Goal: Task Accomplishment & Management: Complete application form

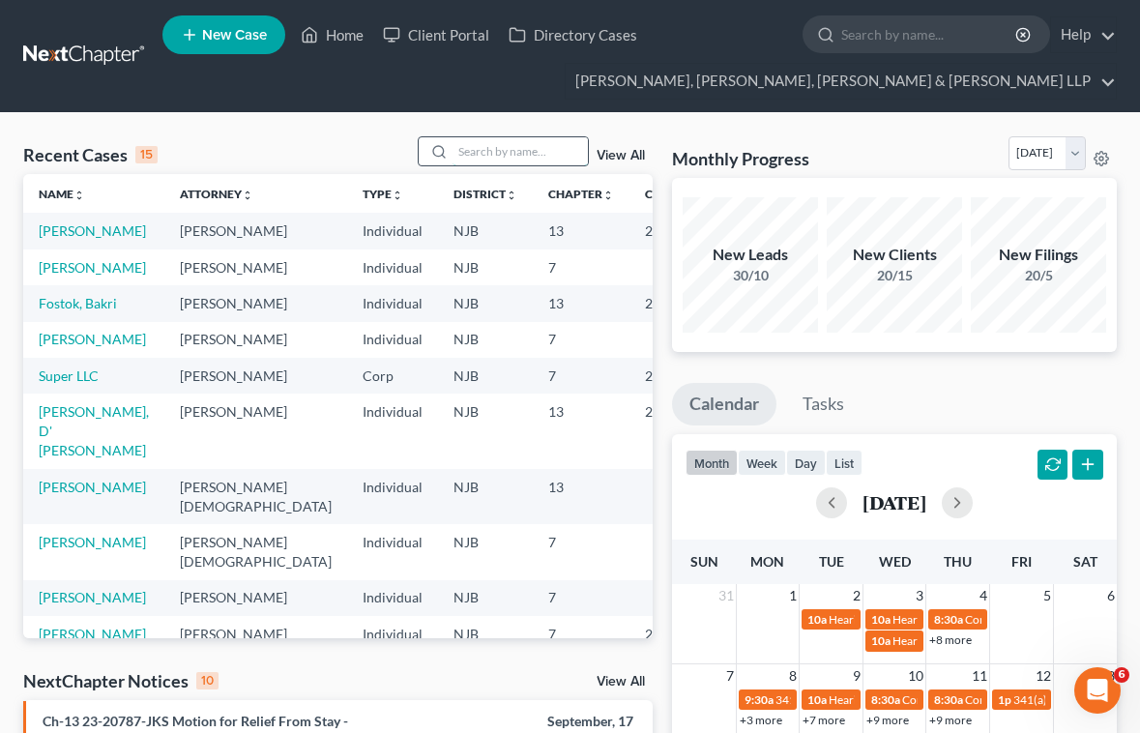
click at [495, 154] on input "search" at bounding box center [519, 151] width 135 height 28
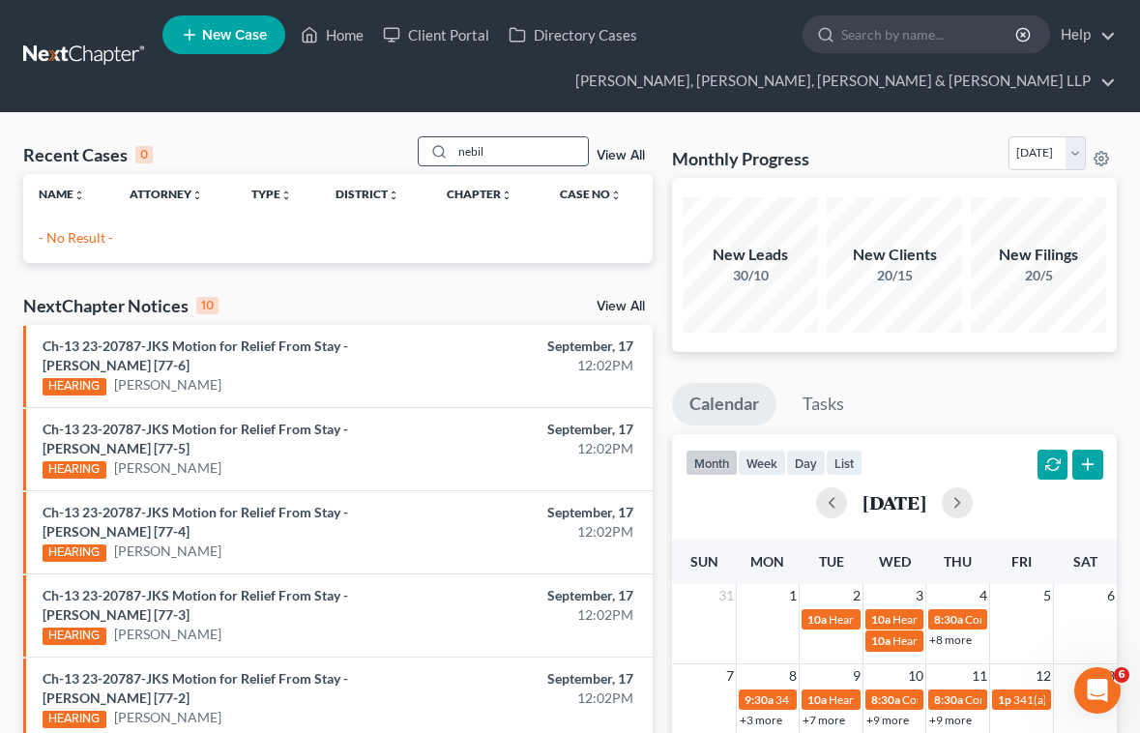
drag, startPoint x: 445, startPoint y: 152, endPoint x: 424, endPoint y: 152, distance: 20.3
click at [424, 152] on div "nebil" at bounding box center [504, 151] width 172 height 30
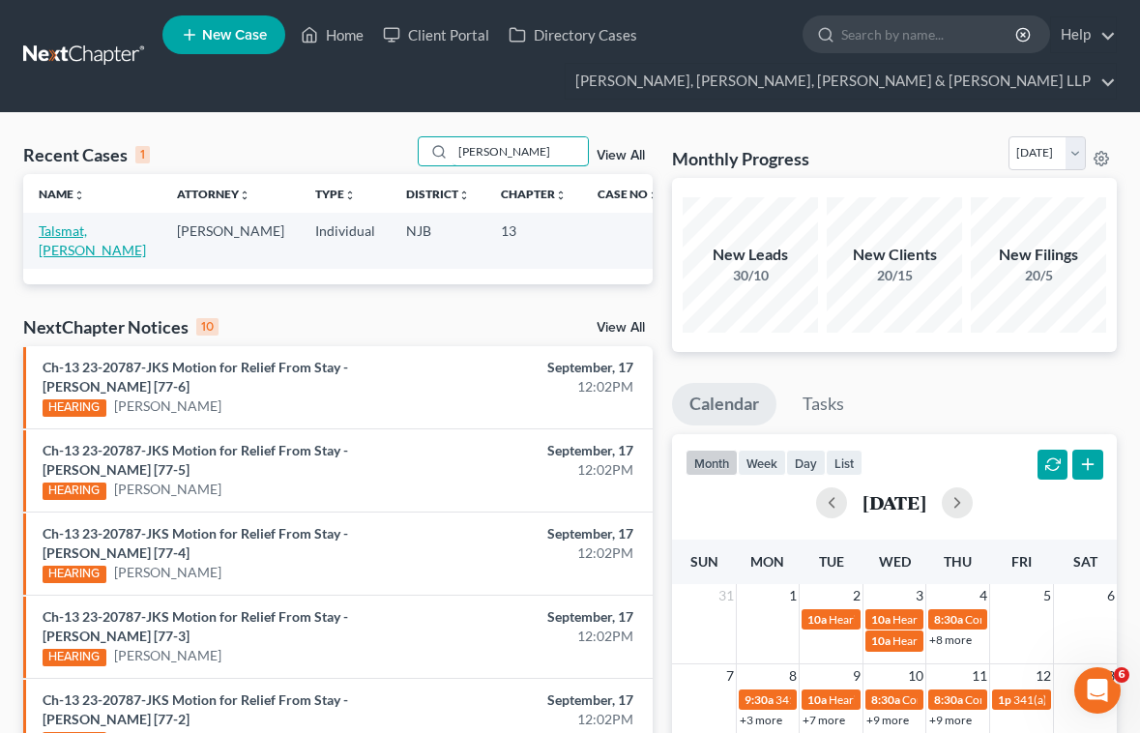
type input "[PERSON_NAME]"
click at [105, 232] on link "Talsmat, [PERSON_NAME]" at bounding box center [92, 240] width 107 height 36
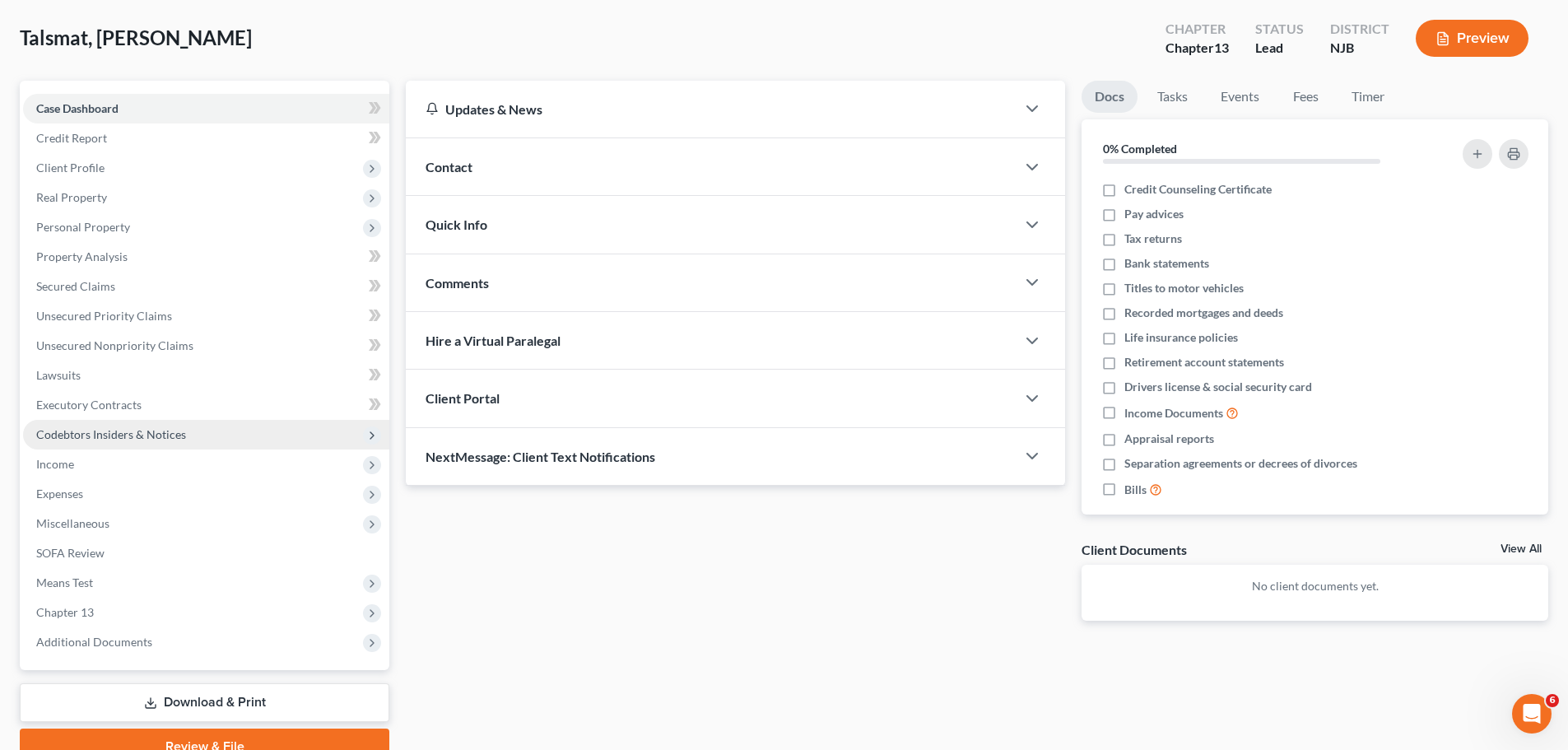
scroll to position [155, 0]
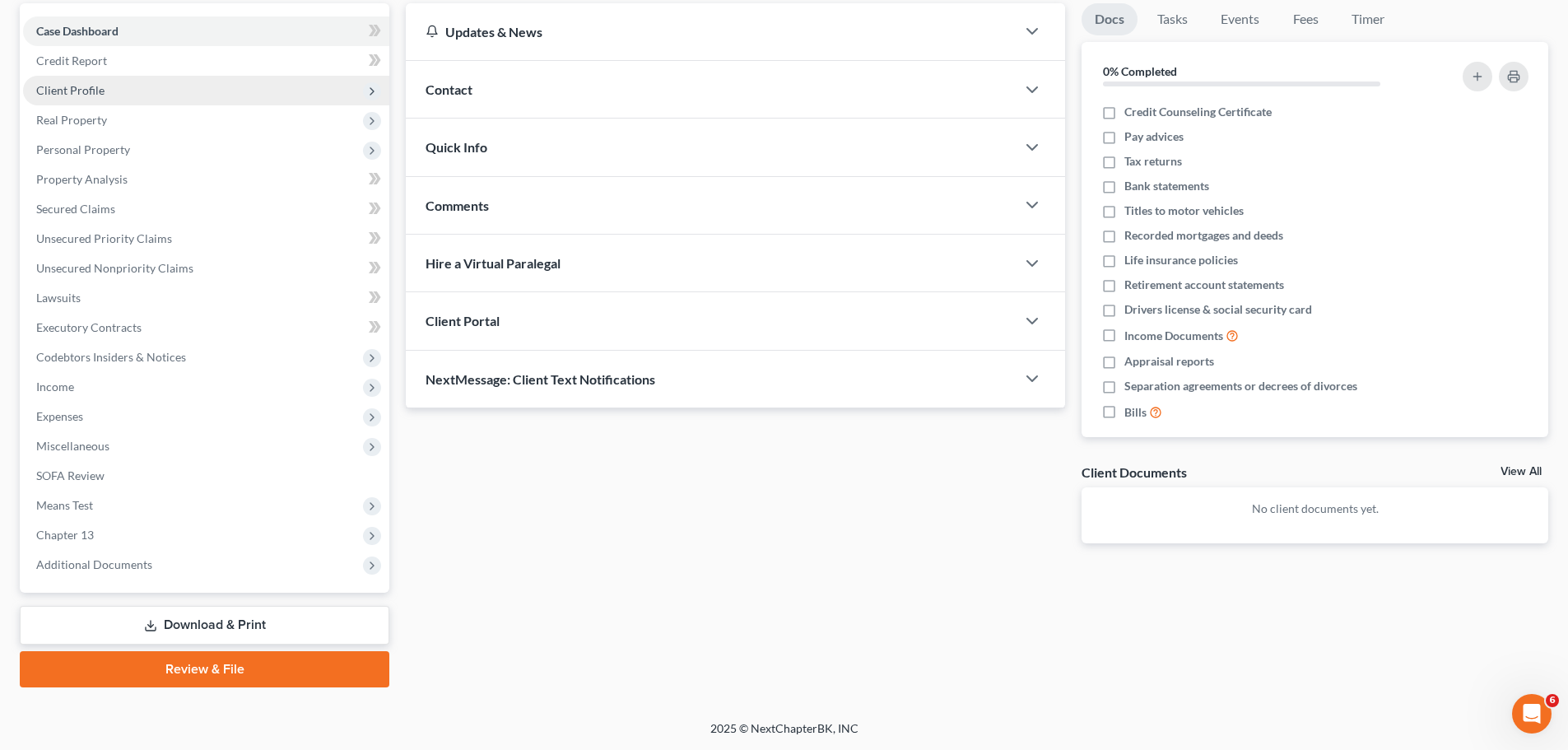
click at [59, 89] on span "Client Profile" at bounding box center [71, 90] width 68 height 14
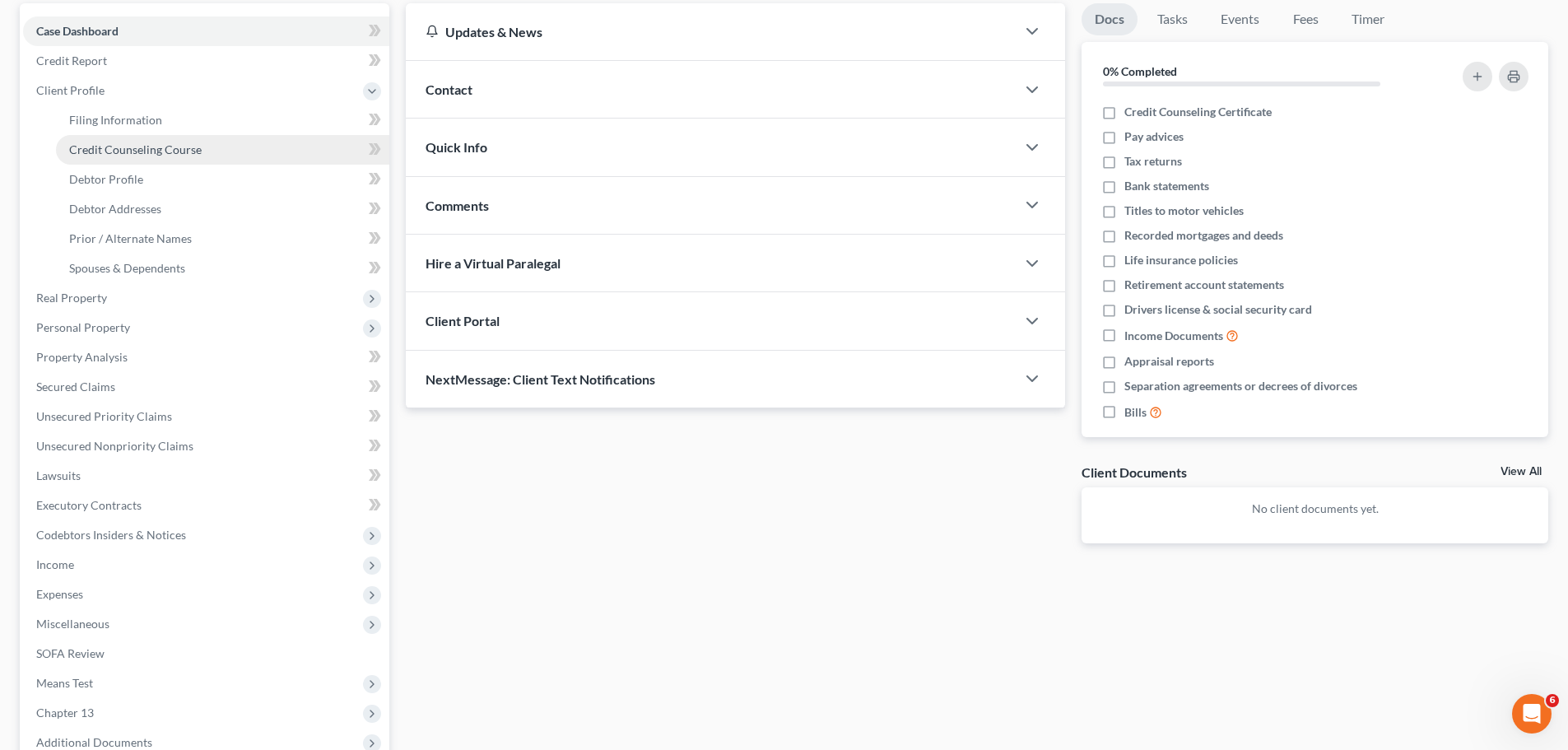
click at [94, 148] on span "Credit Counseling Course" at bounding box center [135, 149] width 133 height 14
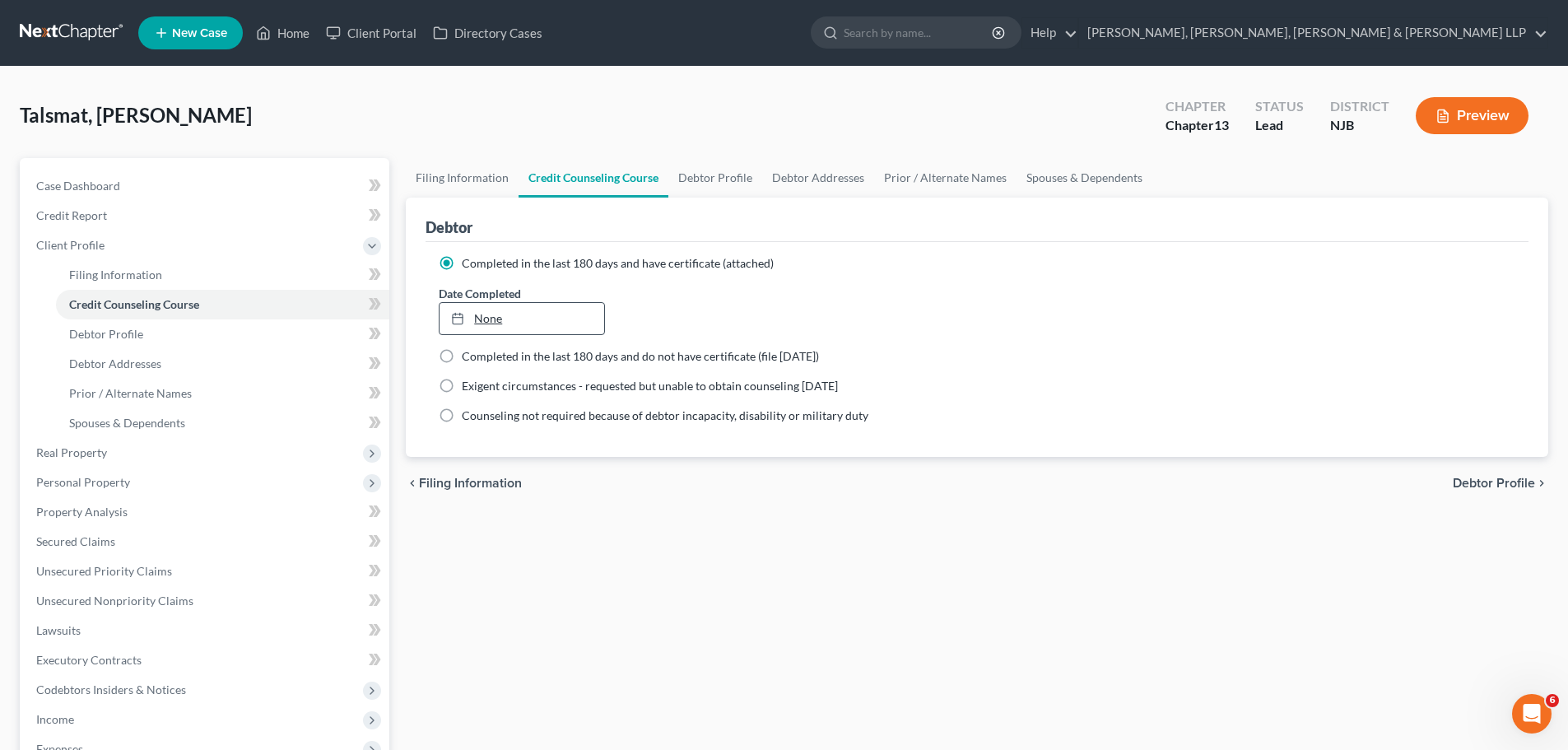
click at [565, 323] on link "None" at bounding box center [521, 318] width 164 height 31
click at [704, 179] on link "Debtor Profile" at bounding box center [715, 178] width 94 height 39
select select "1"
select select "3"
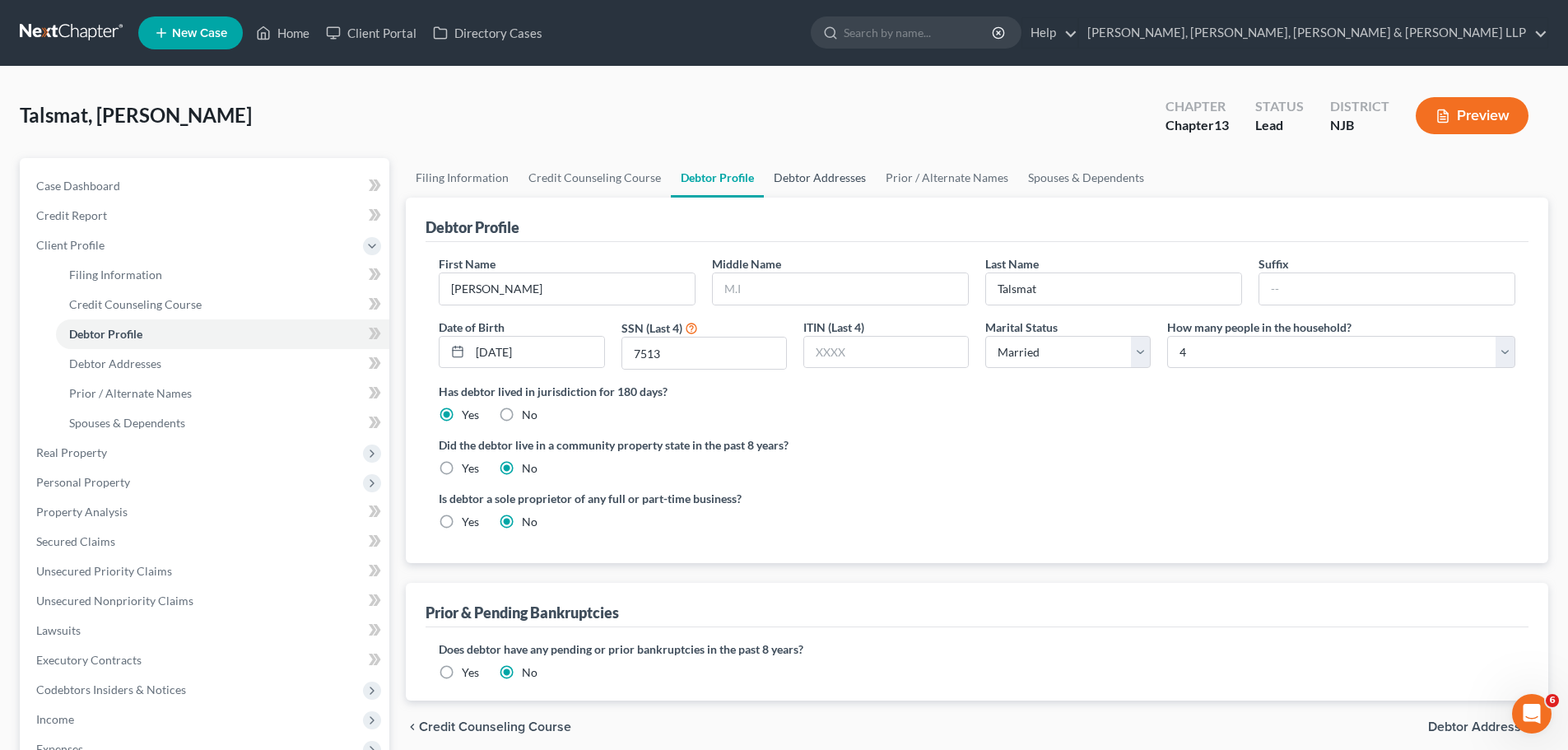
click at [841, 179] on link "Debtor Addresses" at bounding box center [819, 178] width 112 height 39
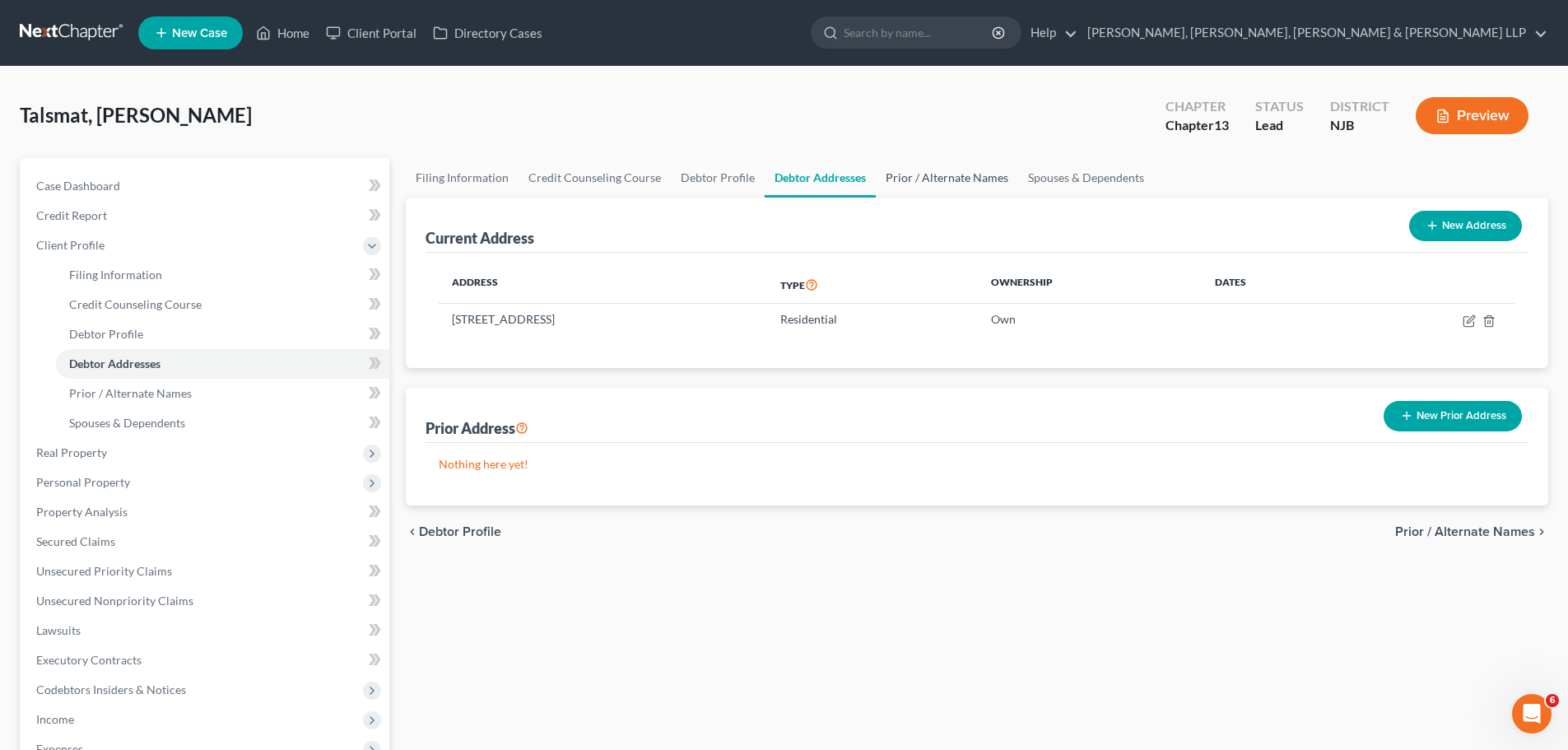
drag, startPoint x: 919, startPoint y: 179, endPoint x: 929, endPoint y: 178, distance: 10.0
click at [920, 179] on link "Prior / Alternate Names" at bounding box center [946, 178] width 142 height 39
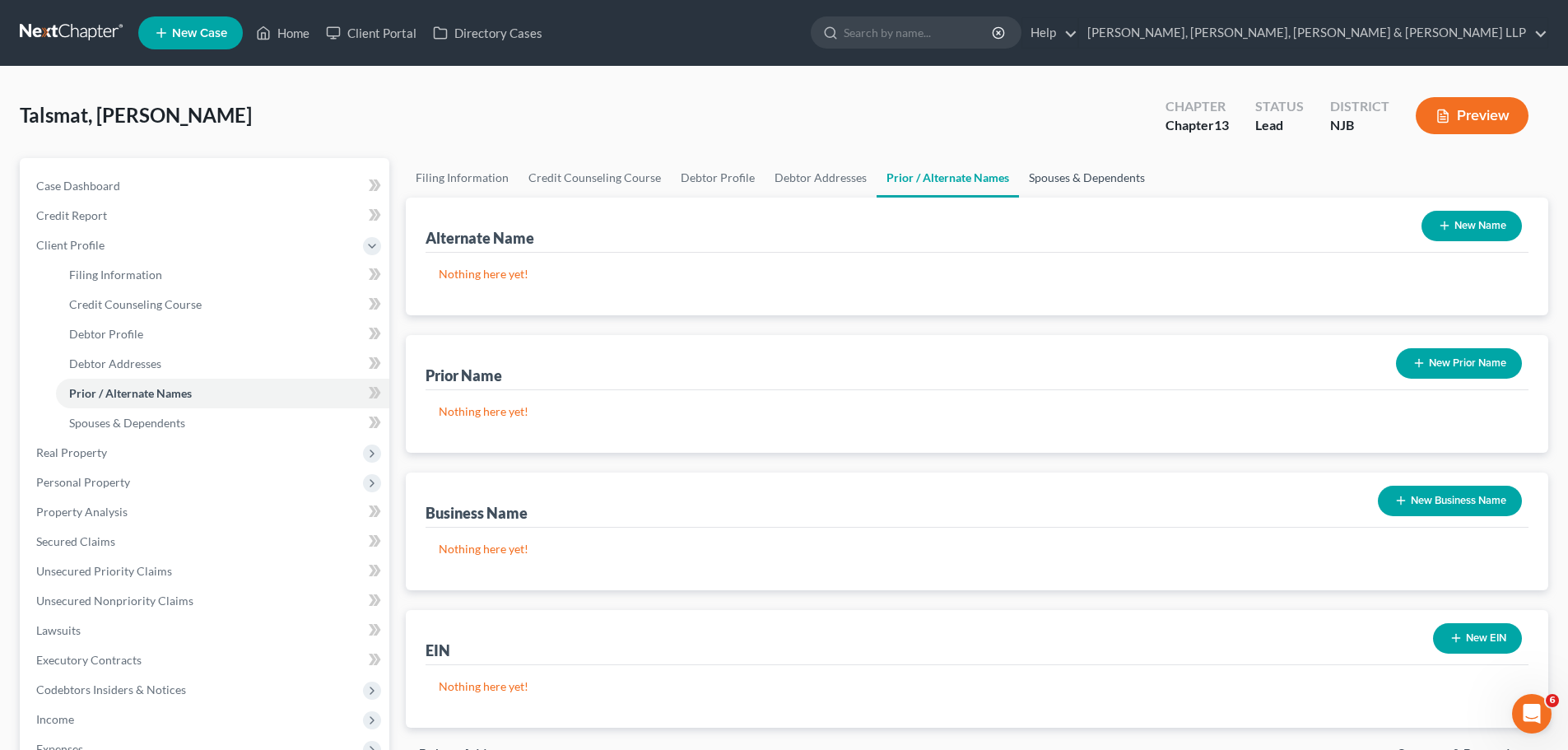
click at [970, 175] on link "Spouses & Dependents" at bounding box center [1087, 178] width 135 height 39
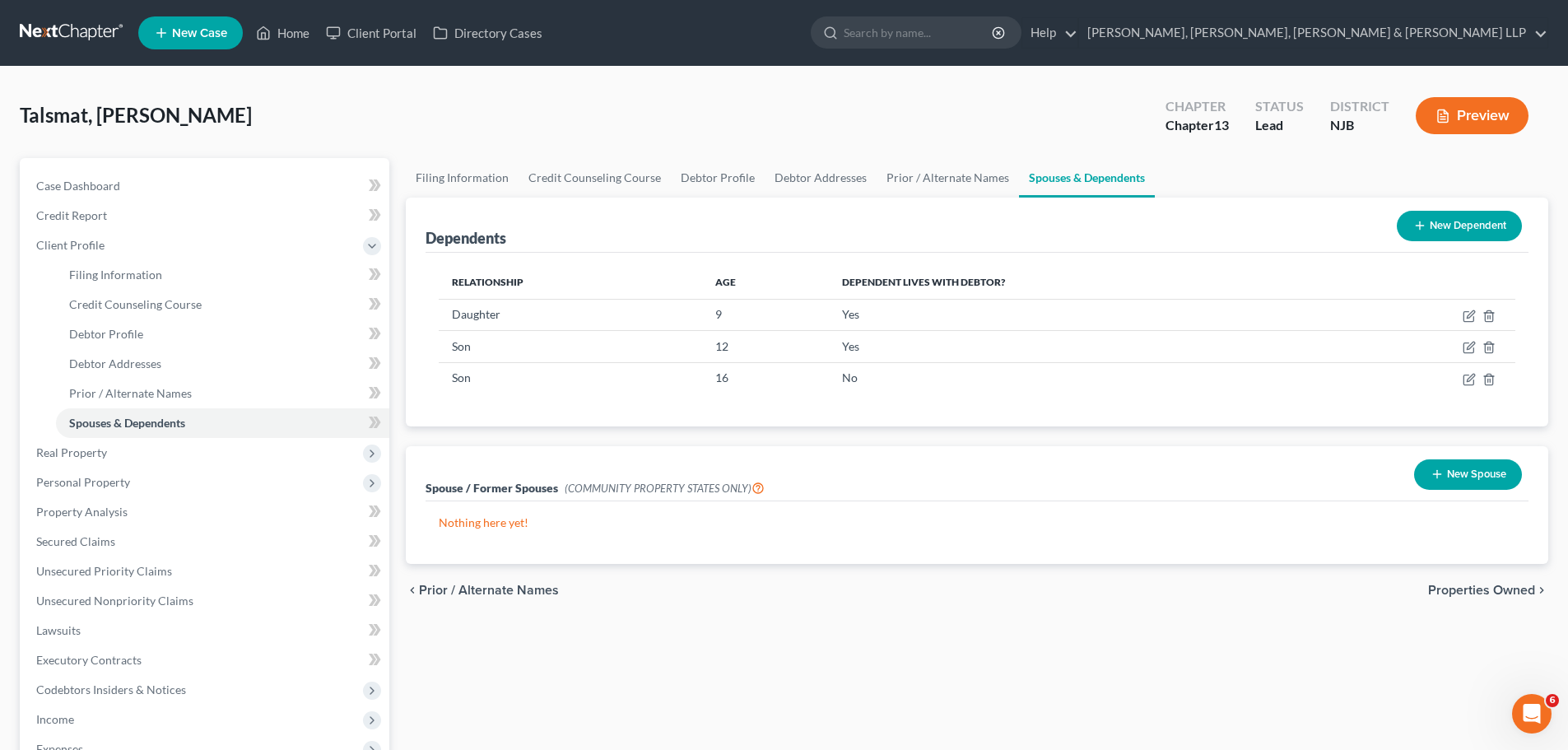
click at [970, 589] on span "Properties Owned" at bounding box center [1482, 589] width 107 height 13
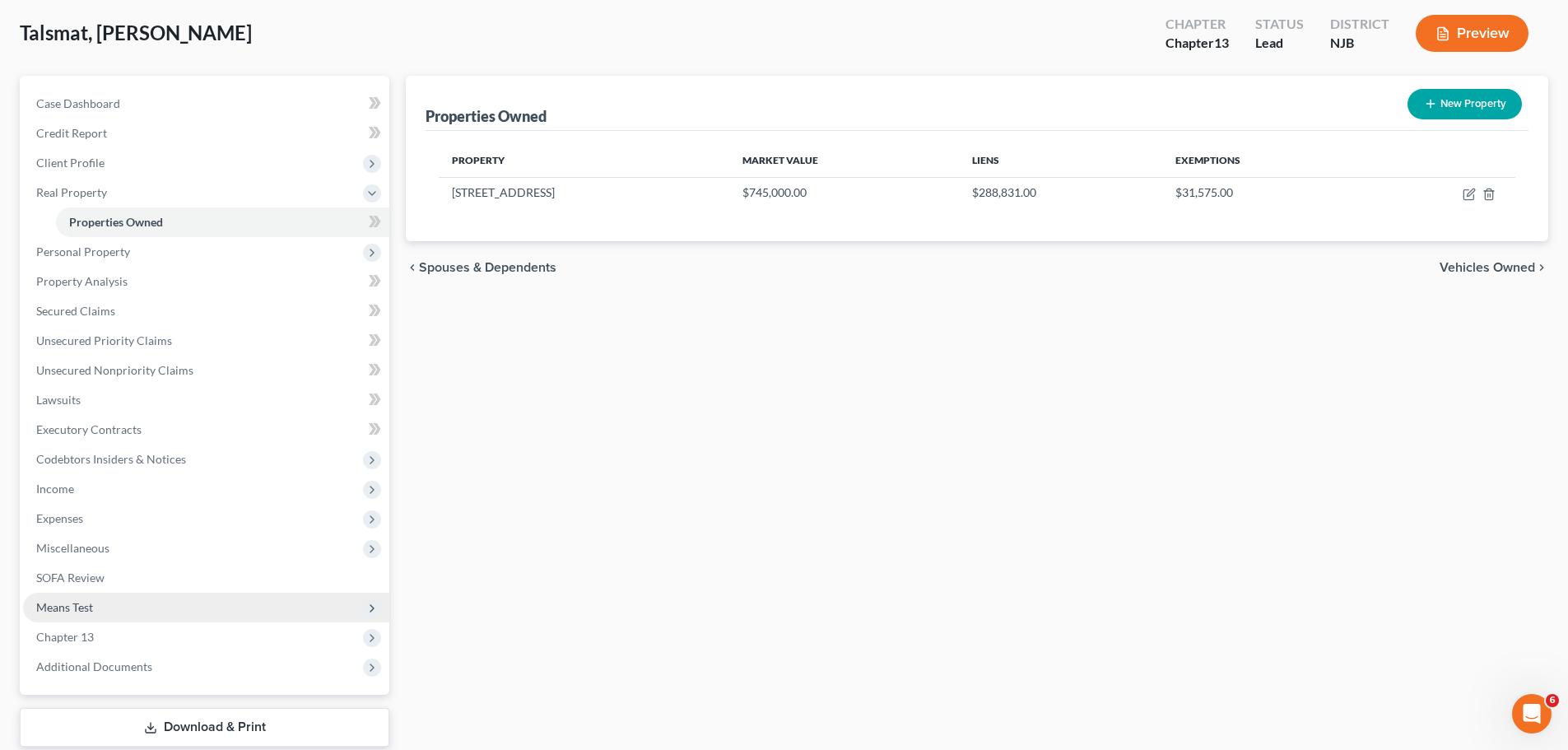
scroll to position [185, 0]
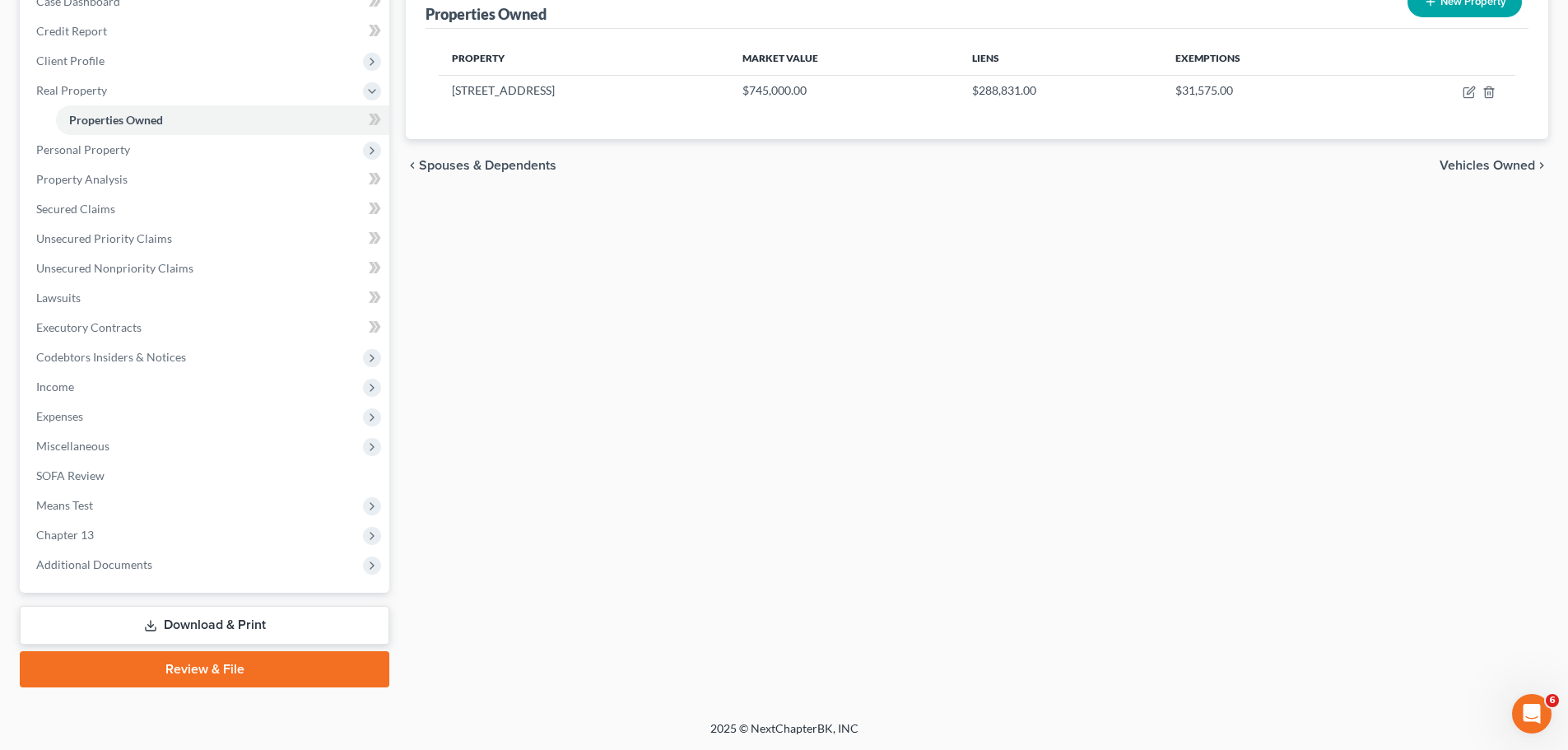
click at [210, 623] on link "Review & File" at bounding box center [204, 669] width 370 height 37
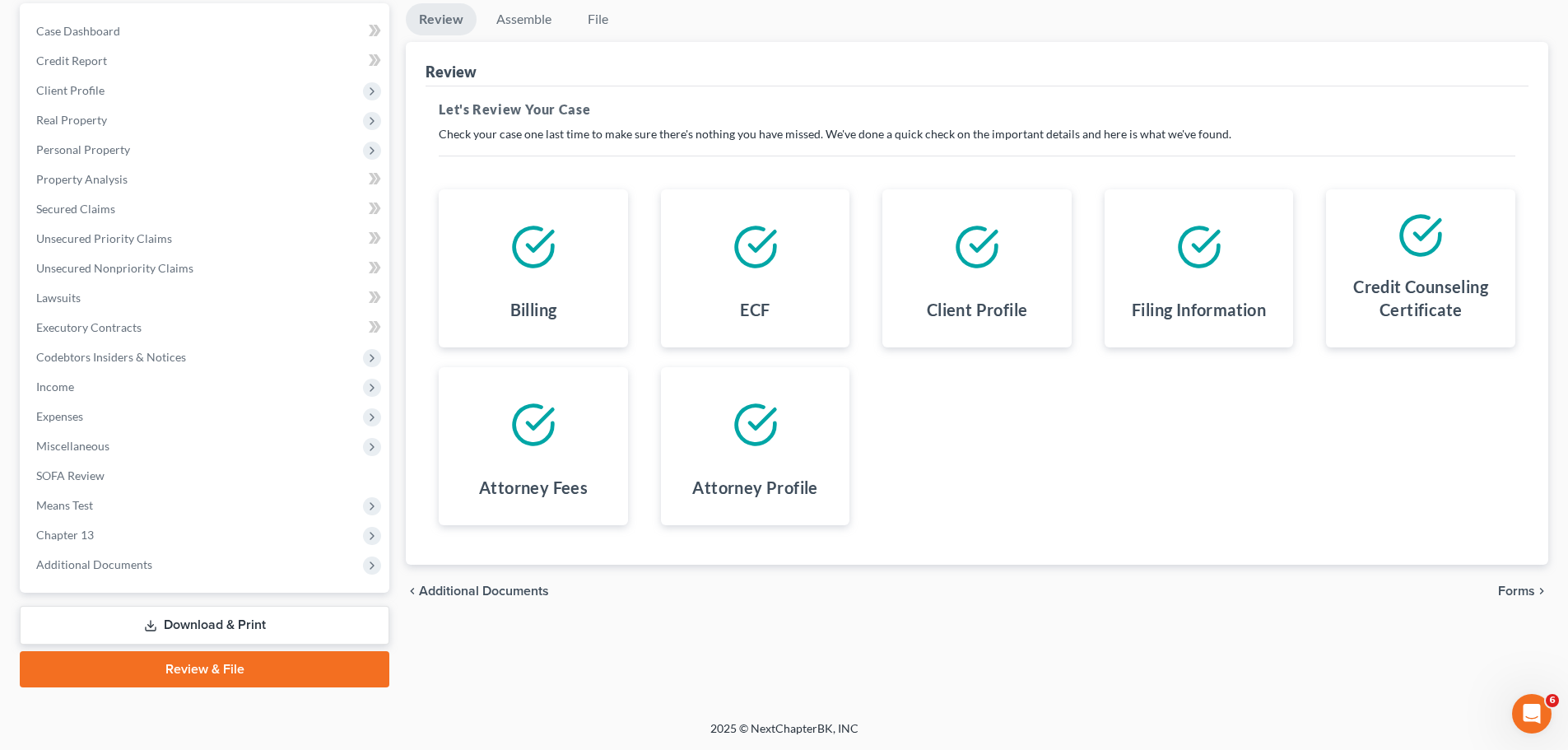
click at [187, 623] on link "Download & Print" at bounding box center [204, 624] width 370 height 38
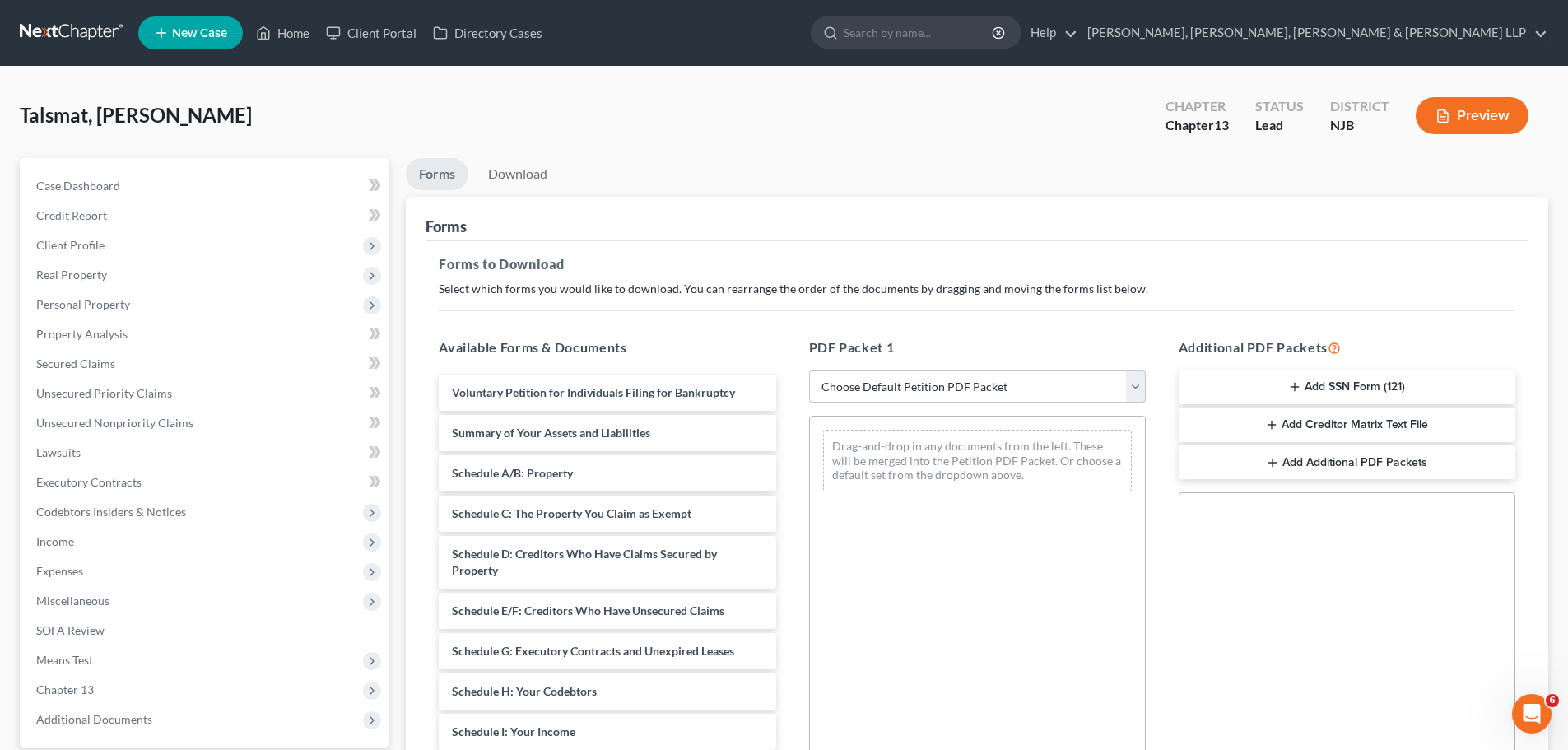
click at [891, 382] on select "Choose Default Petition PDF Packet Complete Bankruptcy Petition (all forms and …" at bounding box center [977, 386] width 336 height 33
select select "1"
click at [809, 370] on select "Choose Default Petition PDF Packet Complete Bankruptcy Petition (all forms and …" at bounding box center [977, 386] width 336 height 33
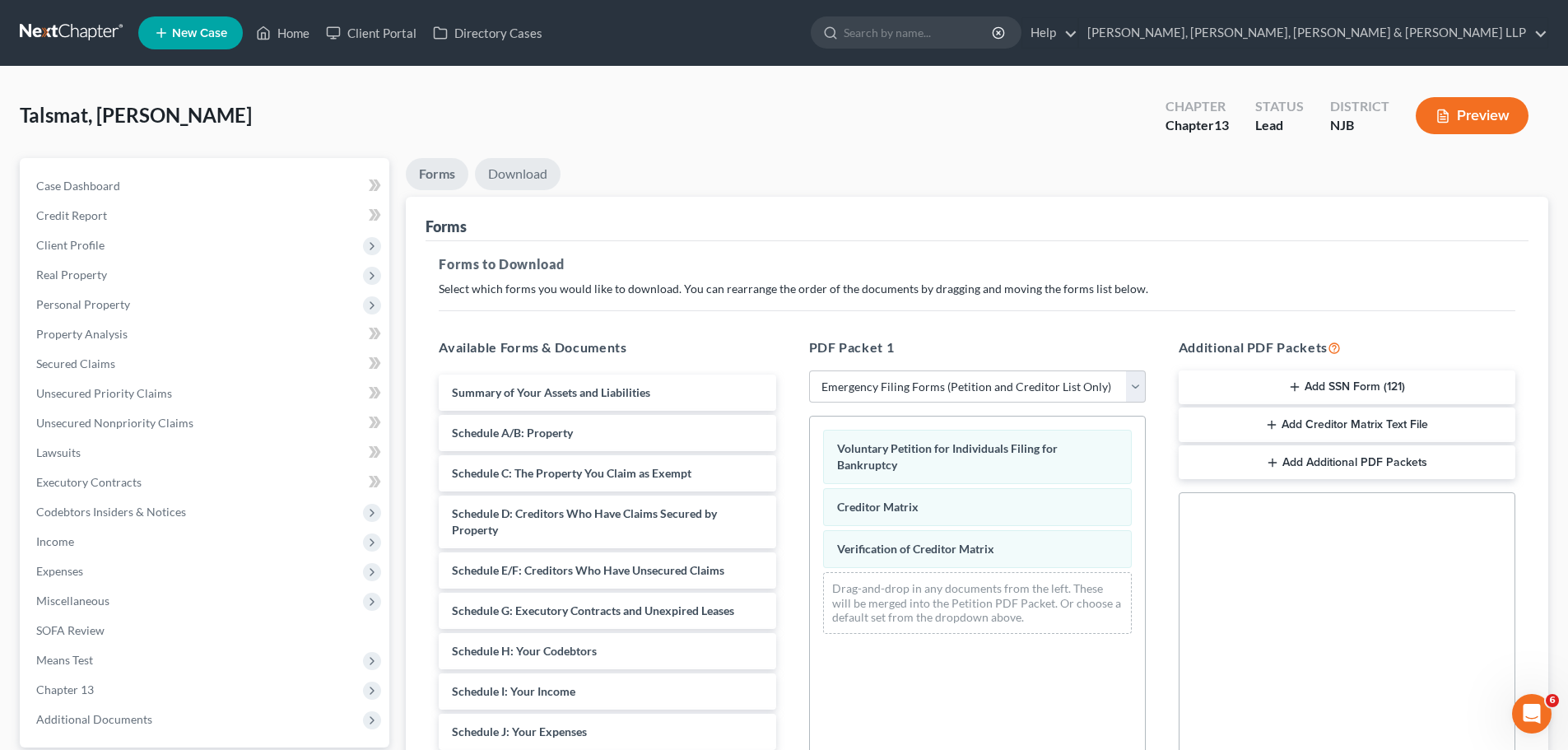
click at [543, 179] on link "Download" at bounding box center [518, 175] width 86 height 32
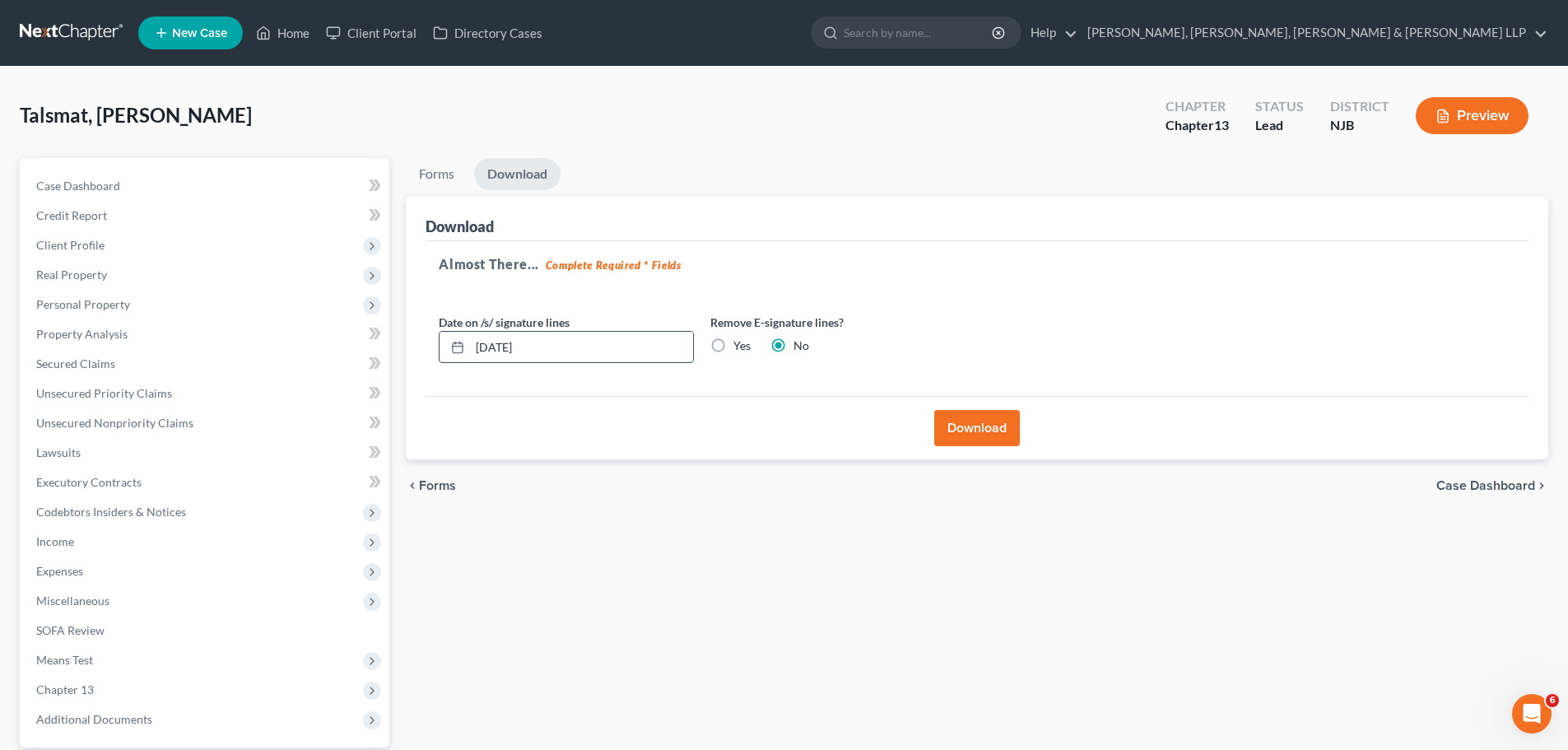
click at [501, 347] on input "[DATE]" at bounding box center [582, 347] width 223 height 31
type input "[DATE]"
click at [970, 428] on button "Download" at bounding box center [977, 427] width 86 height 37
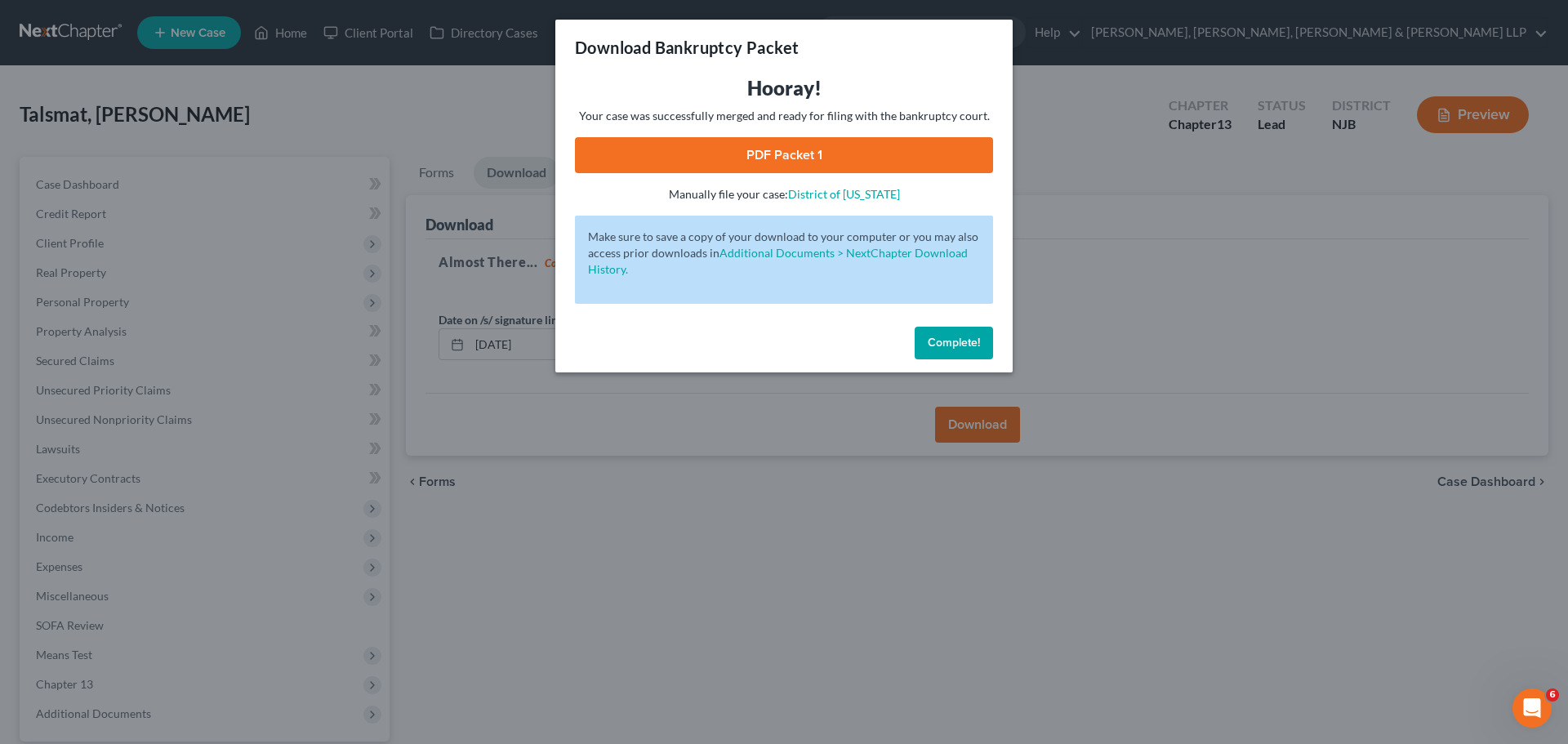
click at [622, 148] on link "PDF Packet 1" at bounding box center [783, 155] width 418 height 36
click at [940, 341] on span "Complete!" at bounding box center [954, 342] width 52 height 14
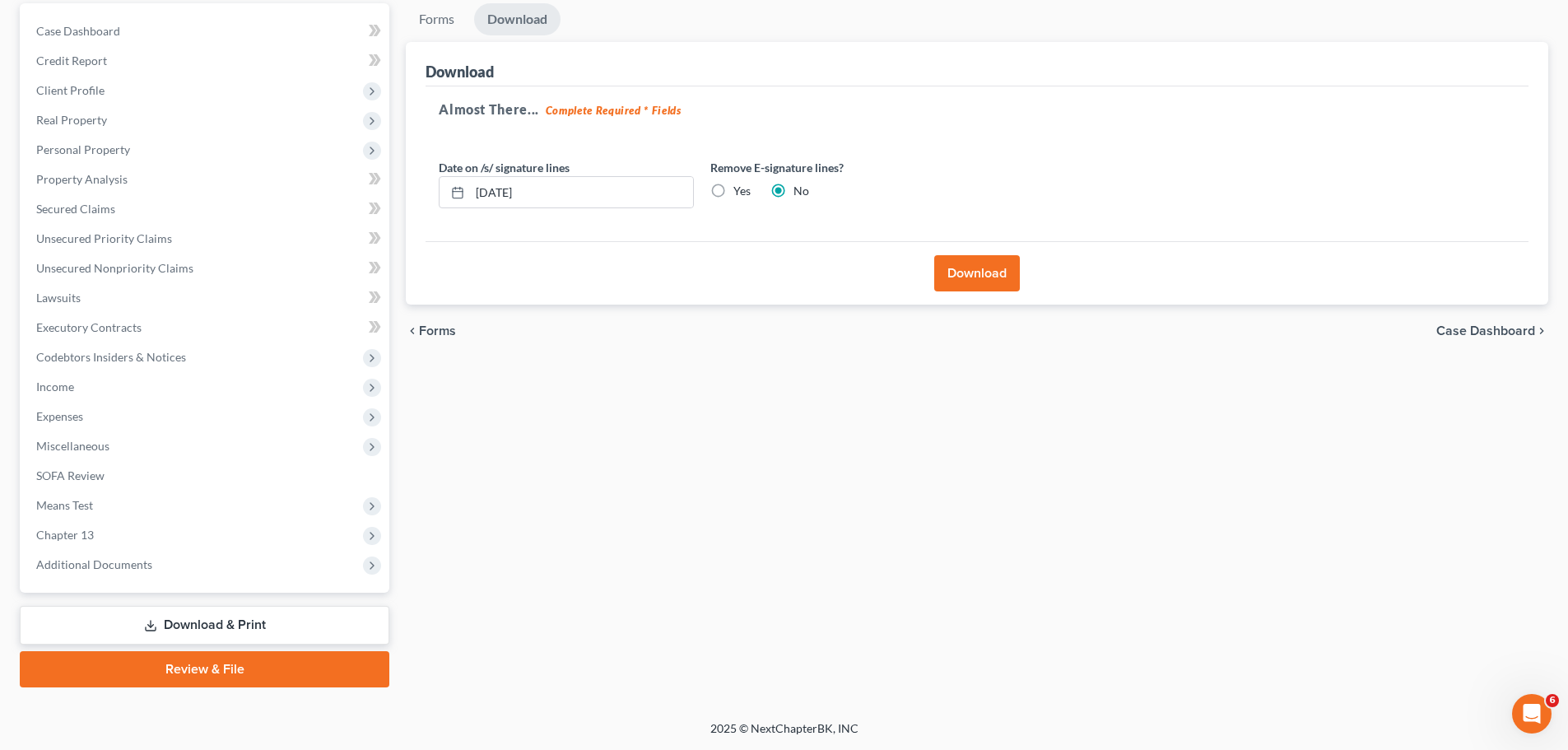
drag, startPoint x: 222, startPoint y: 664, endPoint x: 582, endPoint y: 673, distance: 360.1
click at [222, 623] on link "Review & File" at bounding box center [204, 669] width 370 height 37
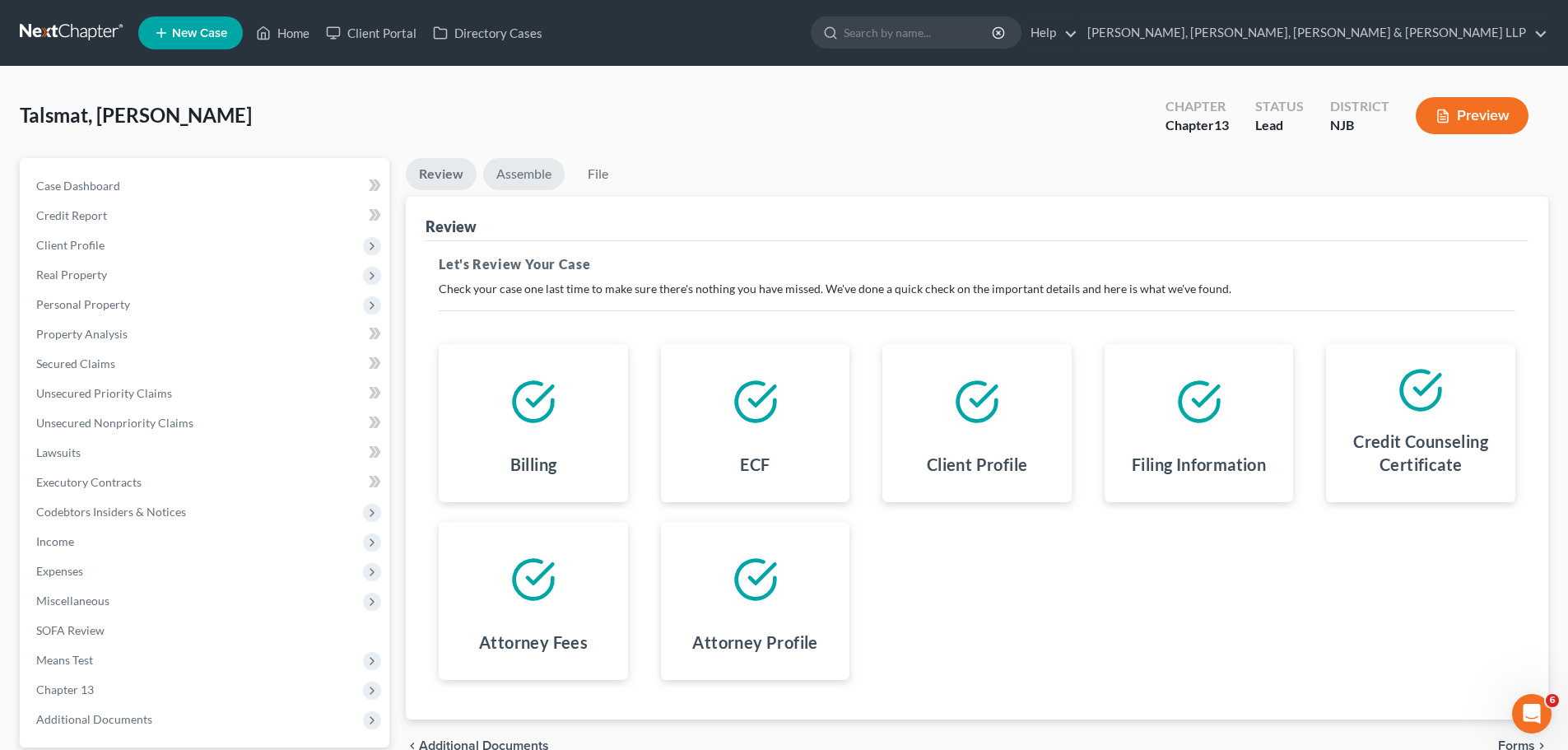
click at [528, 166] on link "Assemble" at bounding box center [524, 175] width 82 height 32
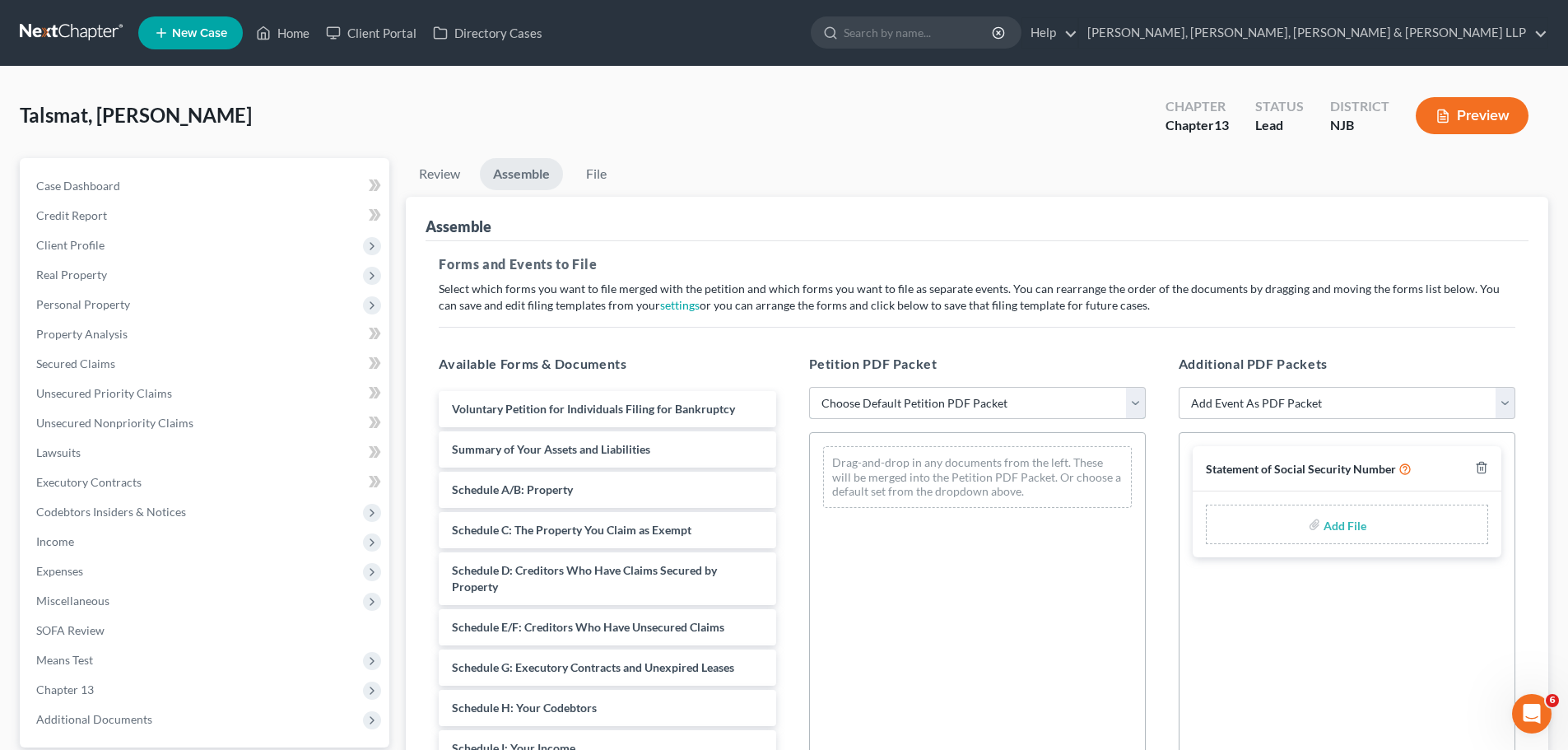
click at [969, 409] on select "Choose Default Petition PDF Packet Complete Bankruptcy Petition (all forms and …" at bounding box center [977, 403] width 336 height 33
select select "1"
click at [809, 386] on select "Choose Default Petition PDF Packet Complete Bankruptcy Petition (all forms and …" at bounding box center [977, 403] width 336 height 33
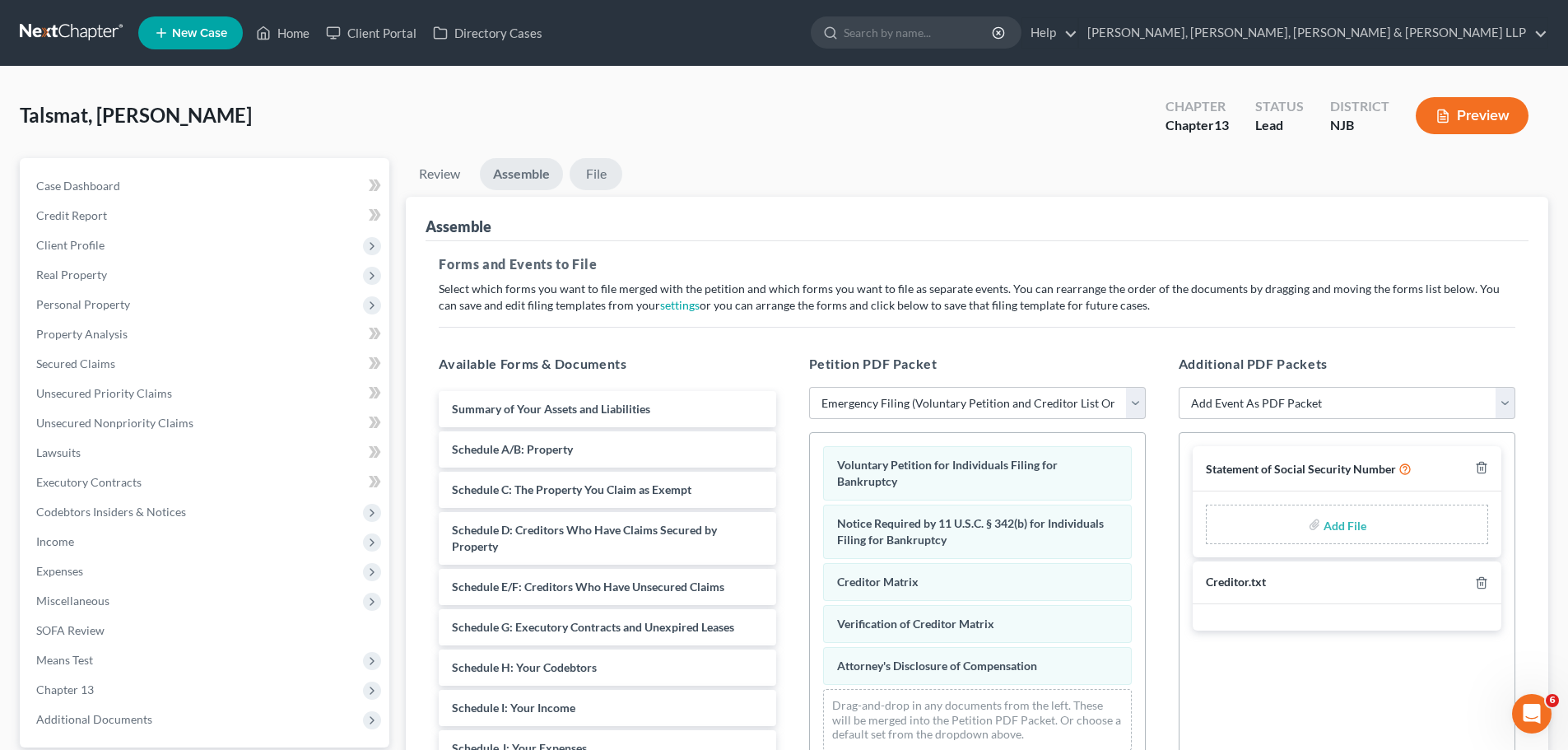
click at [601, 169] on link "File" at bounding box center [596, 175] width 53 height 32
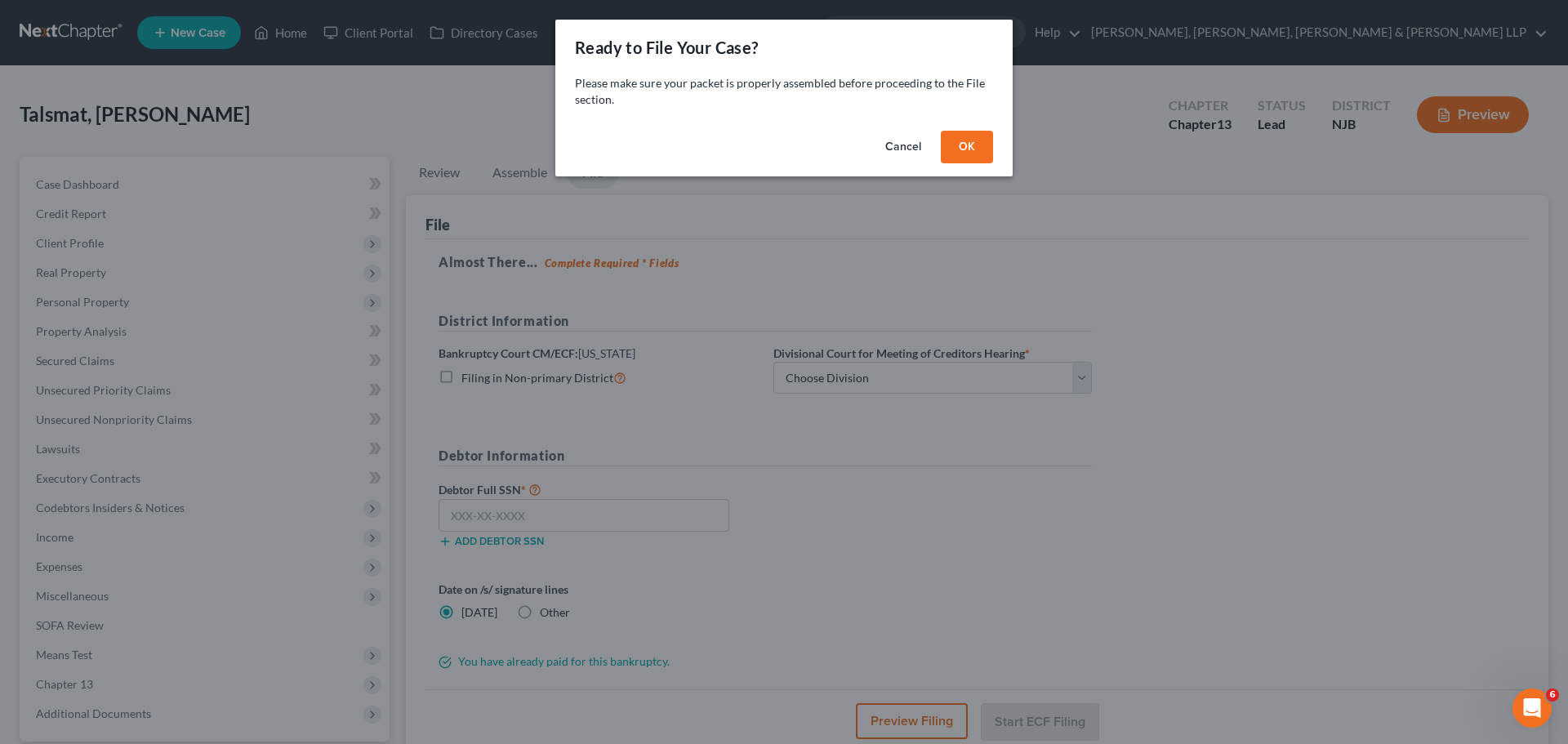
click at [962, 153] on button "OK" at bounding box center [966, 147] width 52 height 33
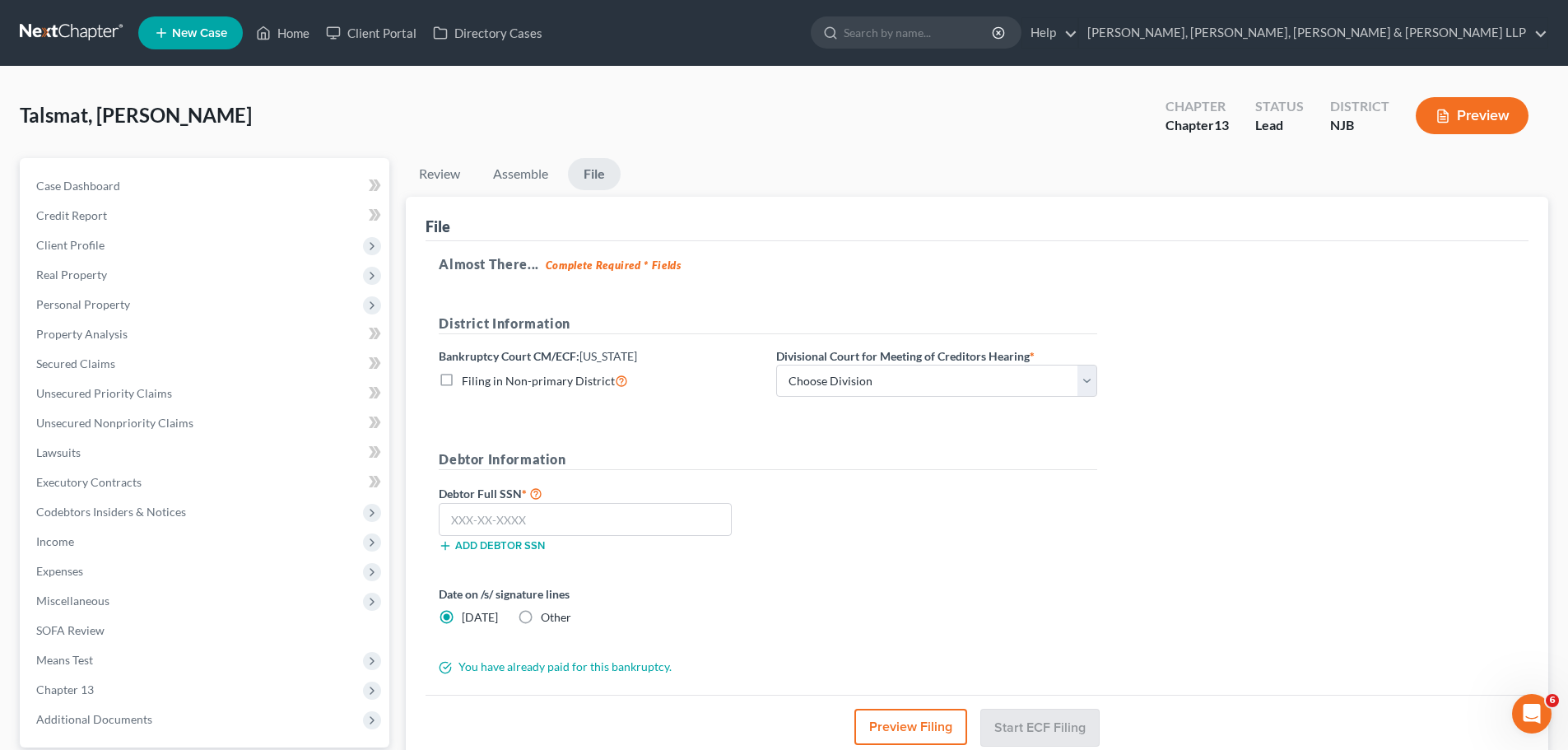
click at [970, 418] on div "Almost There... Complete Required * Fields District Information Bankruptcy Cour…" at bounding box center [977, 468] width 1103 height 455
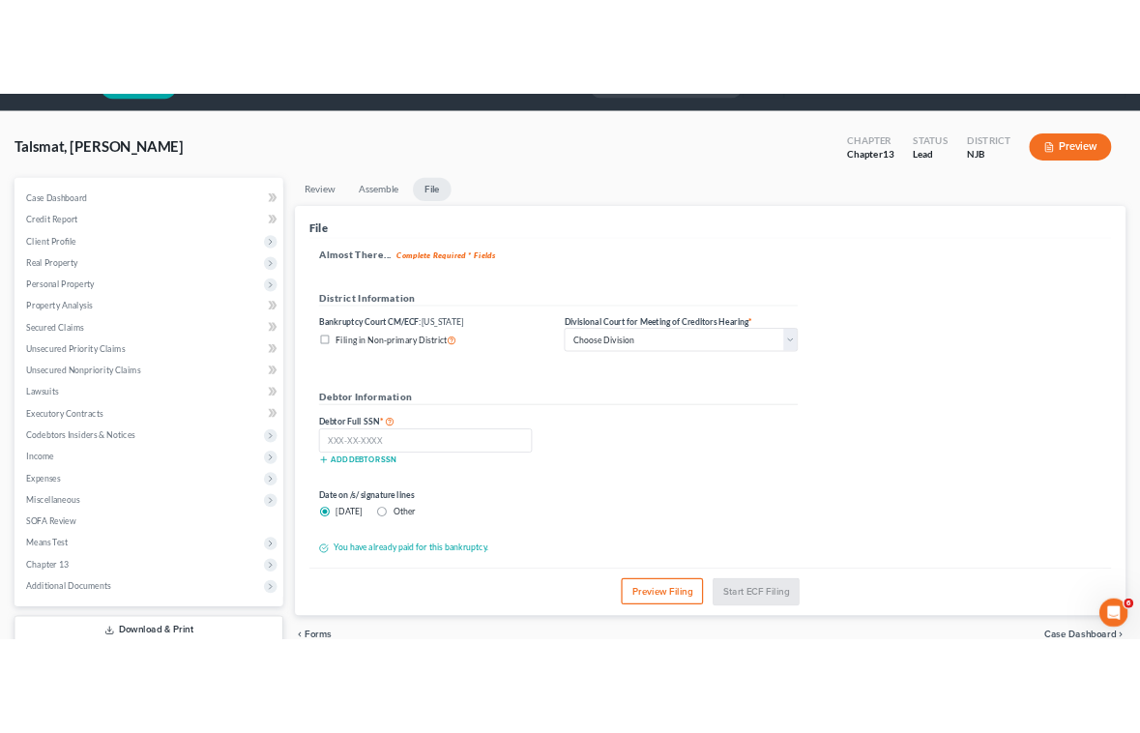
scroll to position [97, 0]
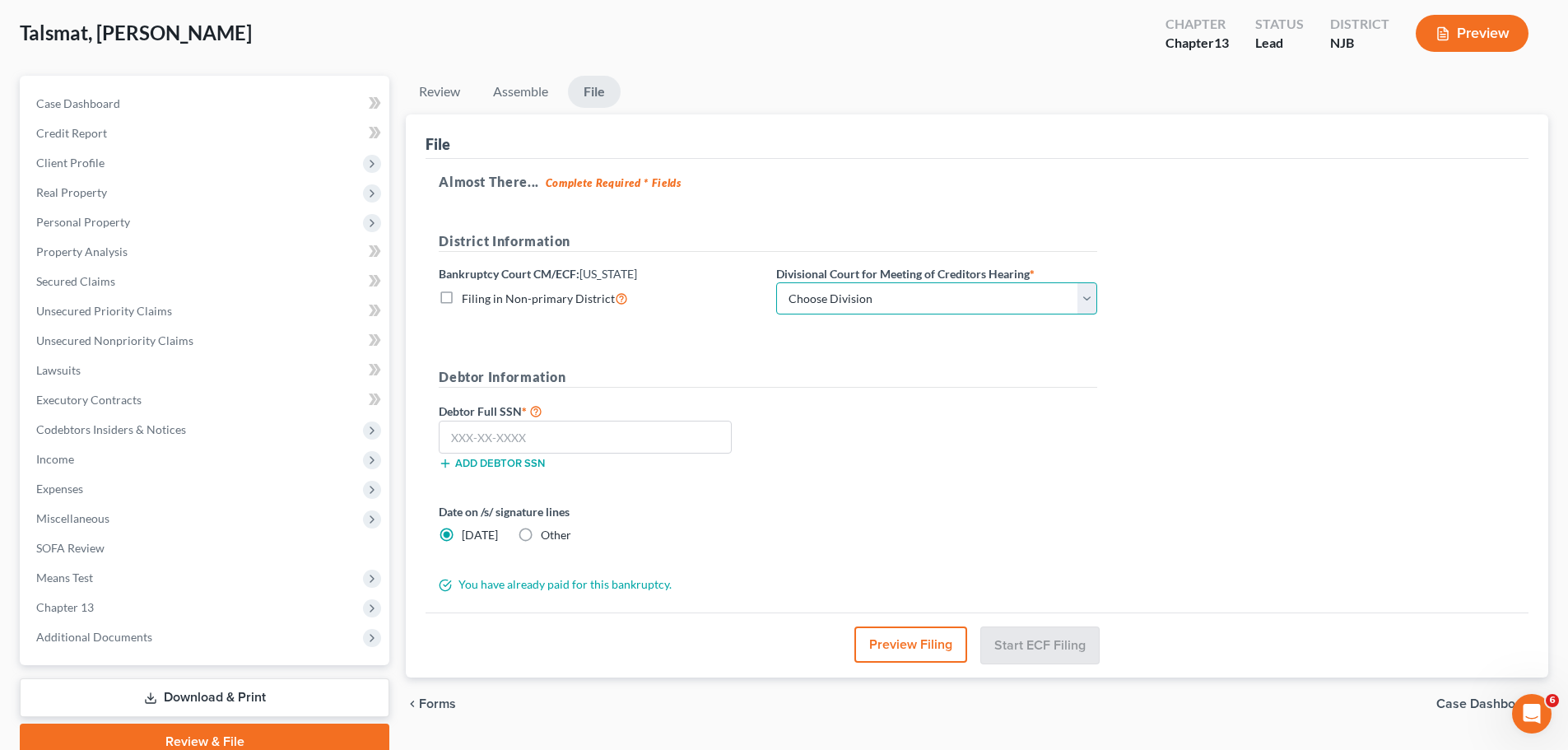
click at [918, 301] on select "Choose Division [GEOGRAPHIC_DATA] [GEOGRAPHIC_DATA]/[GEOGRAPHIC_DATA] [GEOGRAPH…" at bounding box center [936, 299] width 321 height 33
select select "2"
click at [776, 283] on select "Choose Division [GEOGRAPHIC_DATA] [GEOGRAPHIC_DATA]/[GEOGRAPHIC_DATA] [GEOGRAPH…" at bounding box center [936, 299] width 321 height 33
click at [970, 440] on div "Almost There... Complete Required * Fields District Information Bankruptcy Cour…" at bounding box center [977, 386] width 1103 height 455
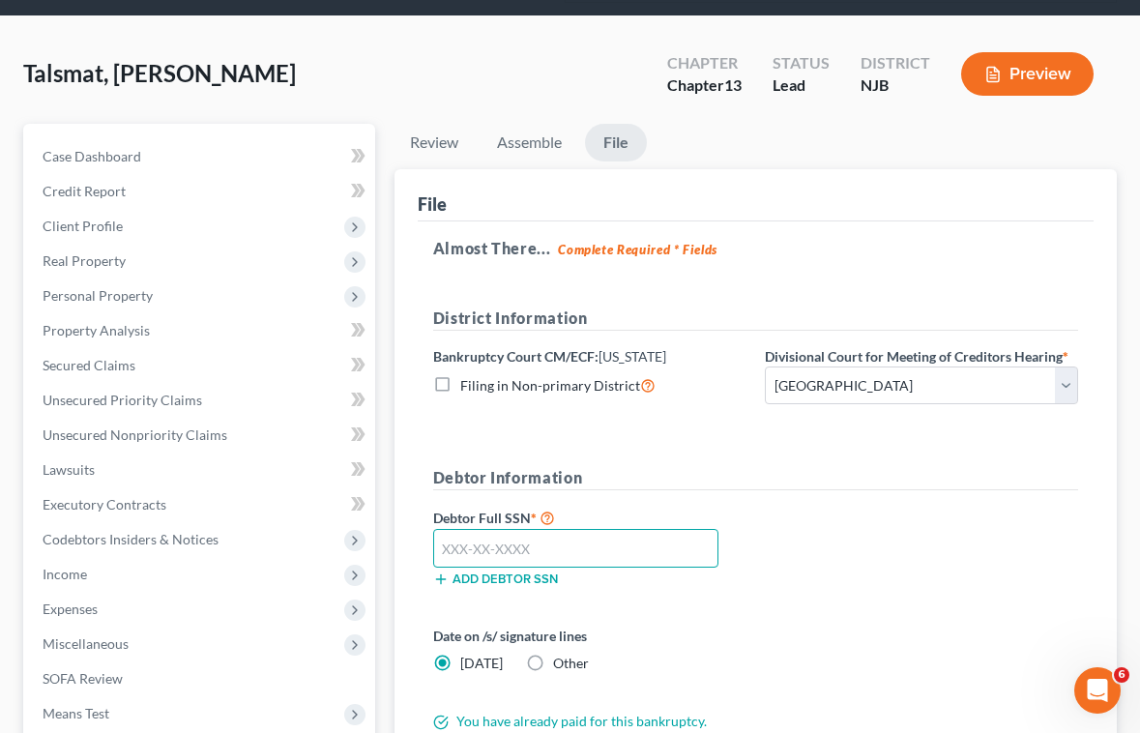
click at [536, 559] on input "text" at bounding box center [575, 548] width 285 height 39
type input "517-35-7513"
click at [838, 562] on div "Debtor Full SSN * 517-35-7513 Add debtor SSN" at bounding box center [755, 554] width 664 height 97
click at [538, 147] on link "Assemble" at bounding box center [529, 143] width 96 height 38
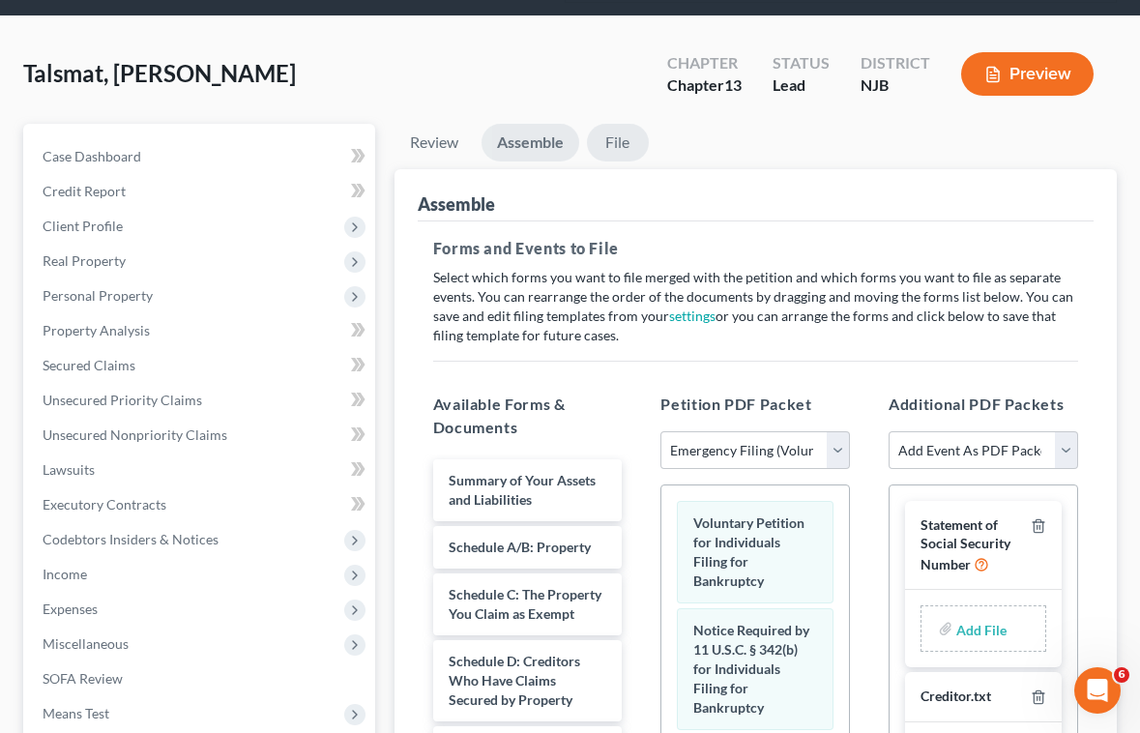
click at [619, 142] on link "File" at bounding box center [618, 143] width 62 height 38
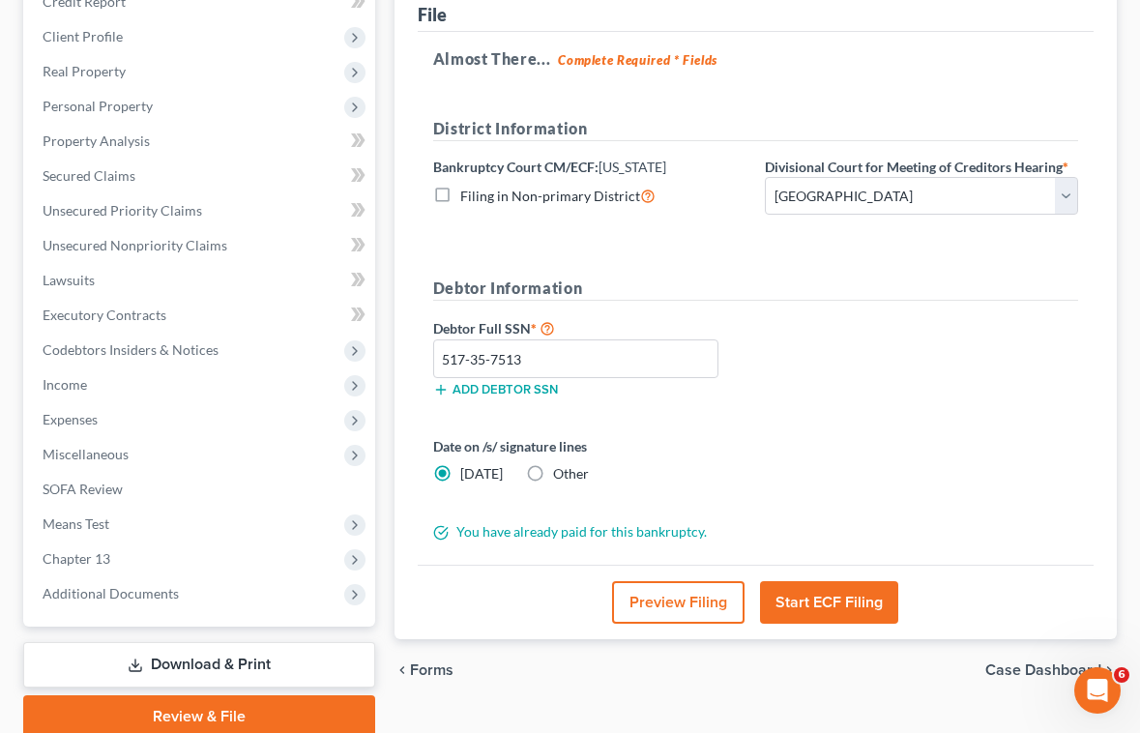
scroll to position [290, 0]
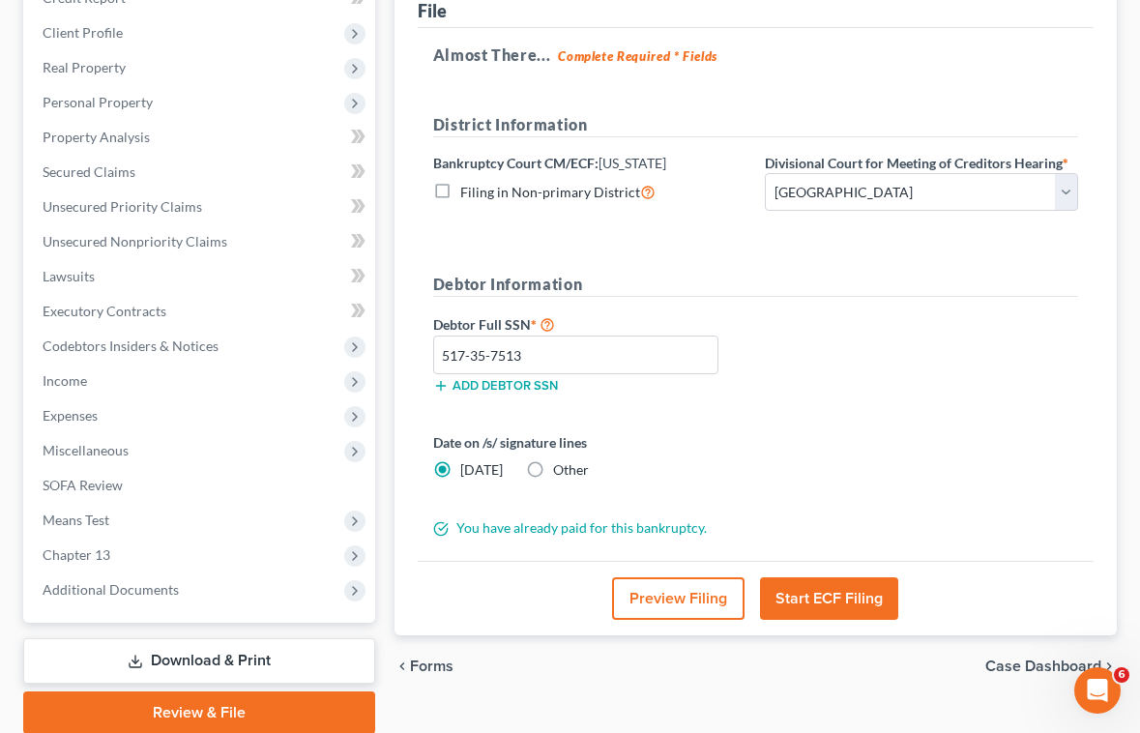
click at [836, 602] on button "Start ECF Filing" at bounding box center [829, 598] width 138 height 43
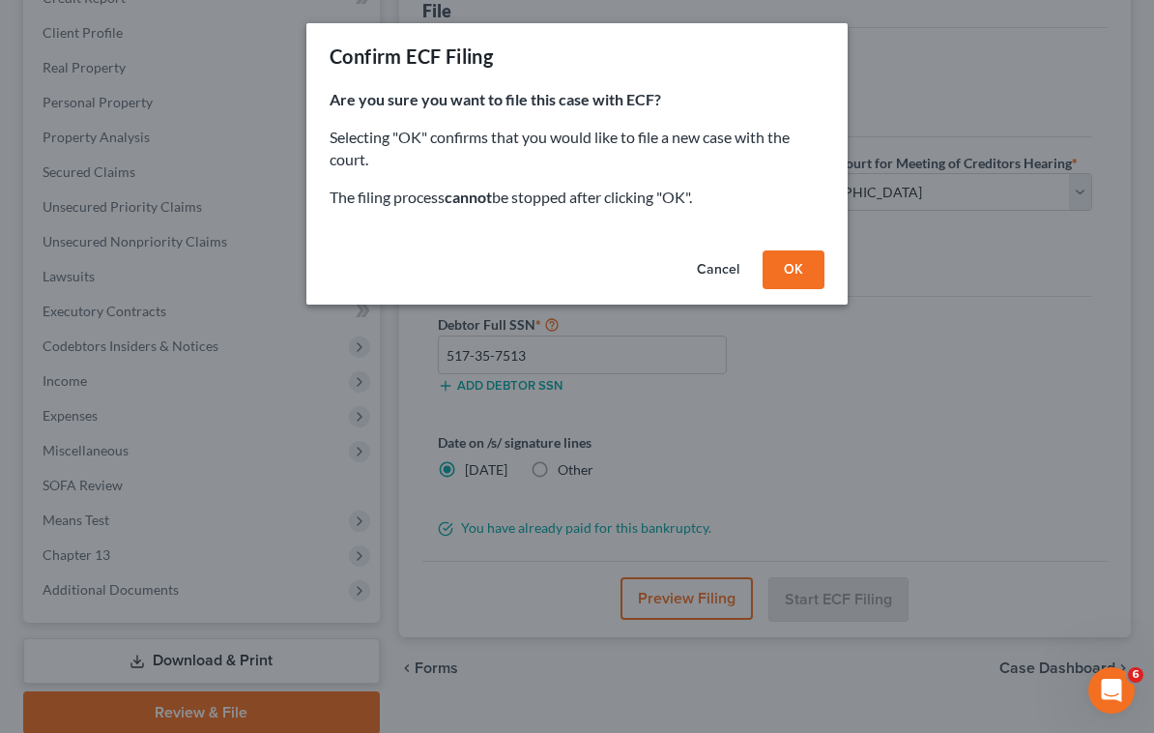
click at [786, 266] on button "OK" at bounding box center [794, 269] width 62 height 39
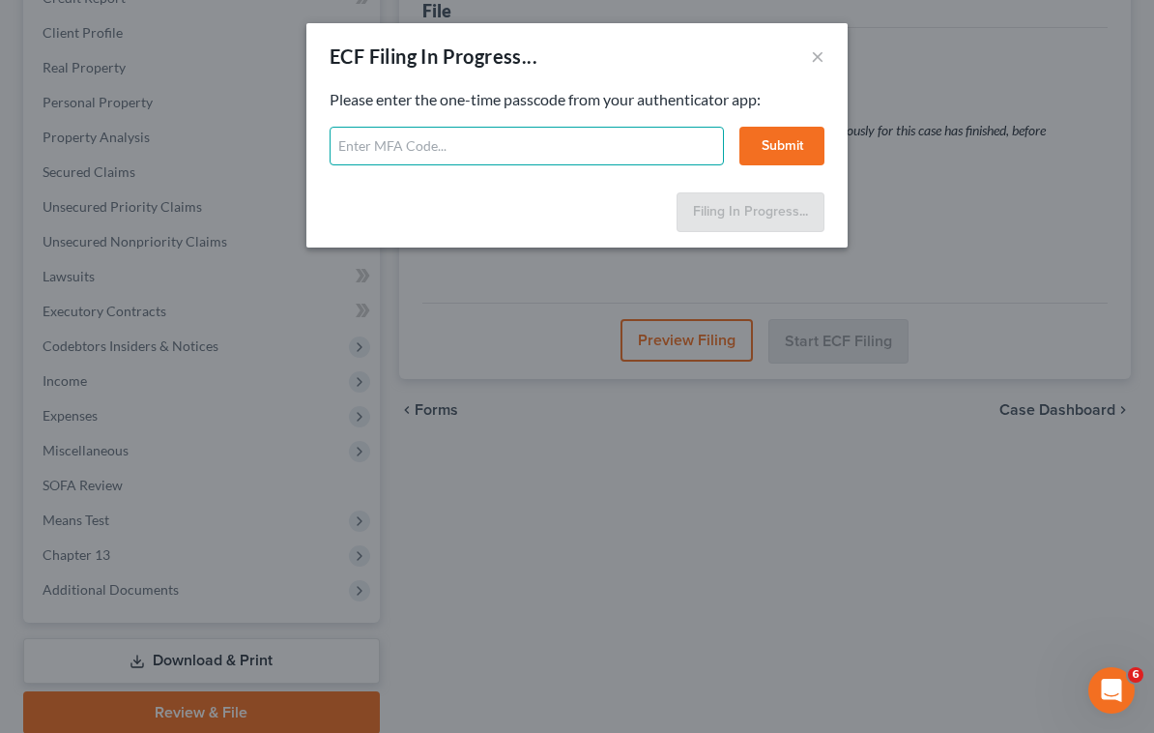
click at [463, 145] on input "text" at bounding box center [527, 146] width 394 height 39
type input "910385"
click at [798, 153] on button "Submit" at bounding box center [781, 146] width 85 height 39
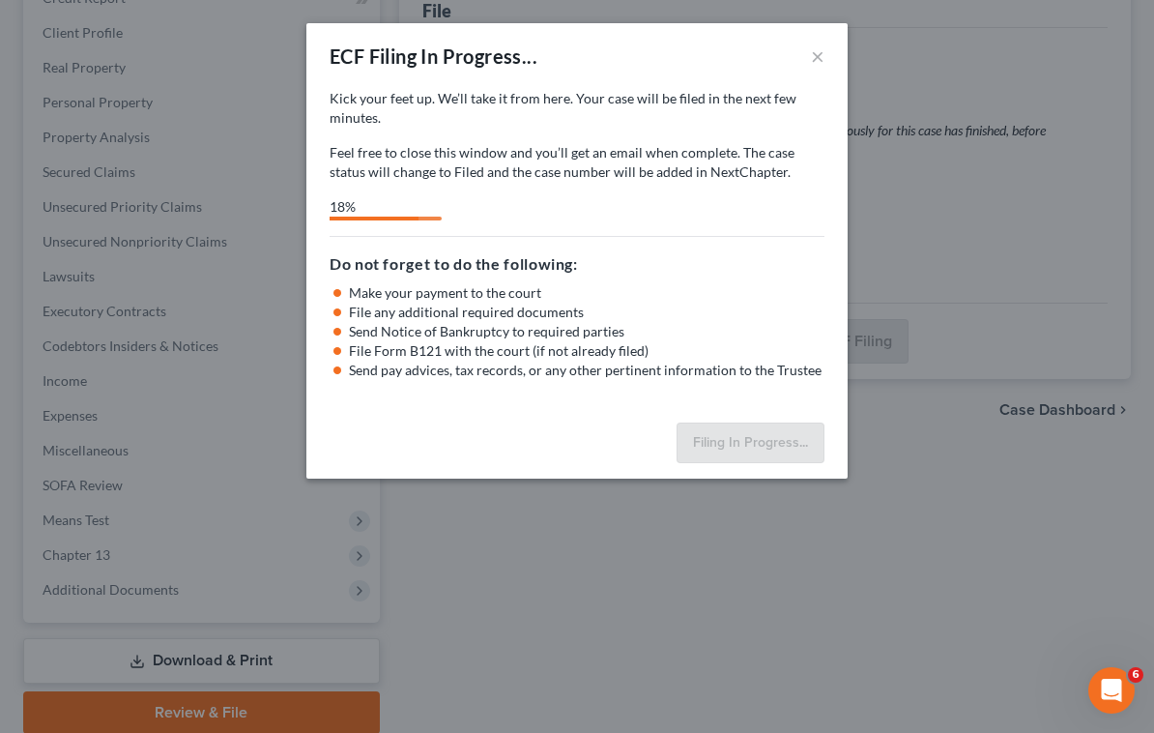
select select "2"
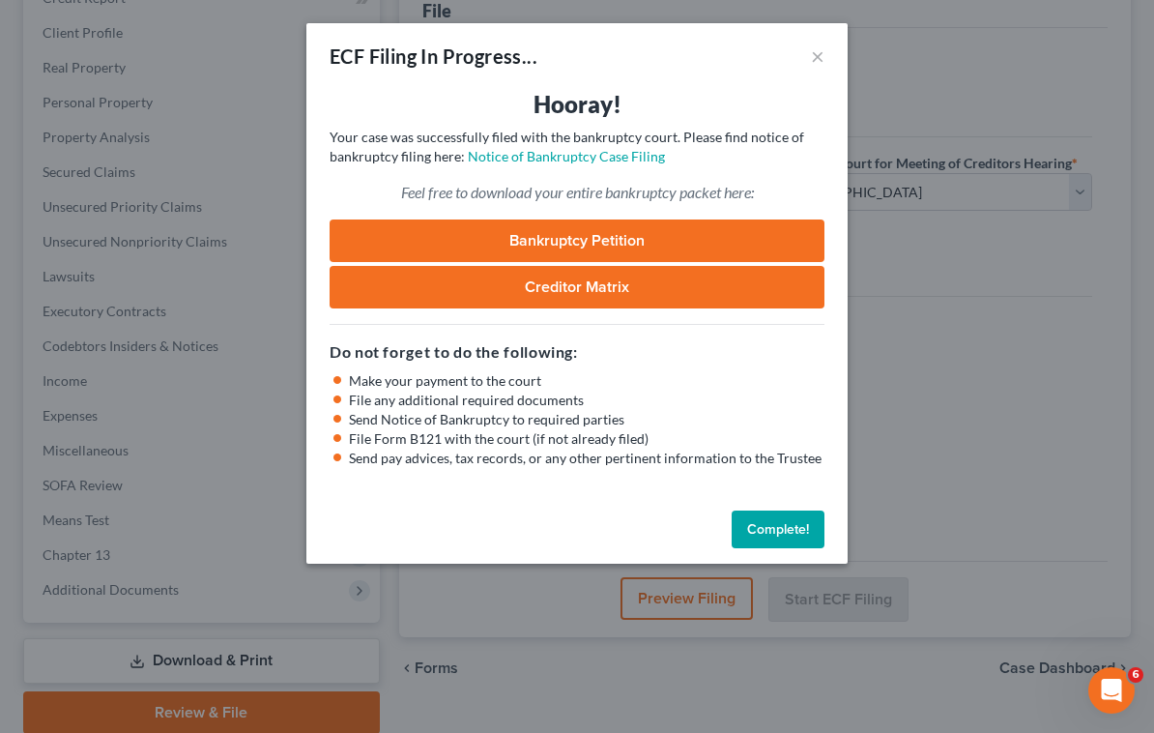
click at [726, 60] on div "ECF Filing In Progress... ×" at bounding box center [576, 56] width 541 height 66
click at [812, 524] on button "Complete!" at bounding box center [778, 529] width 93 height 39
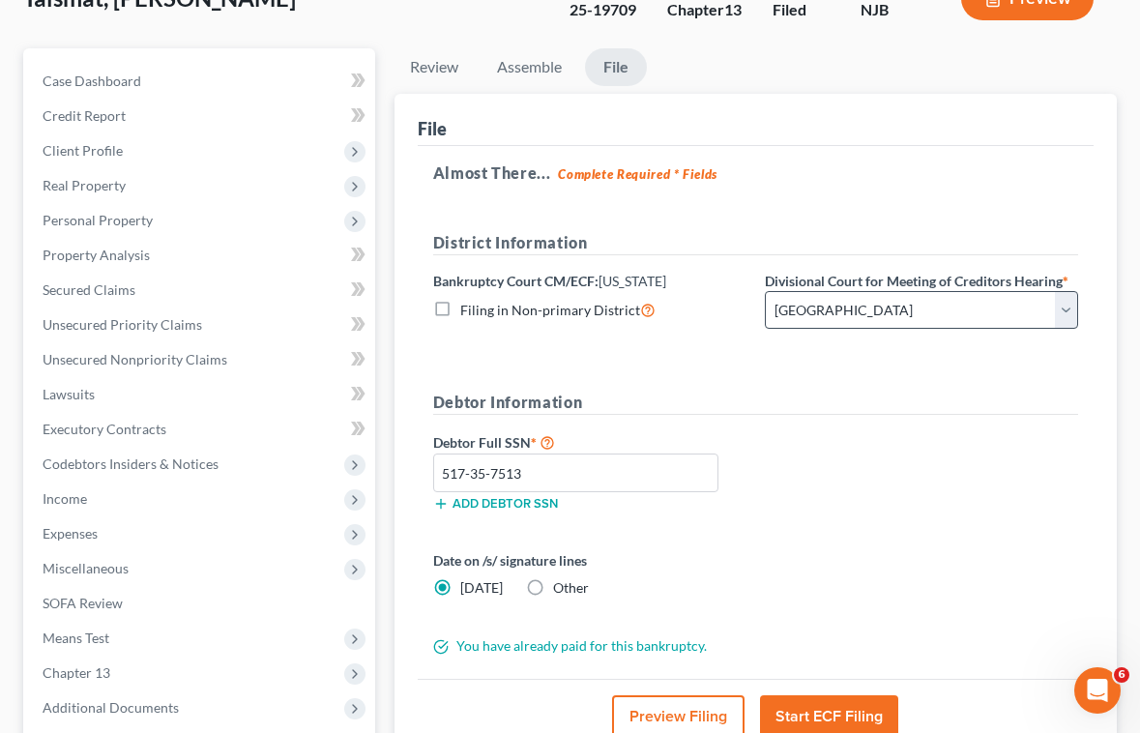
scroll to position [0, 0]
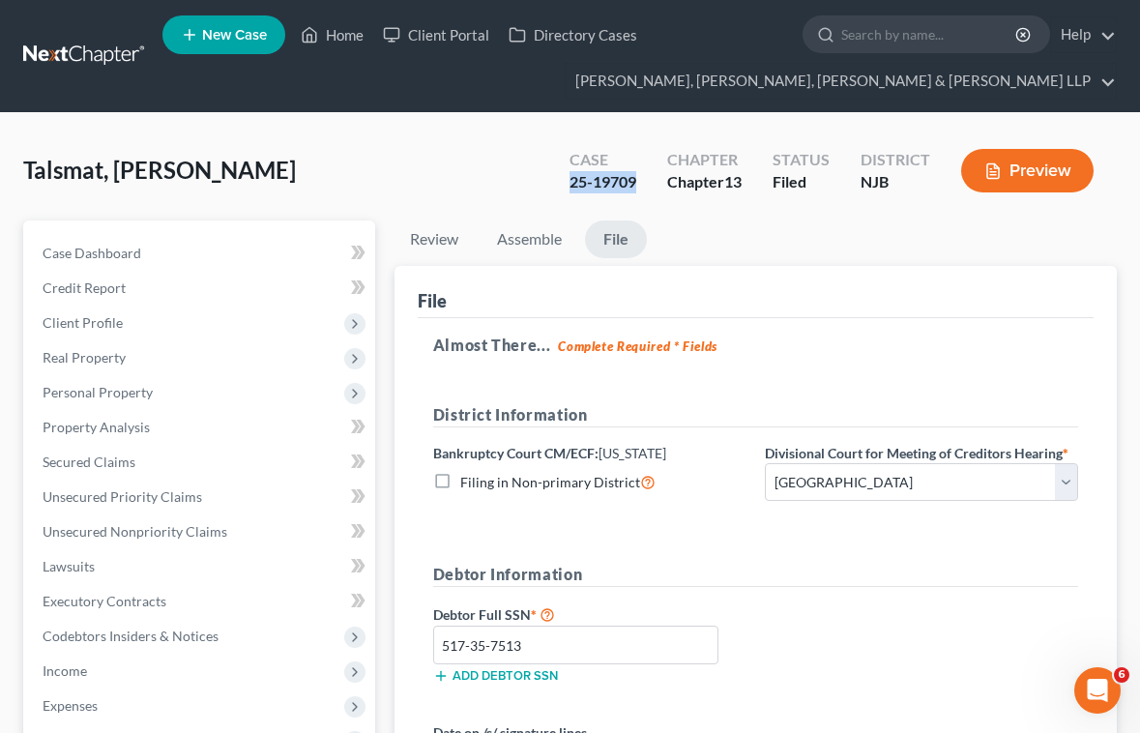
drag, startPoint x: 643, startPoint y: 187, endPoint x: 571, endPoint y: 190, distance: 71.6
click at [571, 190] on div "Case 25-19709" at bounding box center [603, 172] width 98 height 57
copy div "25-19709"
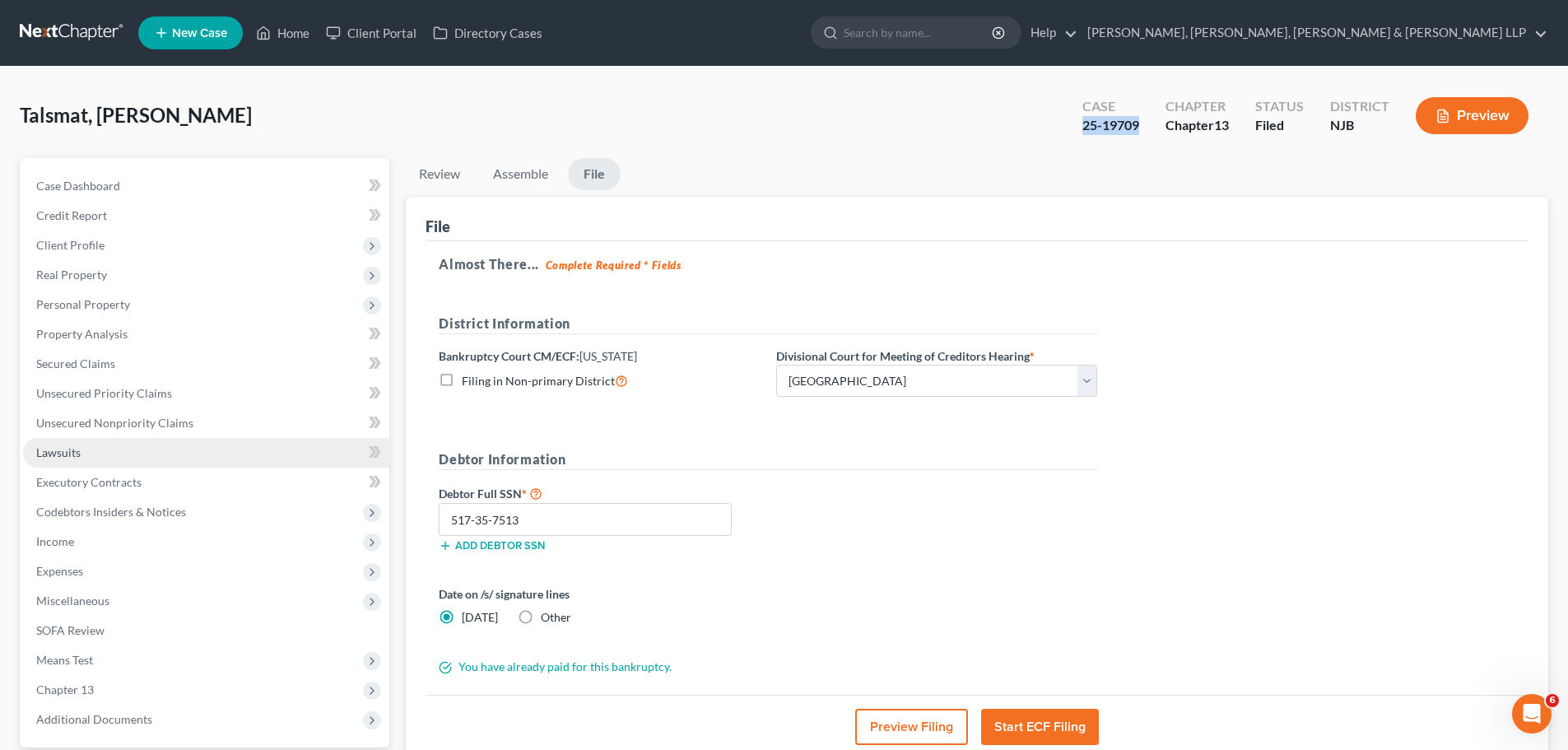
click at [72, 457] on span "Lawsuits" at bounding box center [59, 452] width 44 height 14
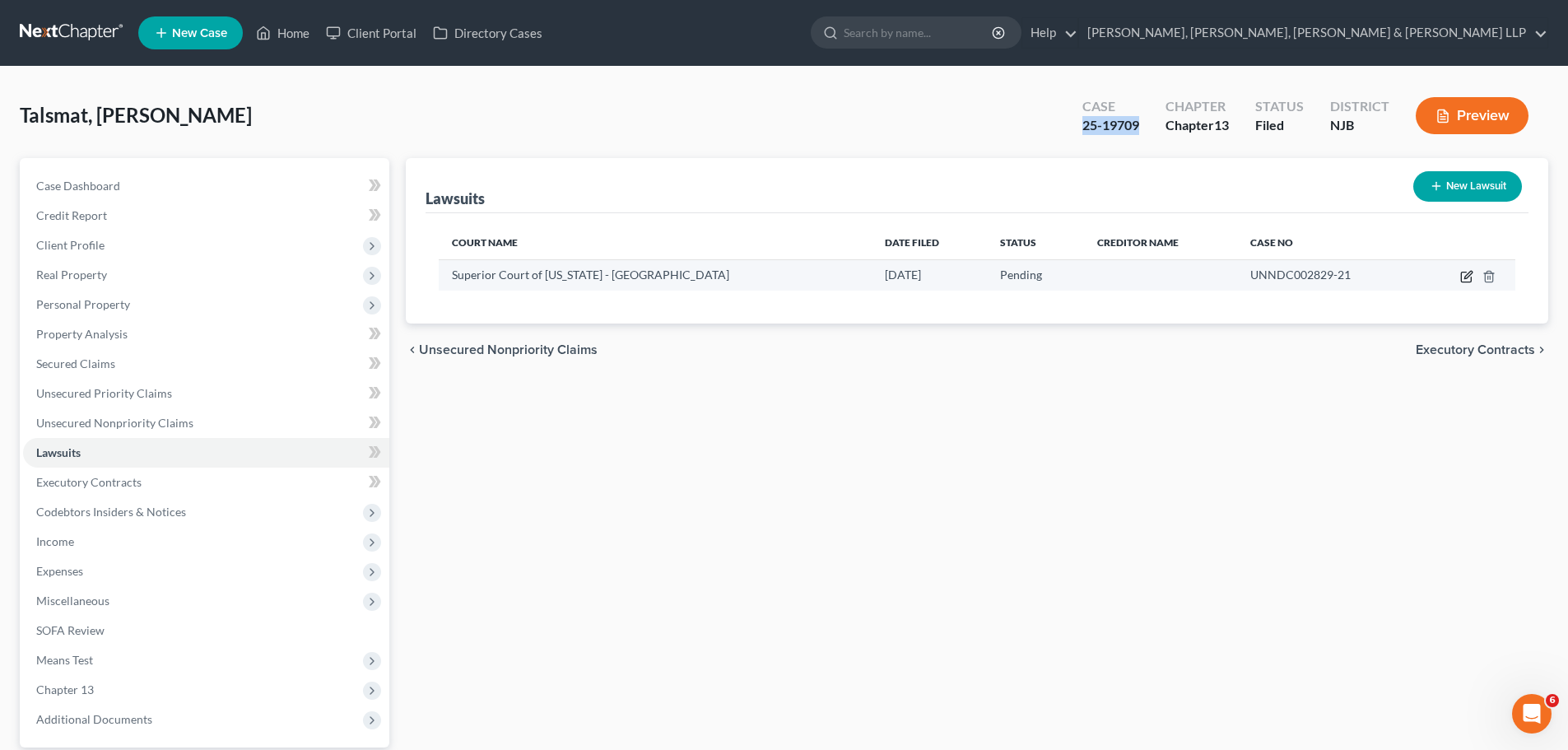
click at [970, 276] on icon "button" at bounding box center [1467, 276] width 13 height 13
select select "33"
select select "0"
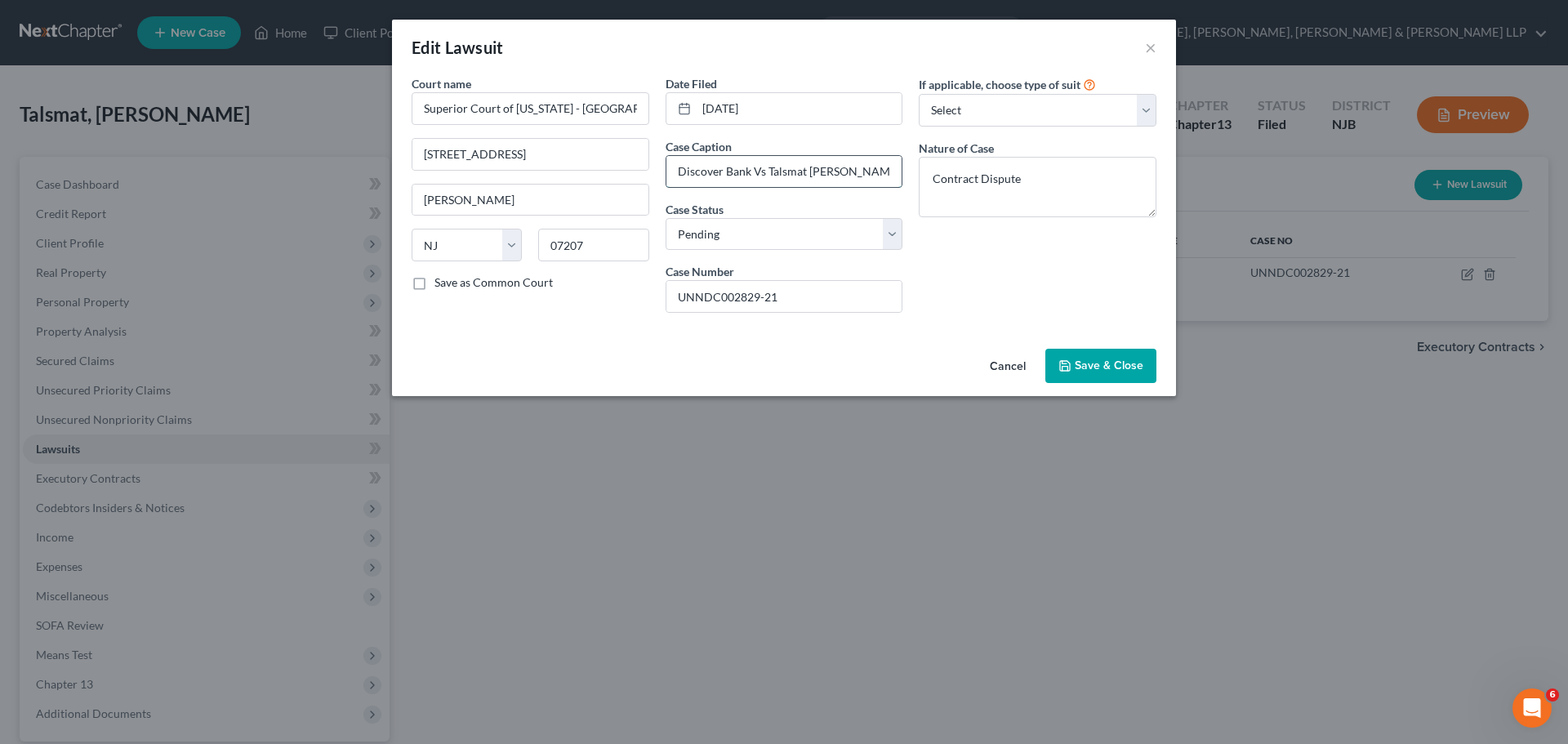
drag, startPoint x: 868, startPoint y: 171, endPoint x: 672, endPoint y: 164, distance: 196.1
click at [672, 164] on input "Discover Bank Vs Talsmat [PERSON_NAME]" at bounding box center [784, 171] width 236 height 31
click at [962, 280] on div "If applicable, choose type of suit Select Repossession Garnishment Foreclosure …" at bounding box center [1037, 200] width 254 height 251
drag, startPoint x: 810, startPoint y: 294, endPoint x: 656, endPoint y: 301, distance: 154.2
click at [656, 301] on div "Court name * Superior Court of [US_STATE] - [GEOGRAPHIC_DATA] [GEOGRAPHIC_DATA]…" at bounding box center [783, 200] width 761 height 251
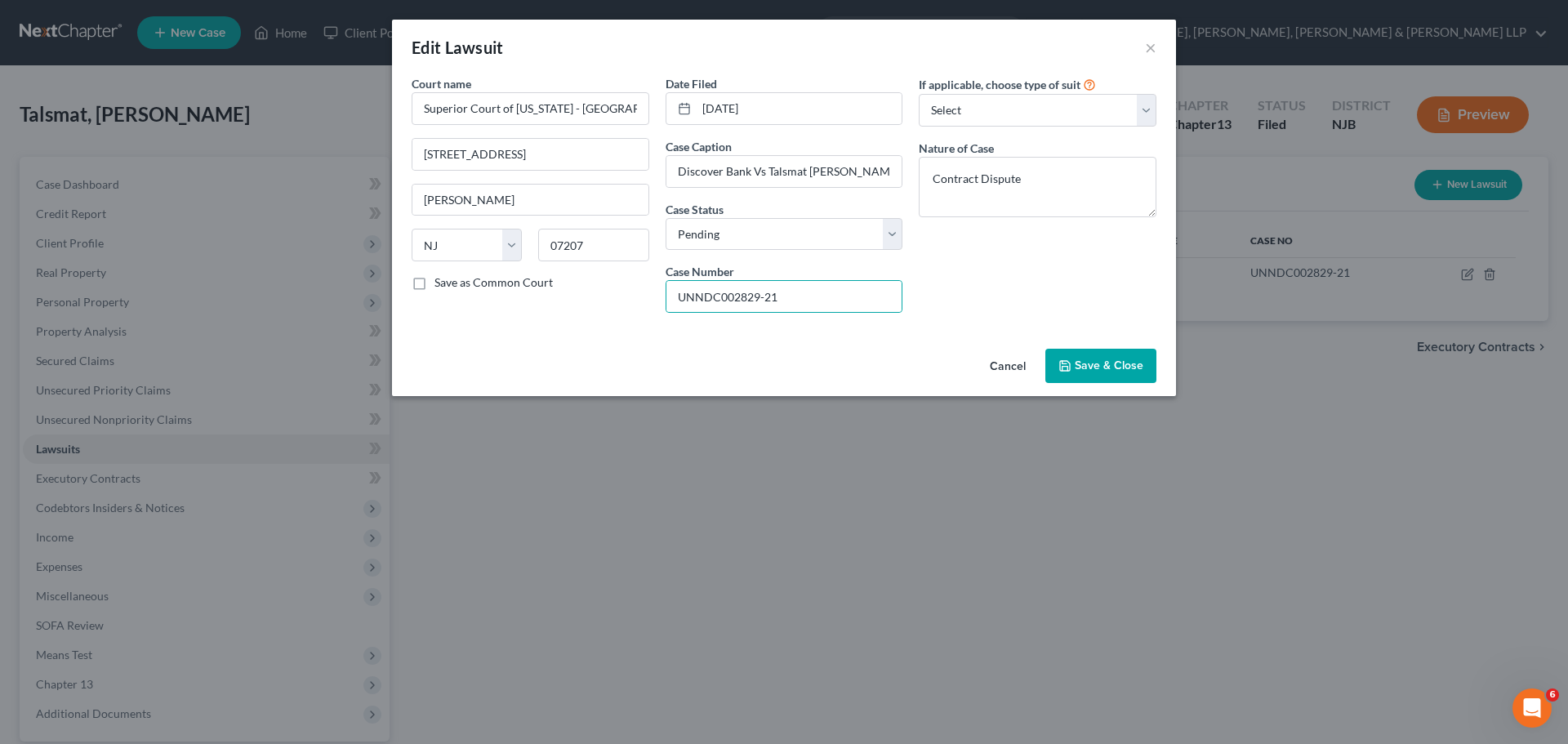
drag, startPoint x: 1015, startPoint y: 369, endPoint x: 1114, endPoint y: 284, distance: 130.5
click at [962, 367] on button "Cancel" at bounding box center [1007, 367] width 62 height 33
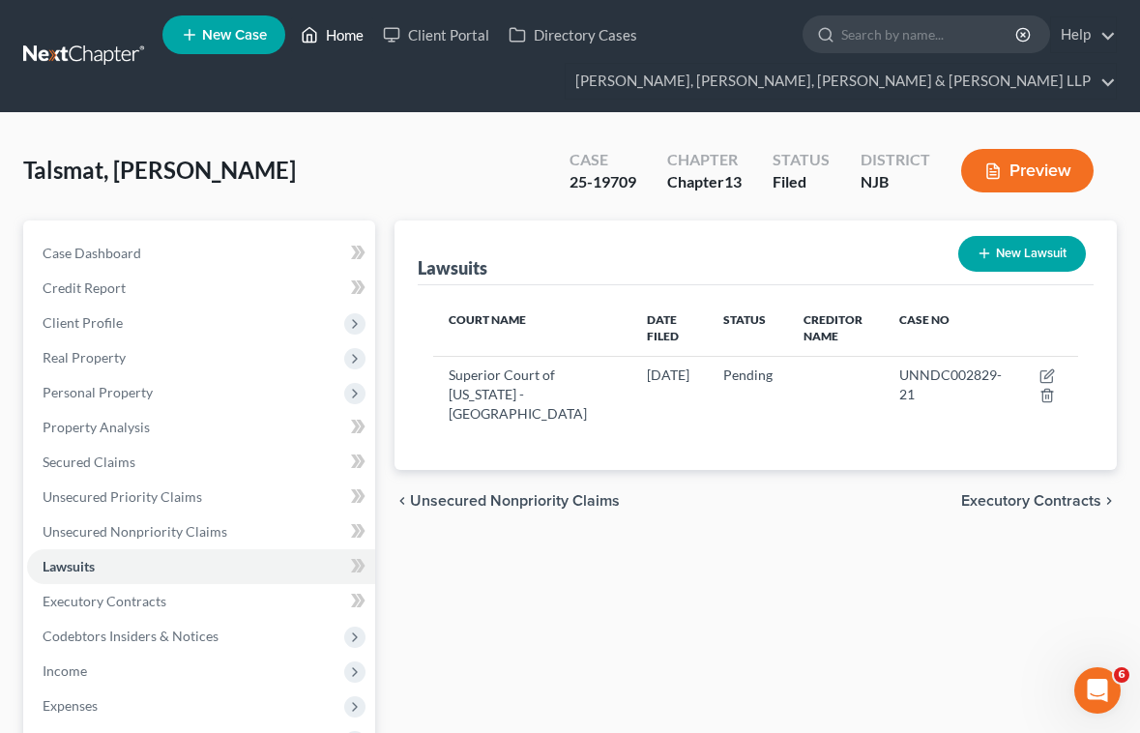
click at [330, 36] on link "Home" at bounding box center [332, 34] width 82 height 35
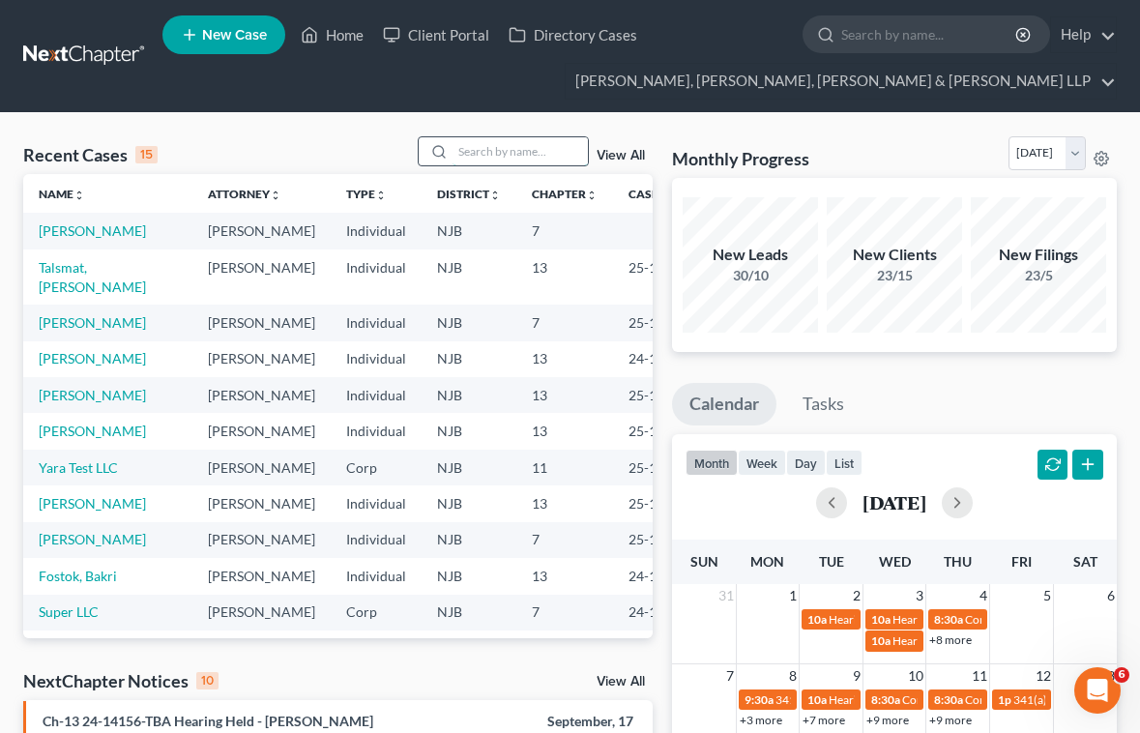
click at [488, 146] on input "search" at bounding box center [519, 151] width 135 height 28
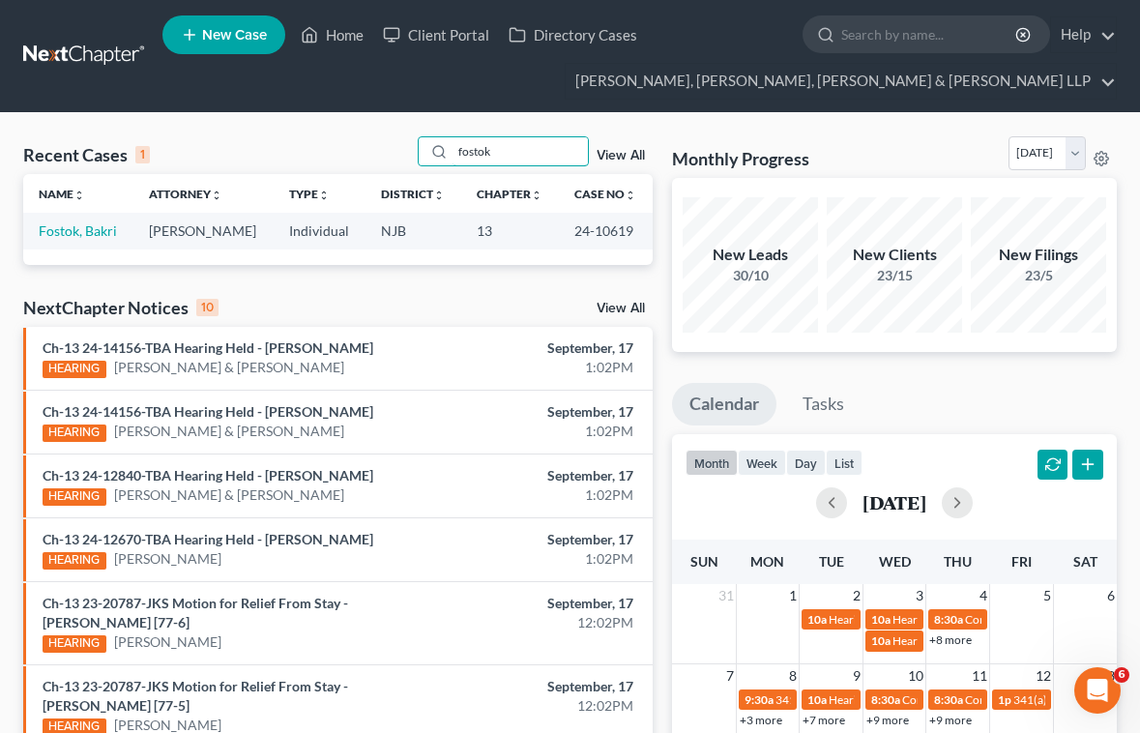
type input "fostok"
click at [101, 242] on td "Fostok, Bakri" at bounding box center [78, 231] width 110 height 36
drag, startPoint x: 49, startPoint y: 230, endPoint x: 87, endPoint y: 220, distance: 38.9
click at [49, 229] on link "Fostok, Bakri" at bounding box center [78, 230] width 78 height 16
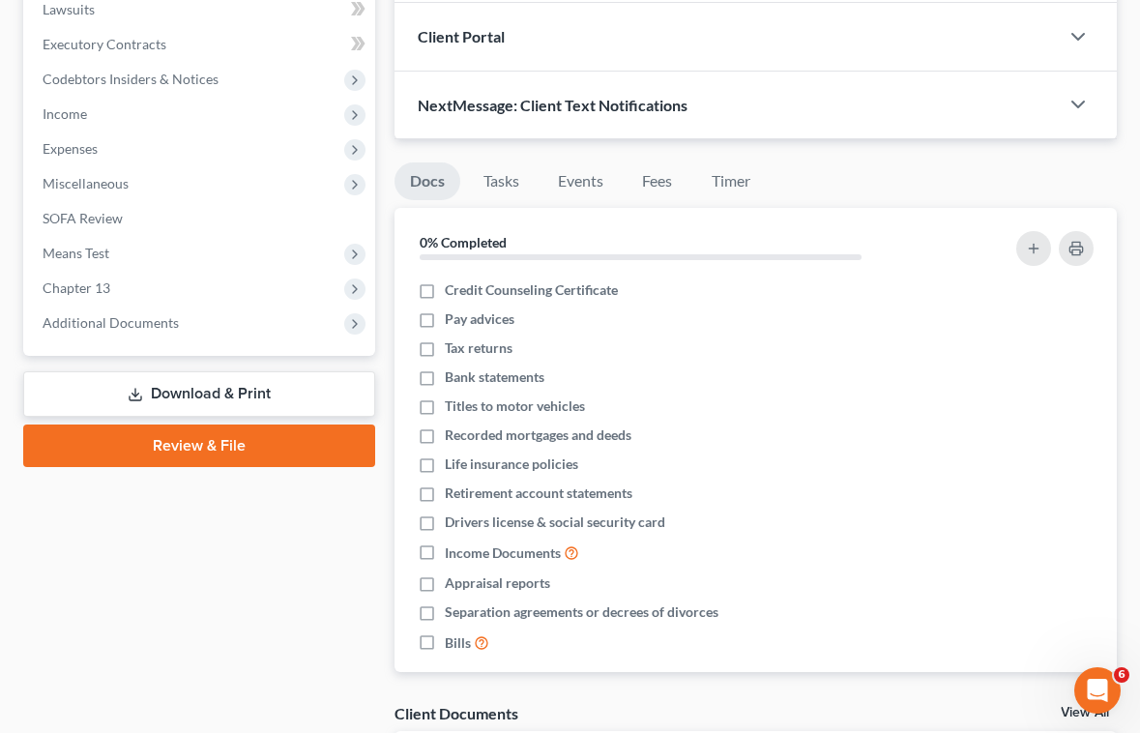
scroll to position [677, 0]
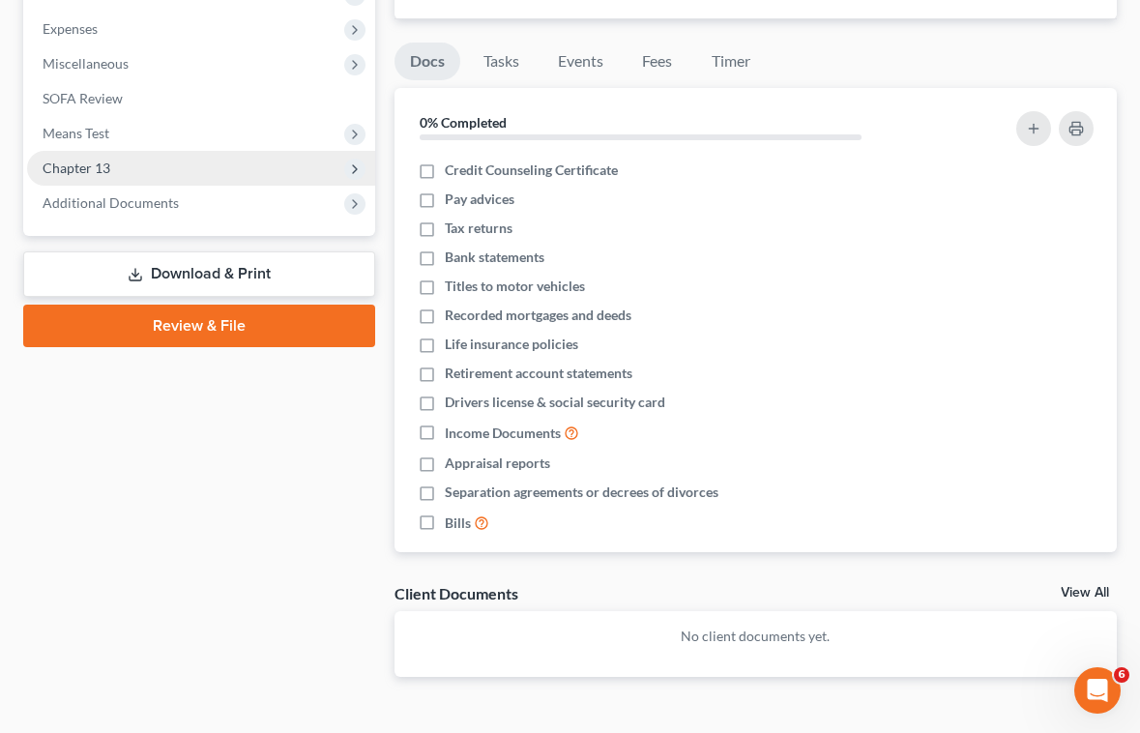
drag, startPoint x: 97, startPoint y: 165, endPoint x: 107, endPoint y: 172, distance: 12.6
click at [97, 165] on span "Chapter 13" at bounding box center [77, 167] width 68 height 16
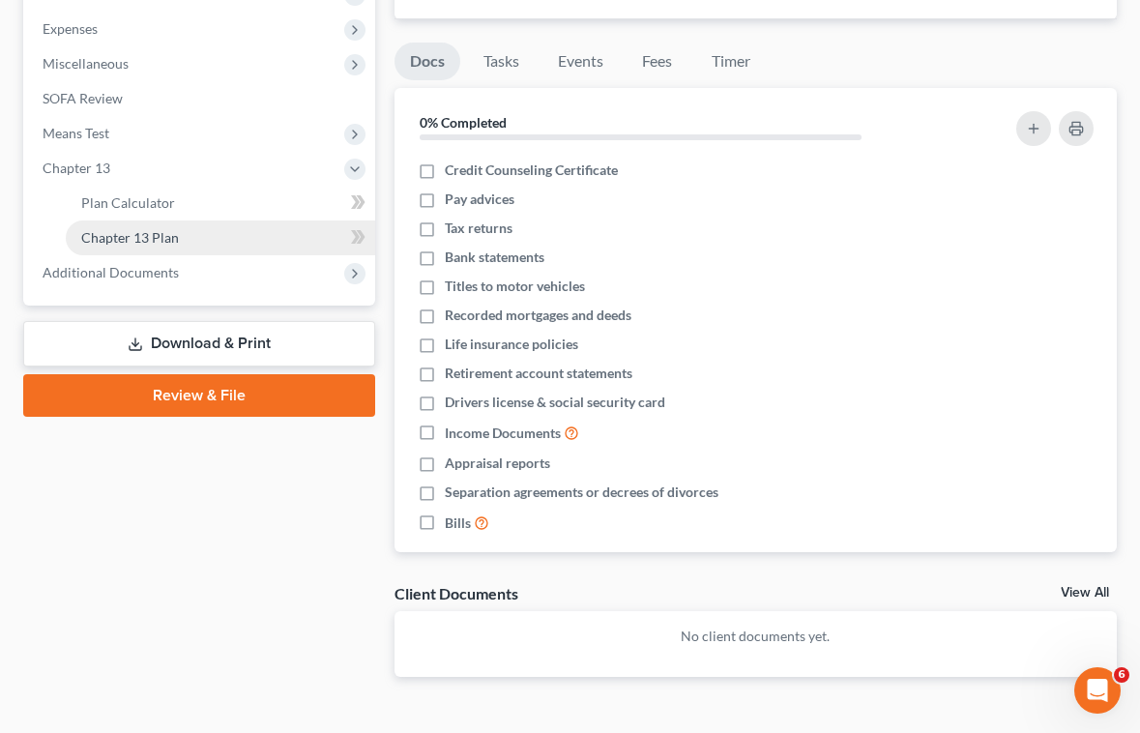
click at [130, 231] on span "Chapter 13 Plan" at bounding box center [130, 237] width 98 height 16
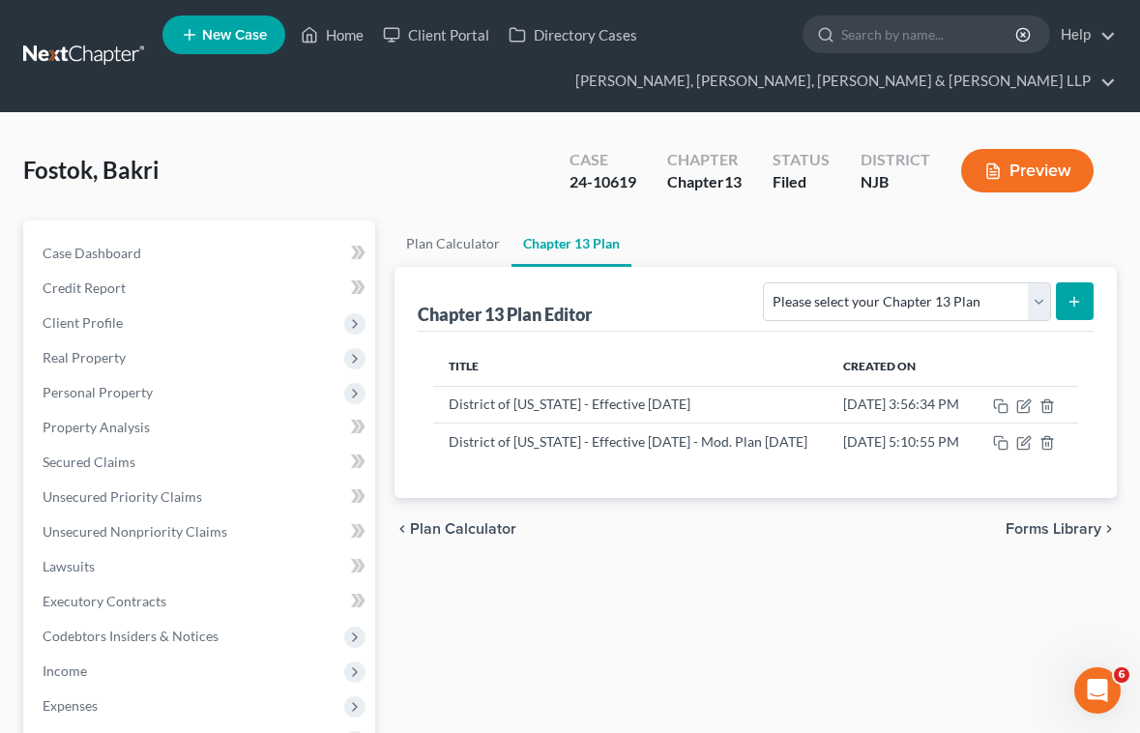
drag, startPoint x: 541, startPoint y: 152, endPoint x: 647, endPoint y: 369, distance: 241.7
click at [541, 152] on div "Fostok, Bakri Upgraded Case 24-10619 Chapter Chapter 13 Status [GEOGRAPHIC_DATA…" at bounding box center [569, 178] width 1093 height 84
click at [1031, 450] on icon "button" at bounding box center [1023, 442] width 15 height 15
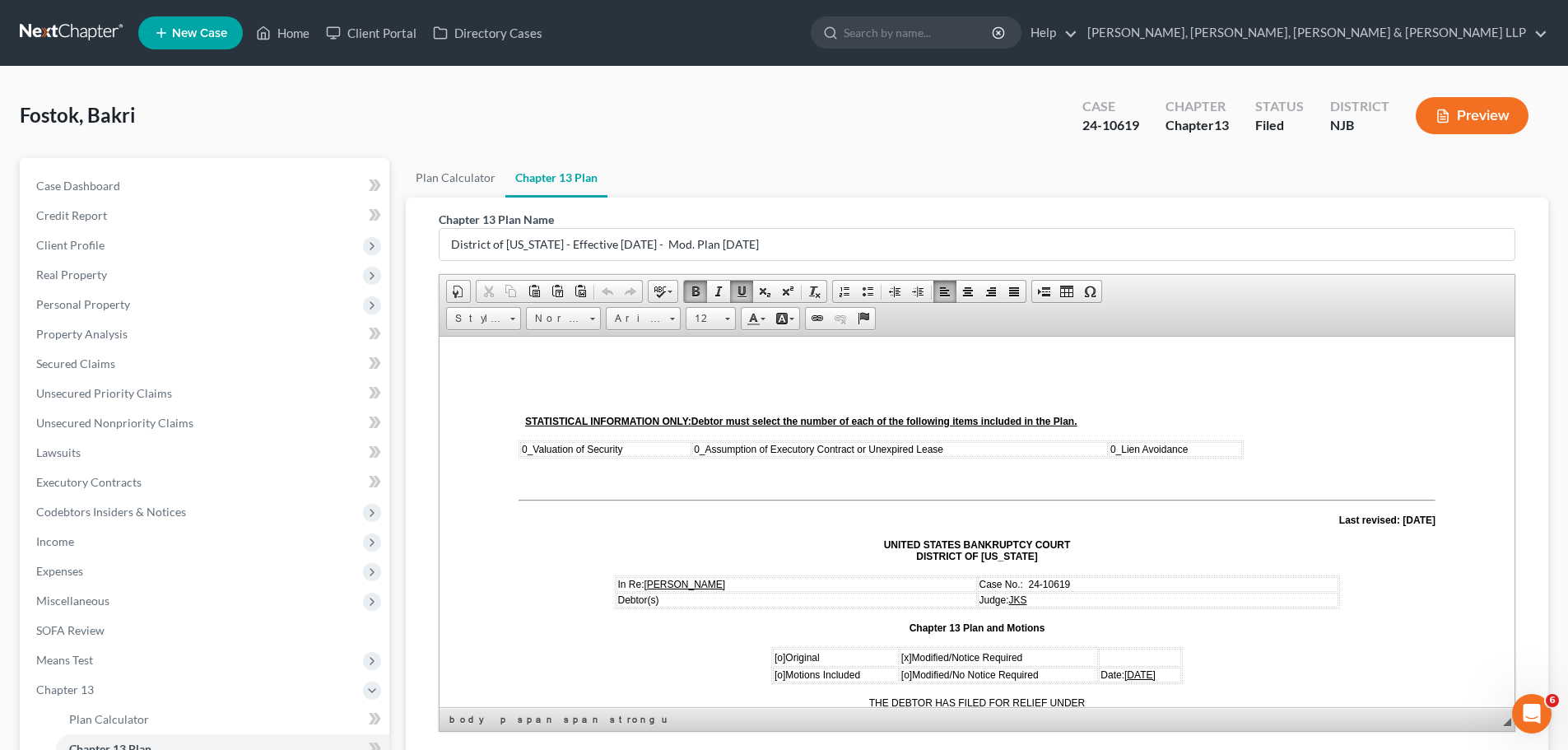
click at [970, 623] on u "[DATE]" at bounding box center [1140, 674] width 32 height 12
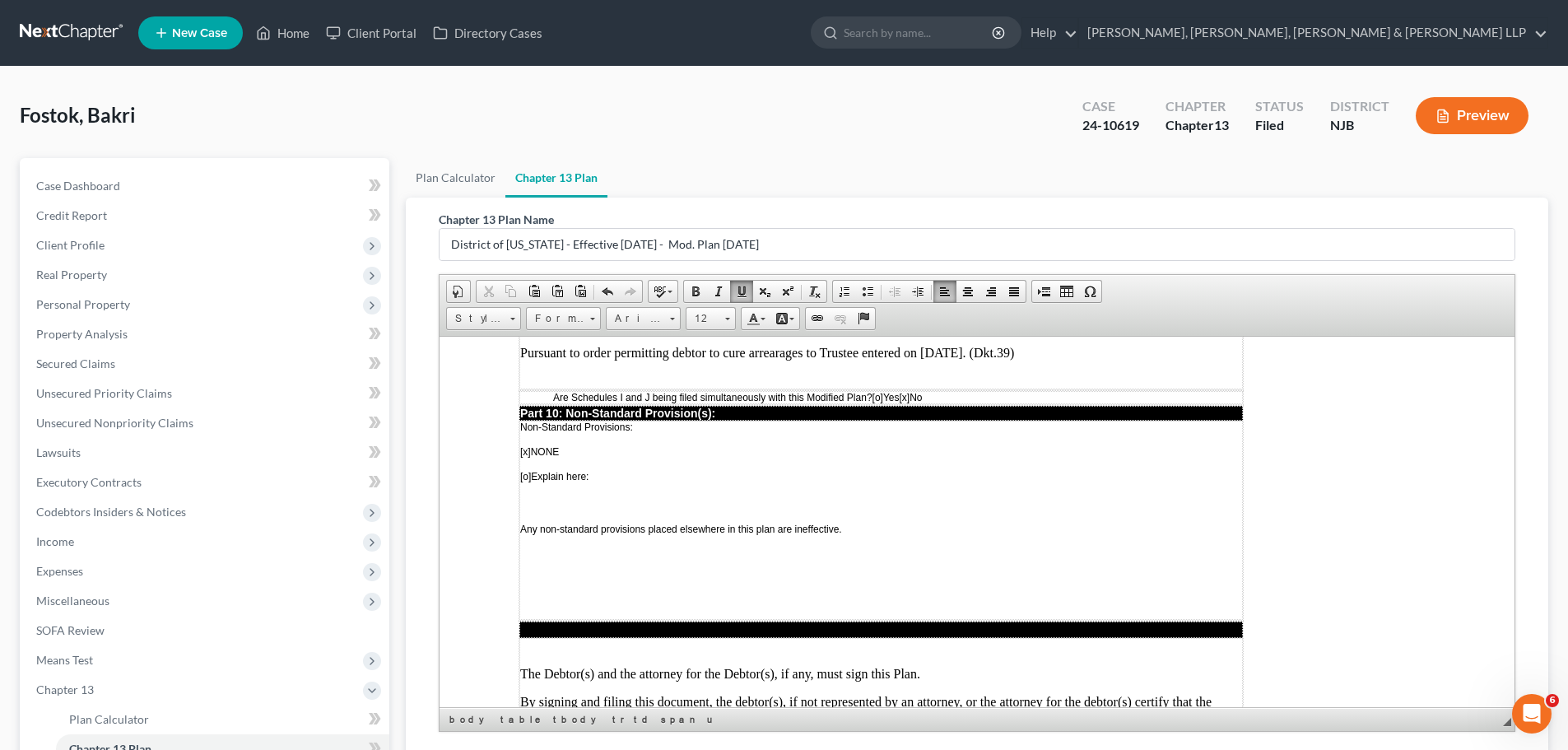
scroll to position [4502, 0]
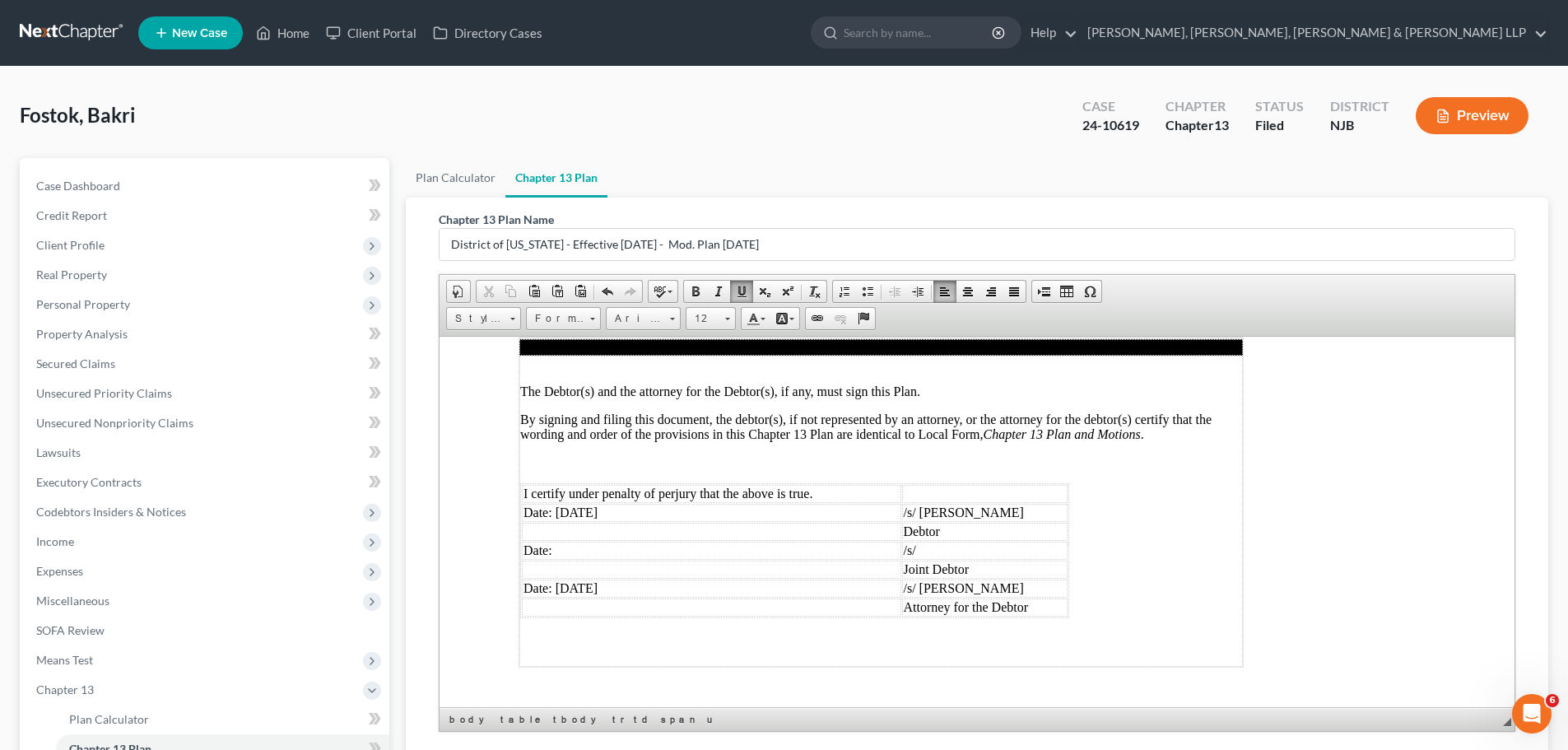
drag, startPoint x: 577, startPoint y: 469, endPoint x: 606, endPoint y: 472, distance: 29.2
click at [578, 503] on td "Date: [DATE]" at bounding box center [712, 512] width 380 height 18
click at [579, 579] on td "Date: [DATE]" at bounding box center [712, 587] width 380 height 18
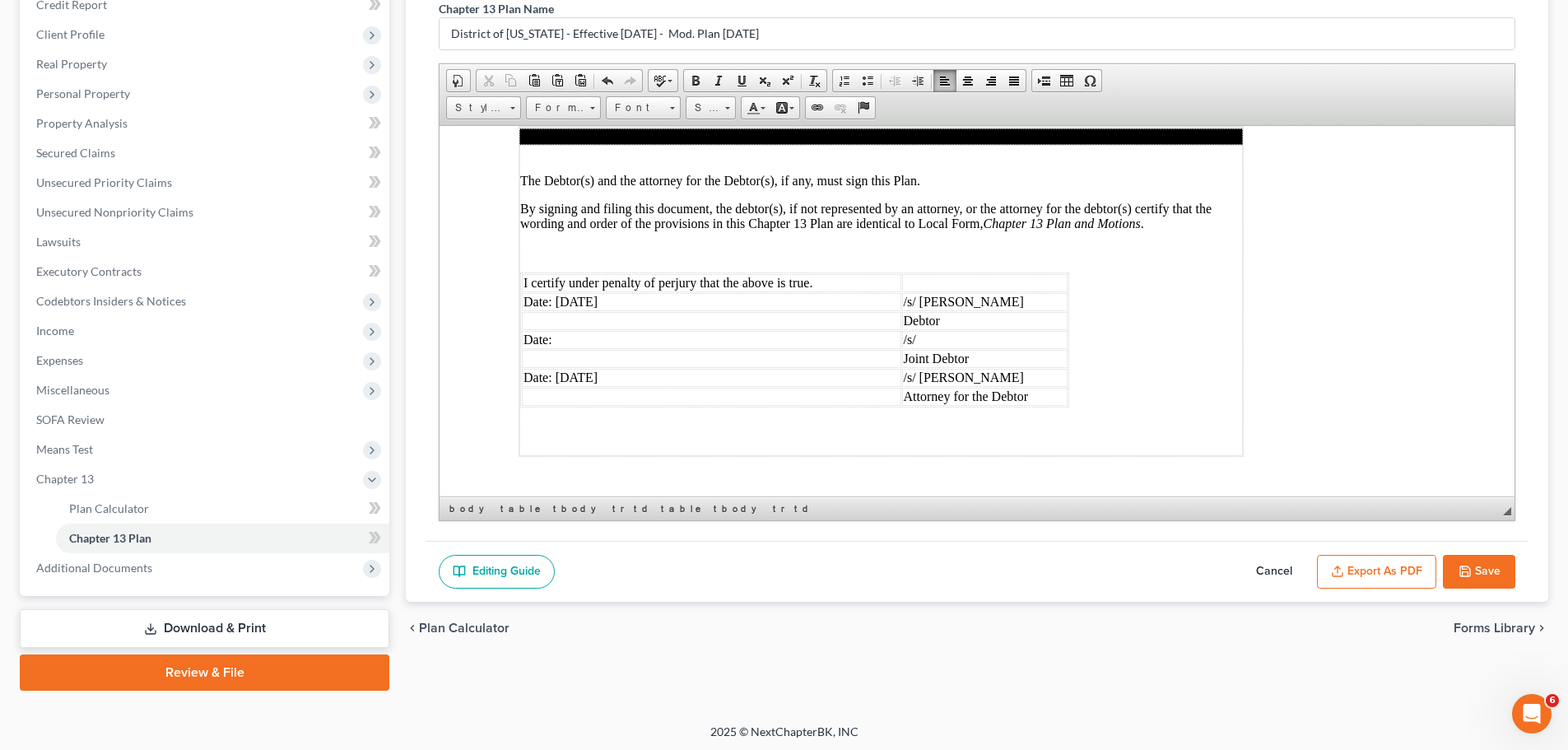
scroll to position [214, 0]
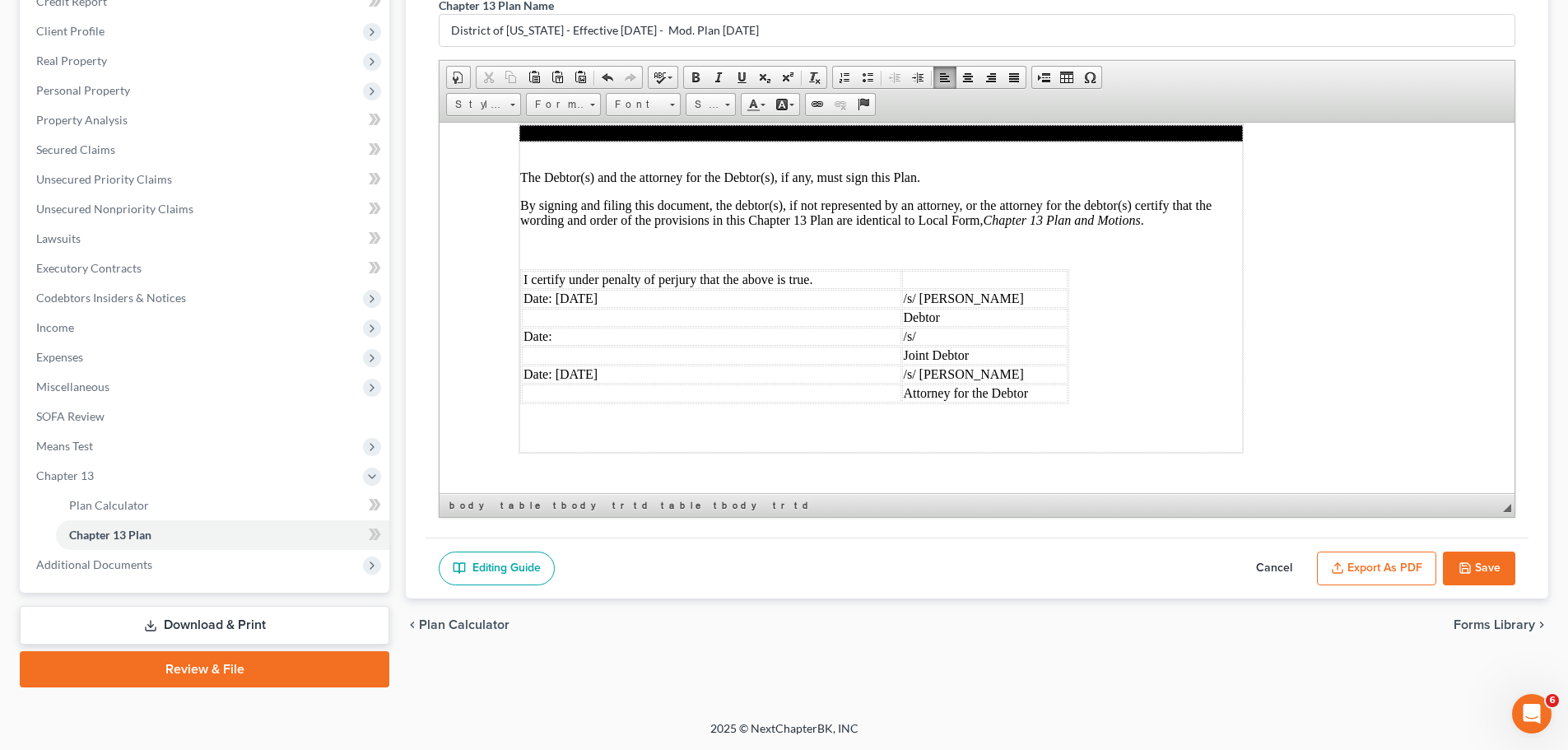
click at [970, 572] on button "Export as PDF" at bounding box center [1377, 569] width 119 height 35
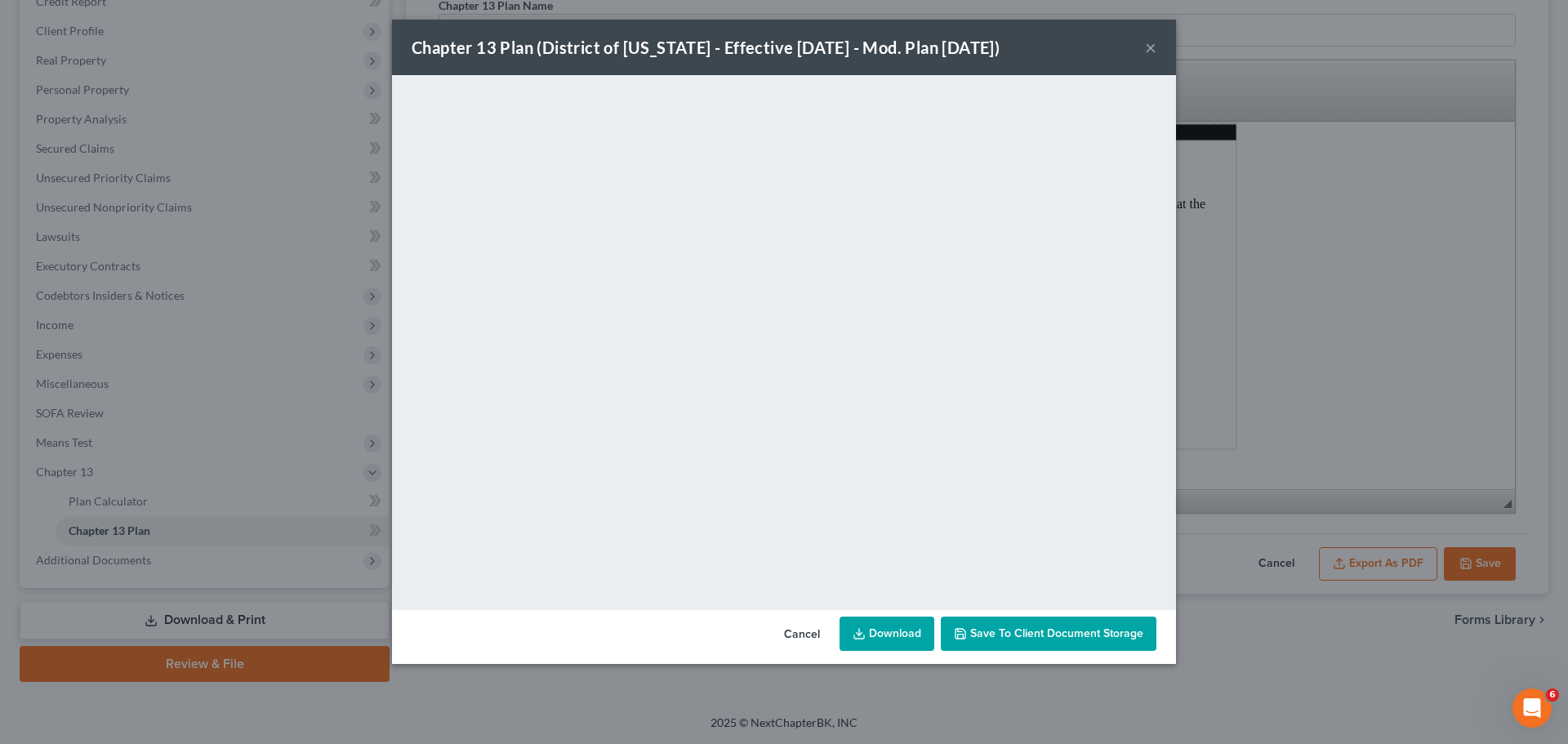
drag, startPoint x: 789, startPoint y: 628, endPoint x: 911, endPoint y: 653, distance: 124.5
click at [798, 618] on button "Cancel" at bounding box center [801, 634] width 62 height 33
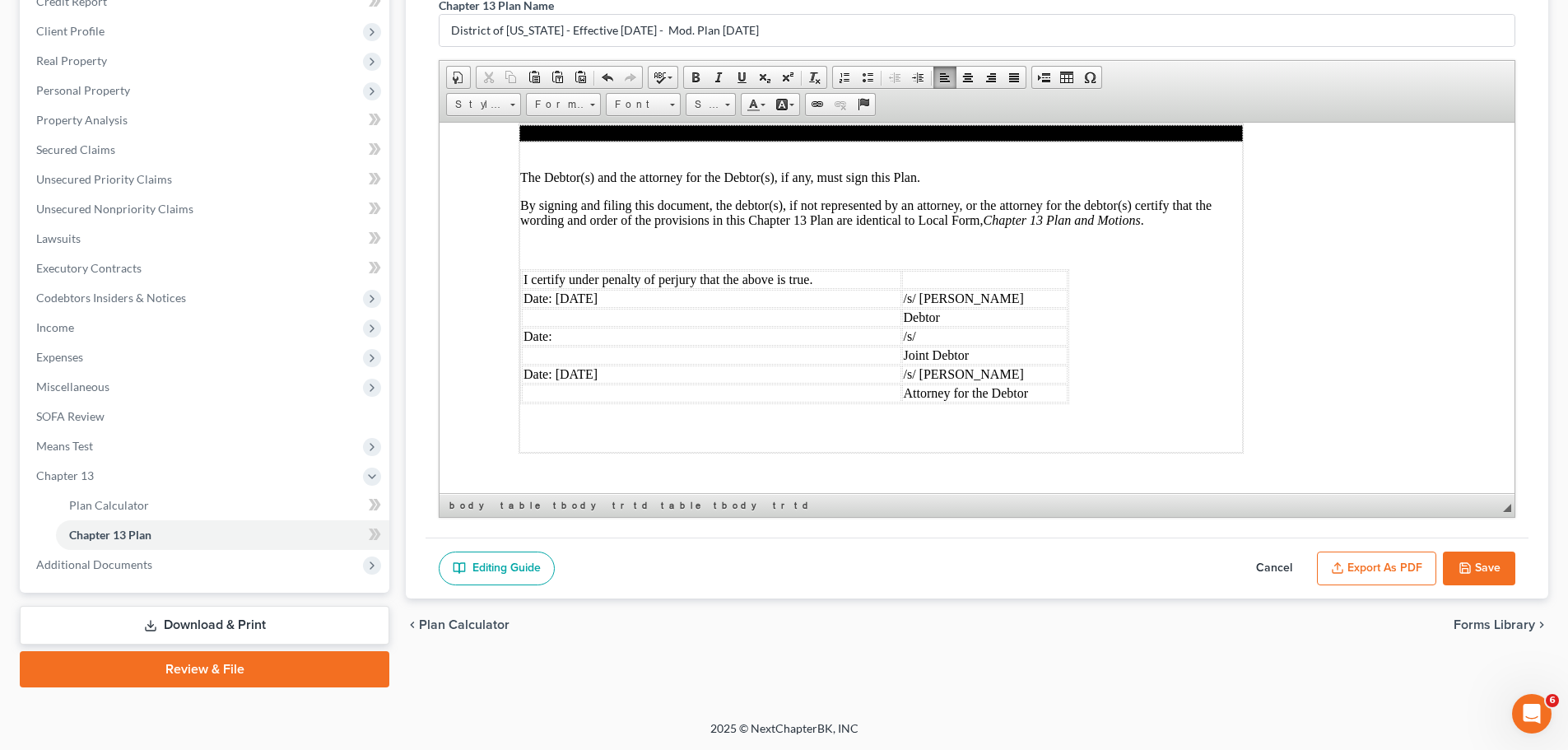
click at [970, 568] on icon "button" at bounding box center [1465, 567] width 13 height 13
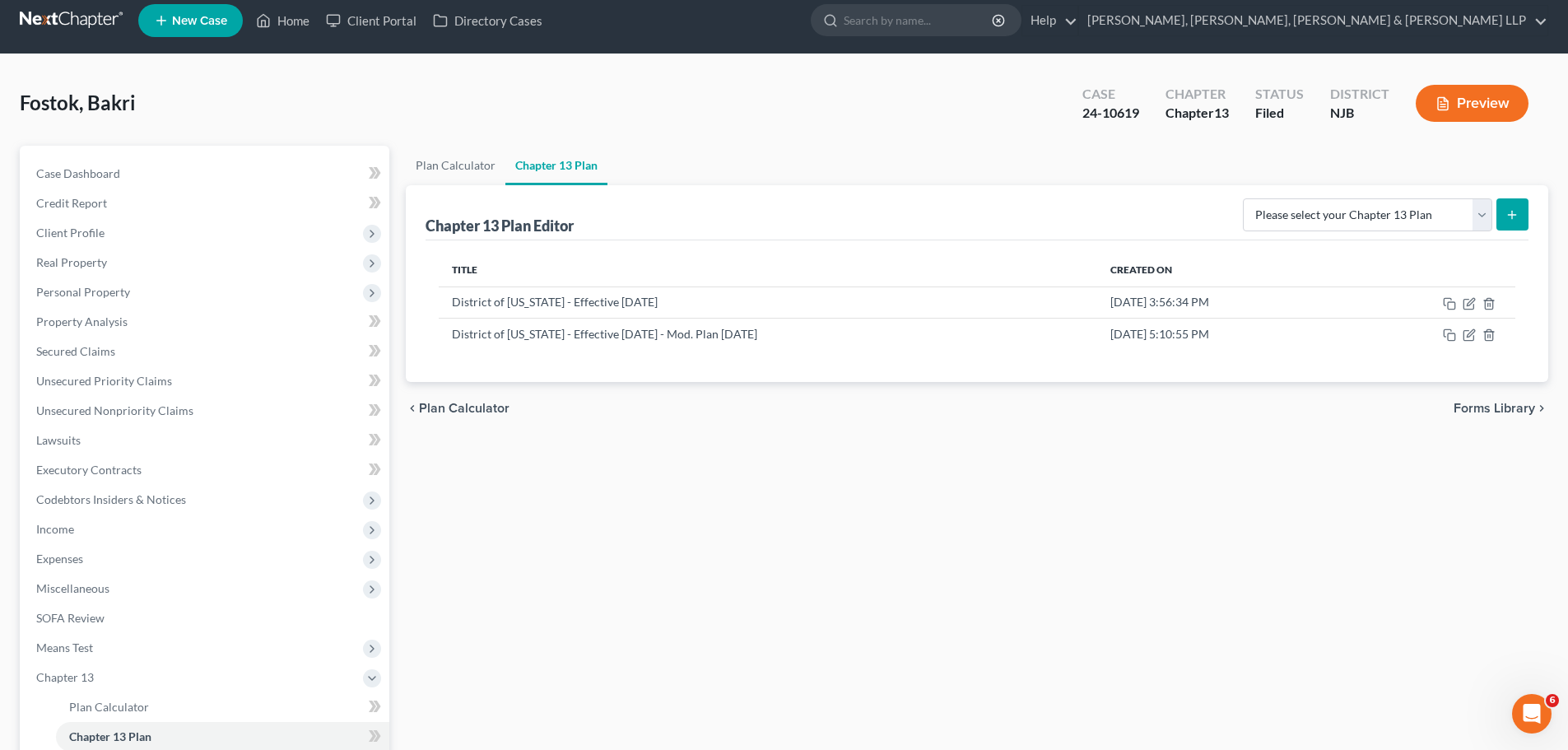
scroll to position [0, 0]
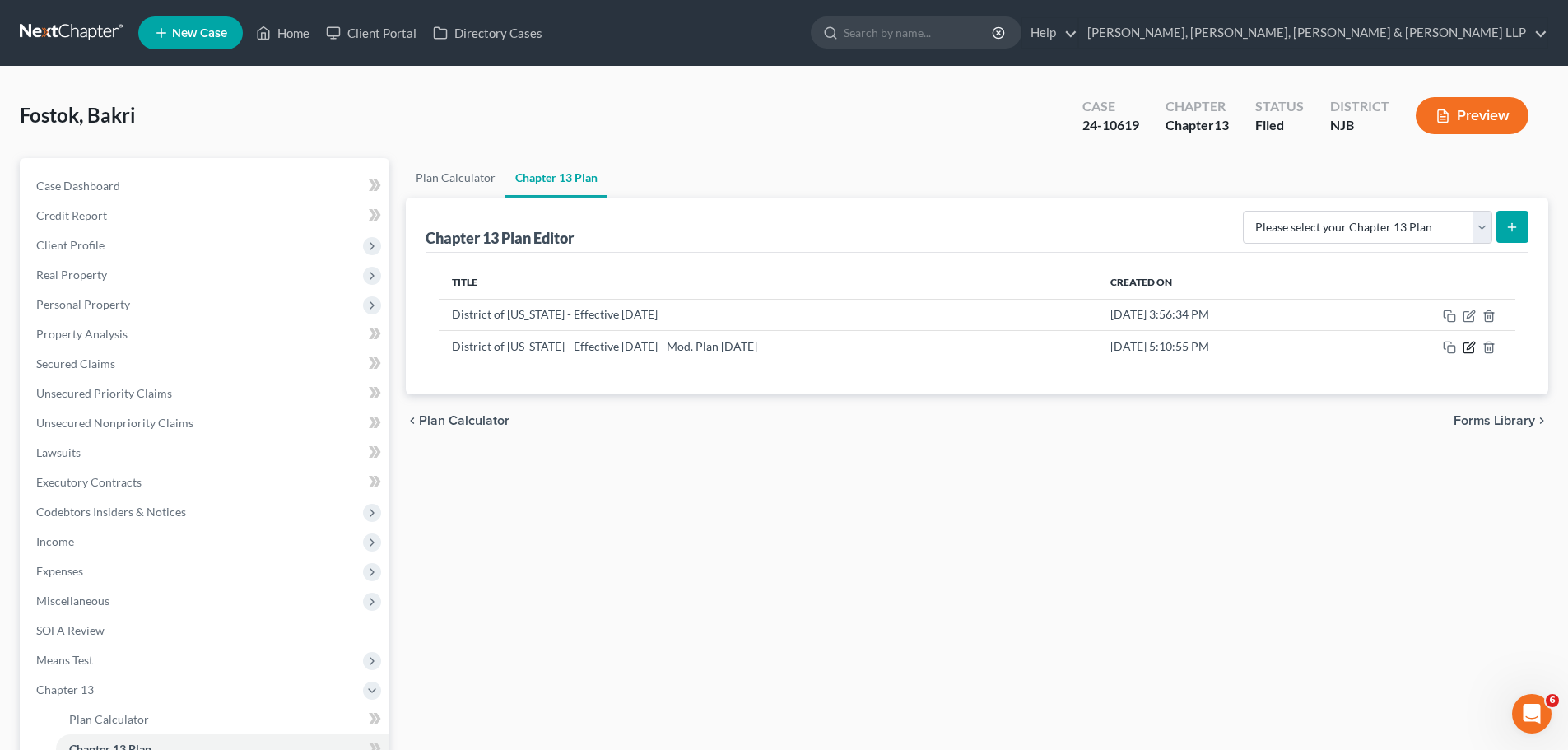
drag, startPoint x: 1466, startPoint y: 346, endPoint x: 1433, endPoint y: 387, distance: 52.6
click at [970, 346] on icon "button" at bounding box center [1469, 346] width 13 height 13
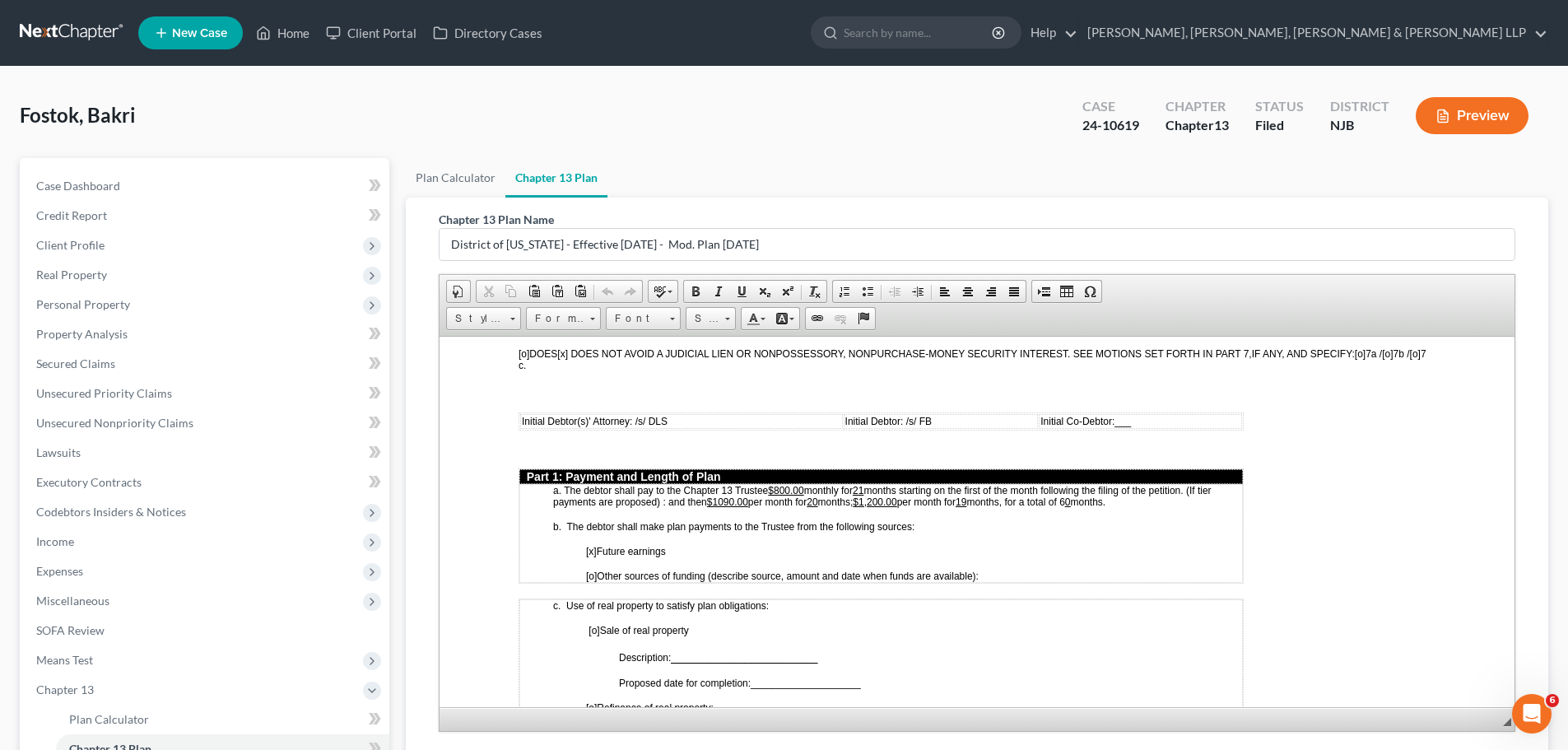
scroll to position [658, 0]
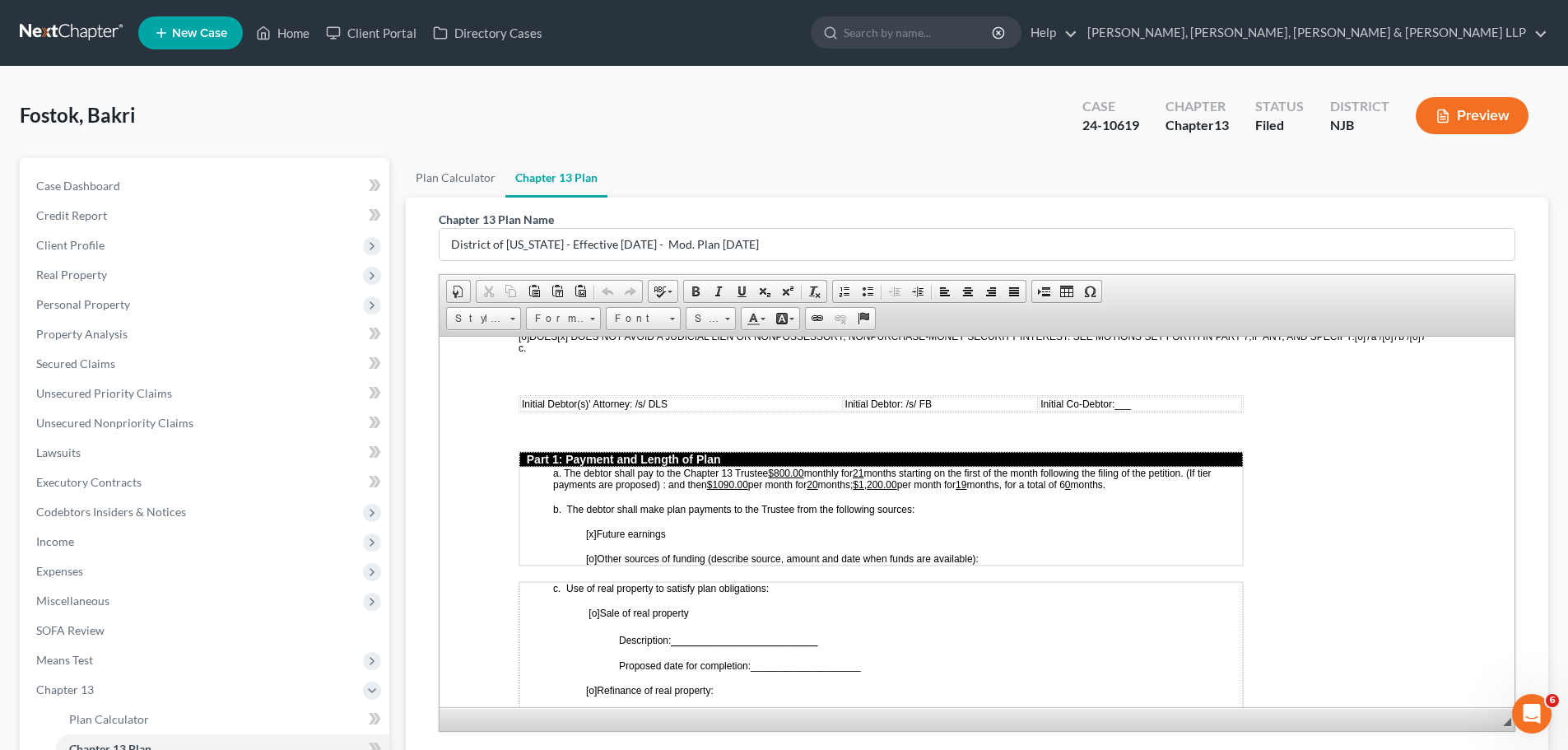
click at [843, 175] on ul "Plan Calculator Chapter 13 Plan" at bounding box center [978, 178] width 1143 height 39
click at [864, 472] on u "21" at bounding box center [858, 472] width 11 height 12
click at [734, 480] on u "$1090.00" at bounding box center [727, 484] width 41 height 12
click at [713, 485] on u "$ .00" at bounding box center [716, 484] width 19 height 12
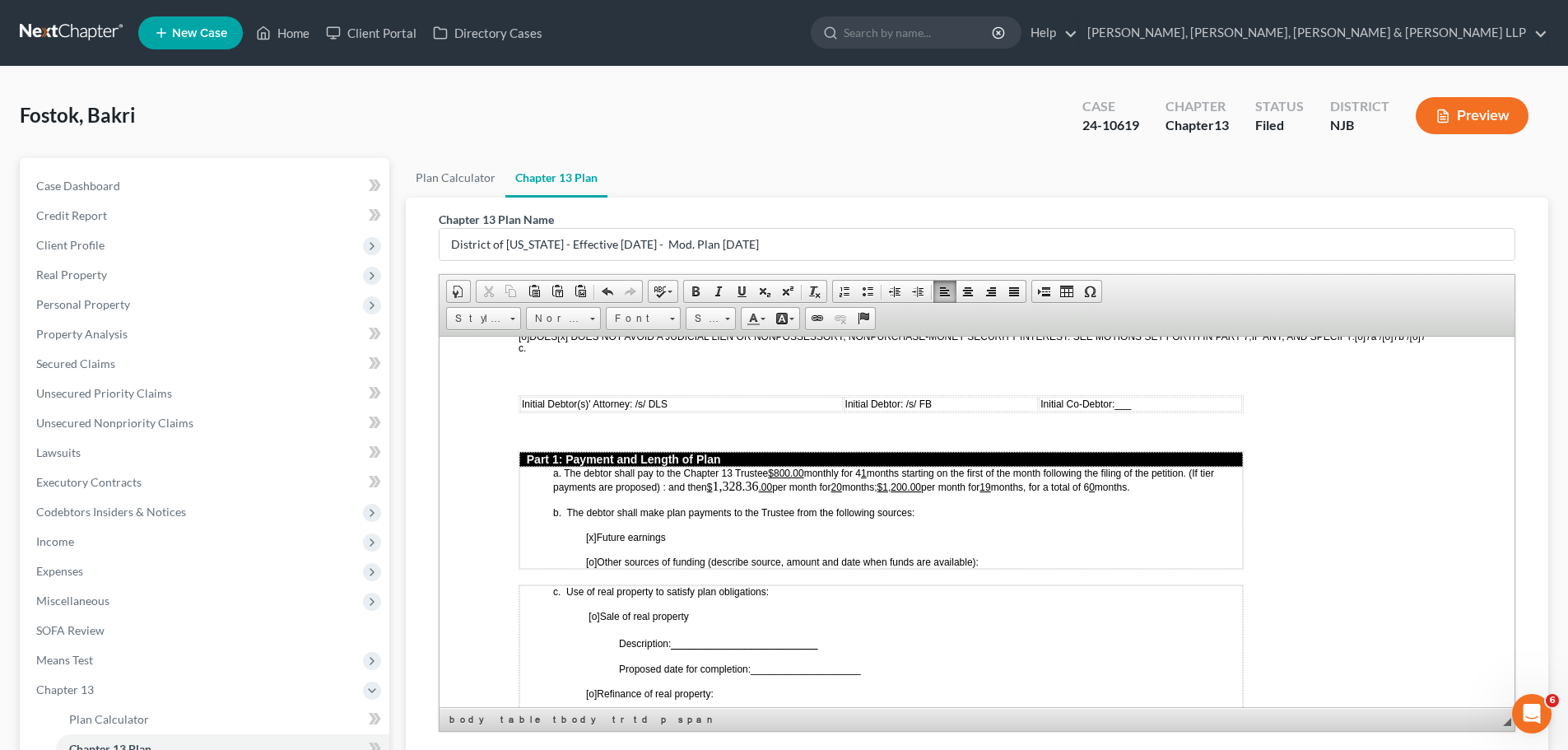
click at [840, 482] on u "20" at bounding box center [836, 486] width 11 height 12
click at [923, 488] on u "$1,200.00" at bounding box center [901, 486] width 43 height 12
click at [727, 487] on span "1,328.36" at bounding box center [735, 485] width 46 height 14
drag, startPoint x: 761, startPoint y: 481, endPoint x: 710, endPoint y: 488, distance: 51.5
click at [710, 488] on p "a. The debtor shall pay to the Chapter 13 Trustee $800.00 monthly for 4 1 month…" at bounding box center [898, 479] width 689 height 26
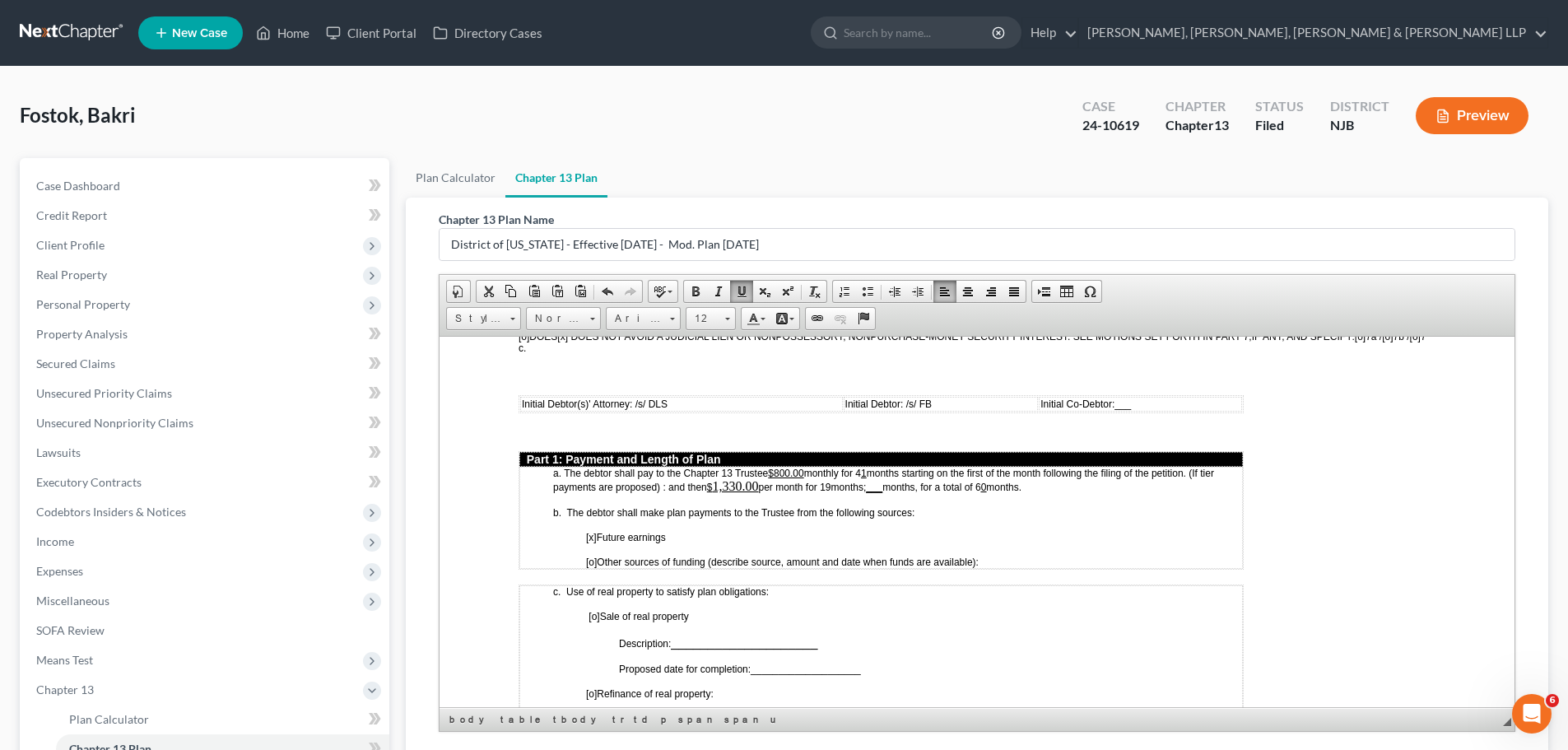
click at [743, 491] on span "1,330.00" at bounding box center [735, 485] width 46 height 14
drag, startPoint x: 836, startPoint y: 484, endPoint x: 825, endPoint y: 485, distance: 11.0
click at [825, 485] on span "per month for 19 months; ___ months, for a total of 6" at bounding box center [869, 486] width 222 height 12
click at [865, 488] on span "per month for 19 months; ___ months, for a total of 6" at bounding box center [868, 486] width 220 height 12
drag, startPoint x: 1045, startPoint y: 490, endPoint x: 565, endPoint y: 473, distance: 480.3
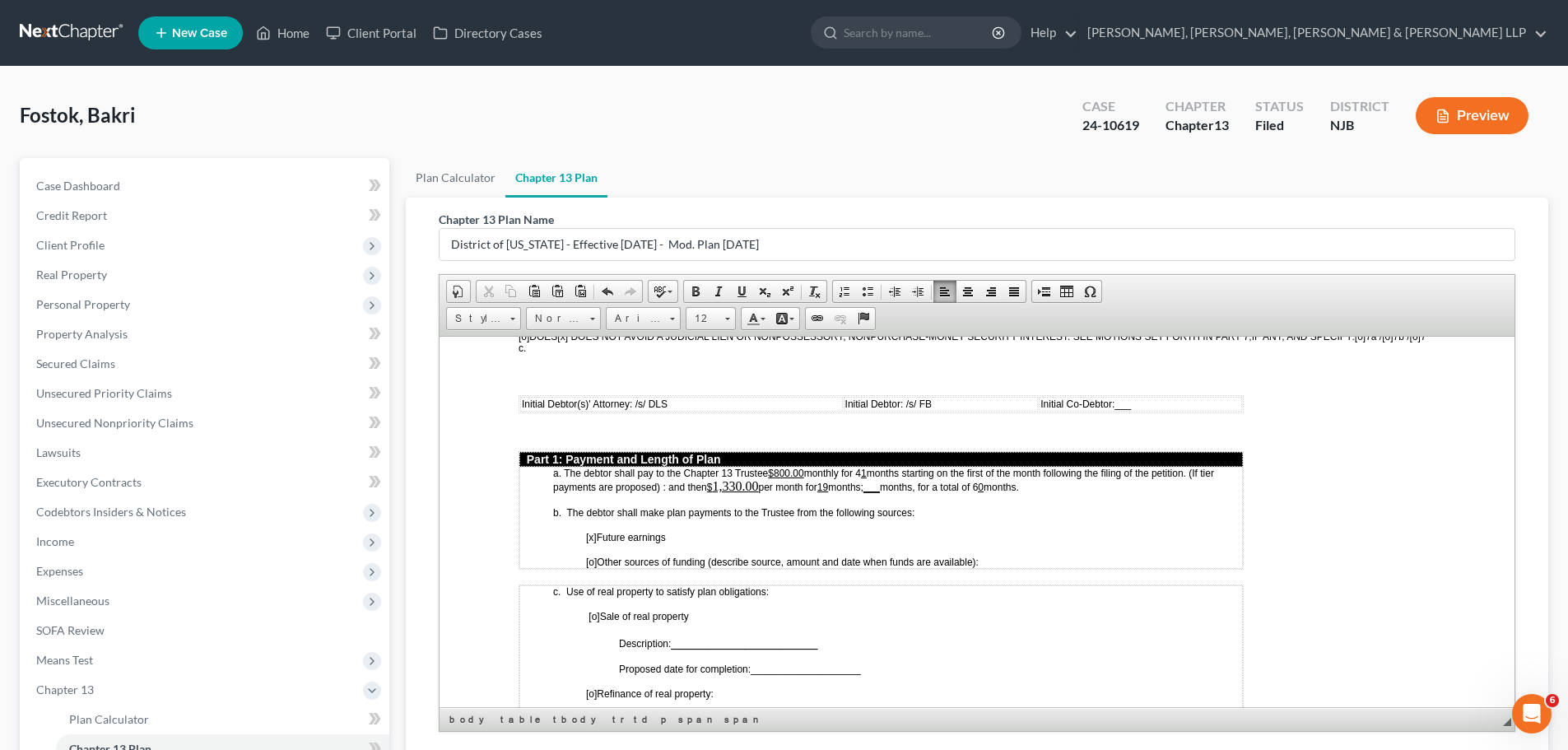
click at [547, 477] on td "a. The debtor shall pay to the Chapter 13 Trustee $800.00 monthly for 4 1 month…" at bounding box center [882, 517] width 724 height 102
copy p "a. The debtor shall pay to the Chapter 13 Trustee $800.00 monthly for 4 1 month…"
click at [970, 530] on td "a. The debtor shall pay to the Chapter 13 Trustee $800.00 monthly for 4 1 month…" at bounding box center [882, 517] width 724 height 102
drag, startPoint x: 870, startPoint y: 470, endPoint x: 862, endPoint y: 469, distance: 8.1
click at [862, 469] on span "monthly for 4 1 months starting on the first of the month following the filing …" at bounding box center [884, 479] width 661 height 26
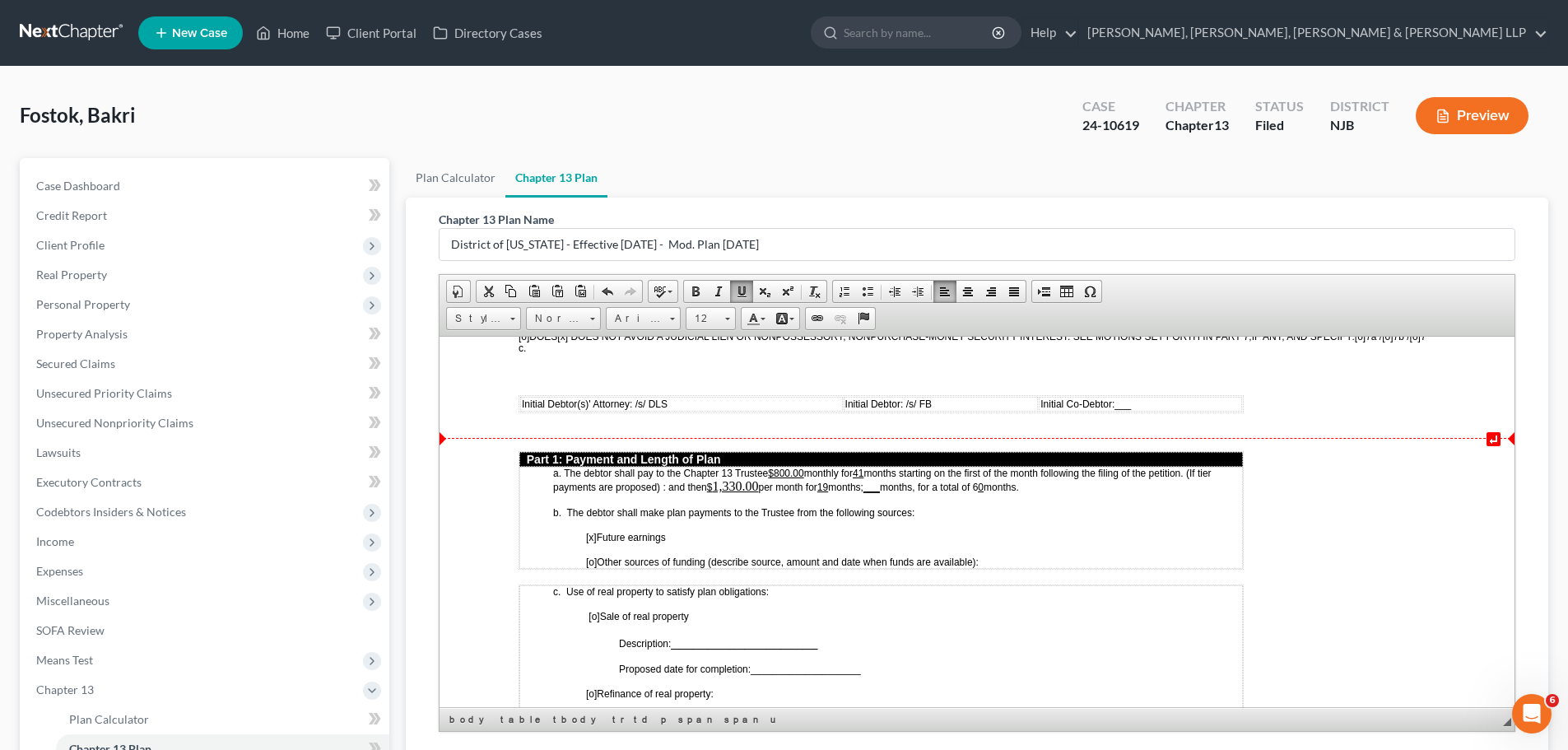
click at [882, 468] on span "monthly for 41 months starting on the first of the month following the filing o…" at bounding box center [882, 479] width 658 height 26
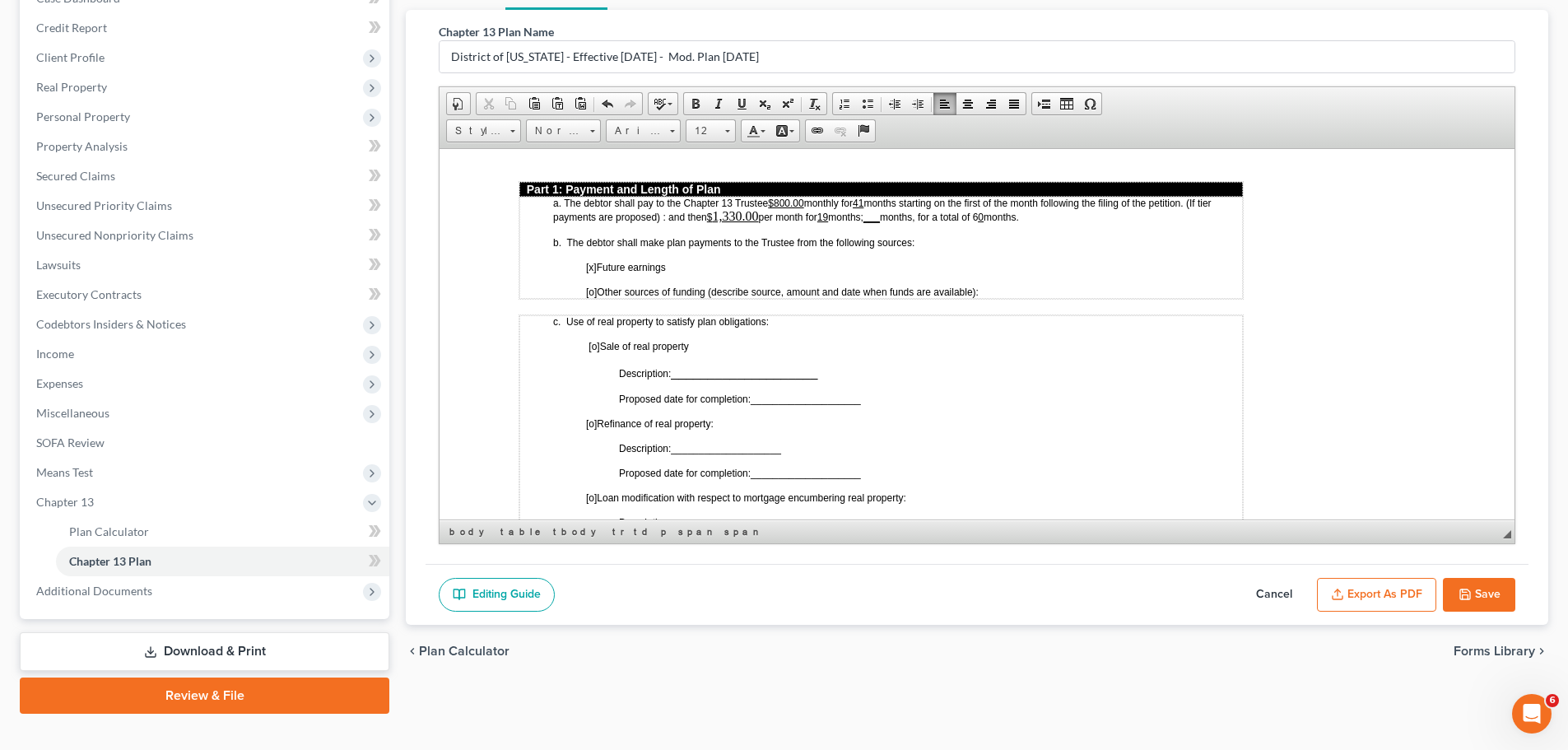
scroll to position [214, 0]
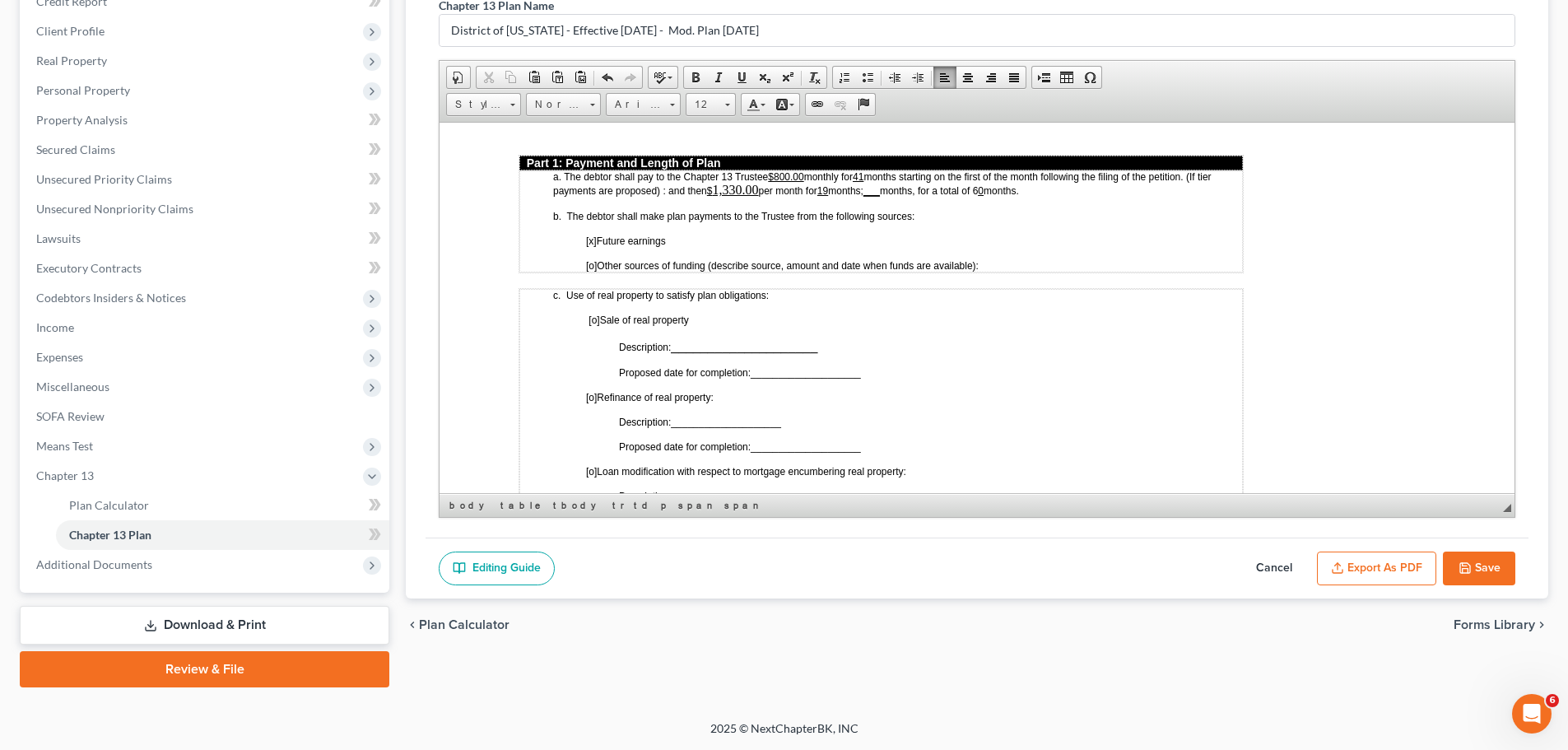
click at [970, 565] on button "Export as PDF" at bounding box center [1377, 569] width 119 height 35
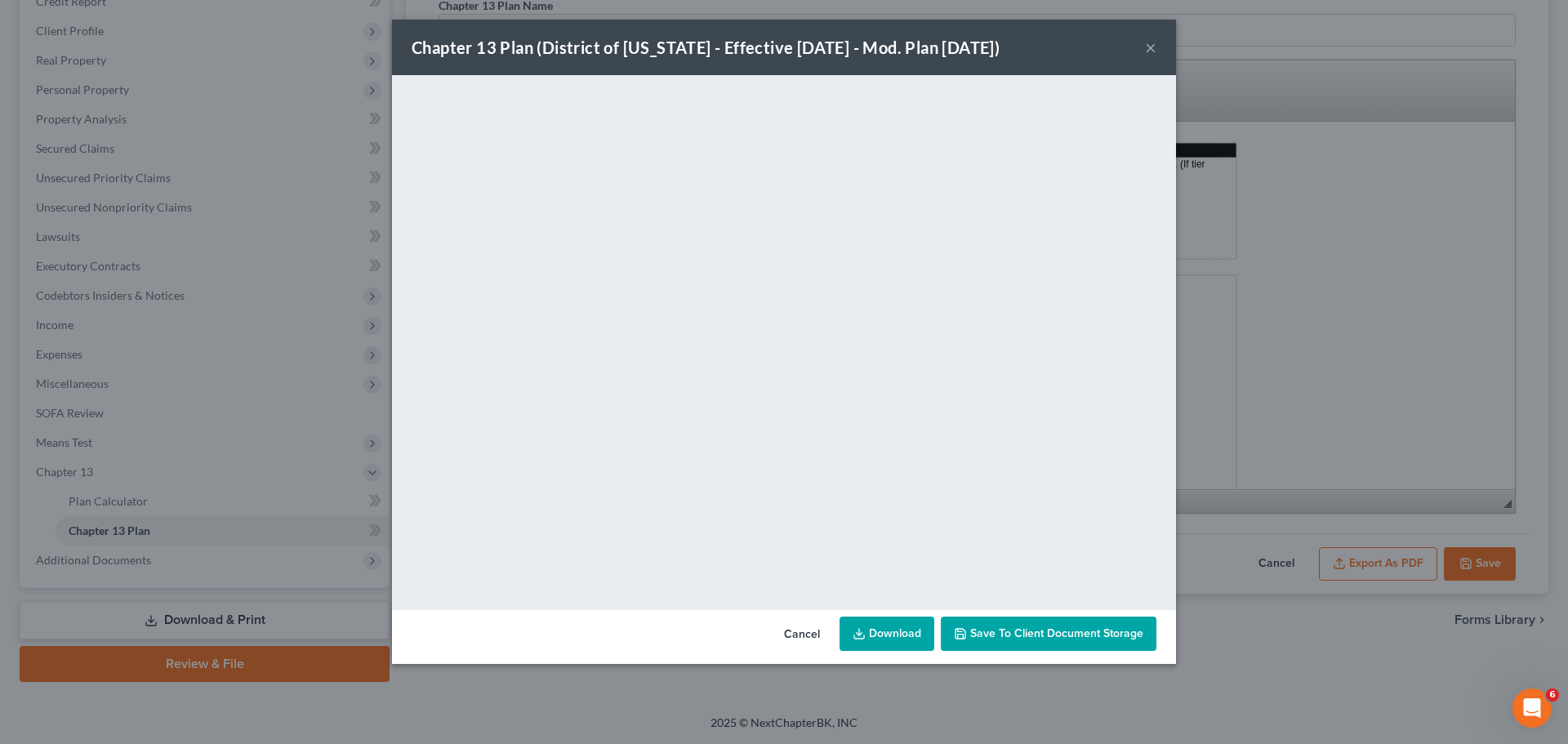
click at [802, 618] on button "Cancel" at bounding box center [801, 634] width 62 height 33
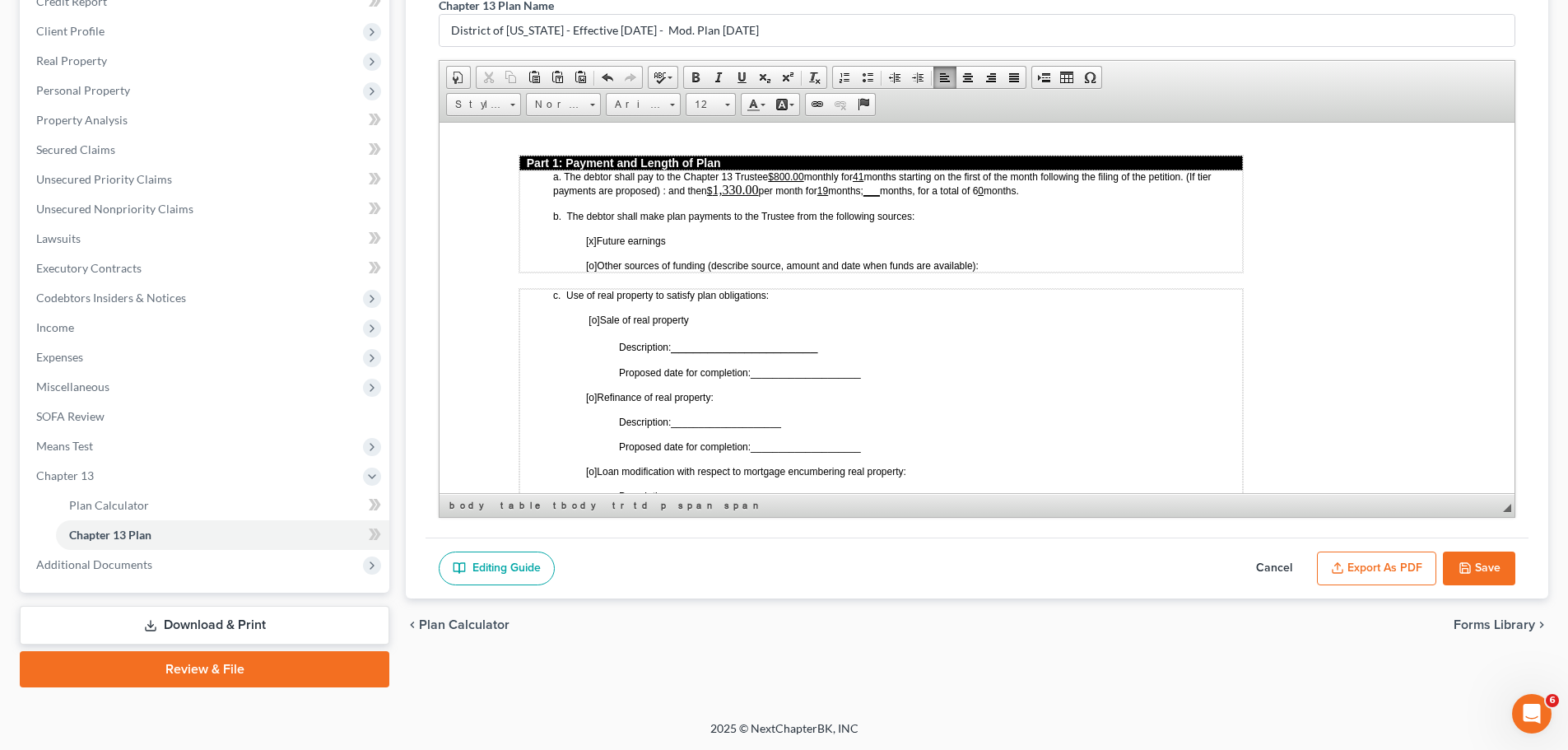
click at [970, 558] on button "Save" at bounding box center [1479, 569] width 72 height 35
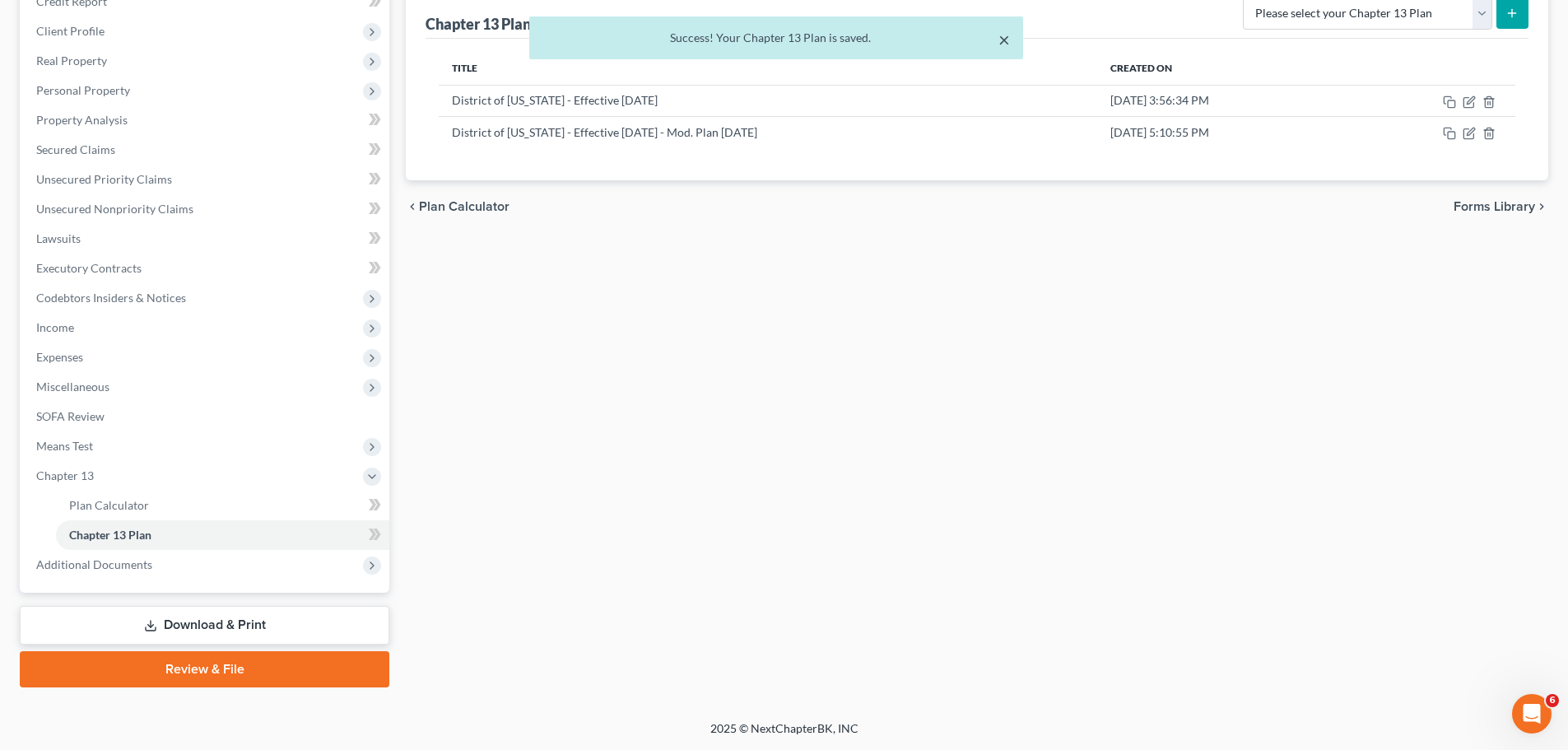
click at [970, 38] on button "×" at bounding box center [1004, 39] width 12 height 20
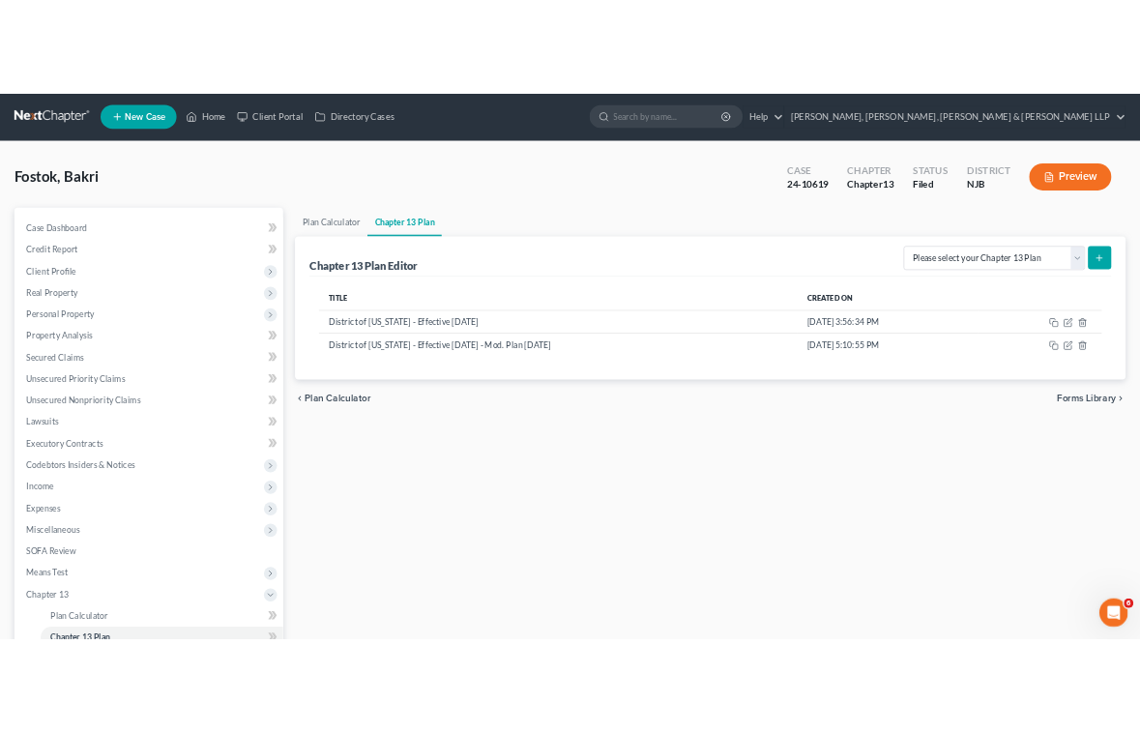
scroll to position [0, 0]
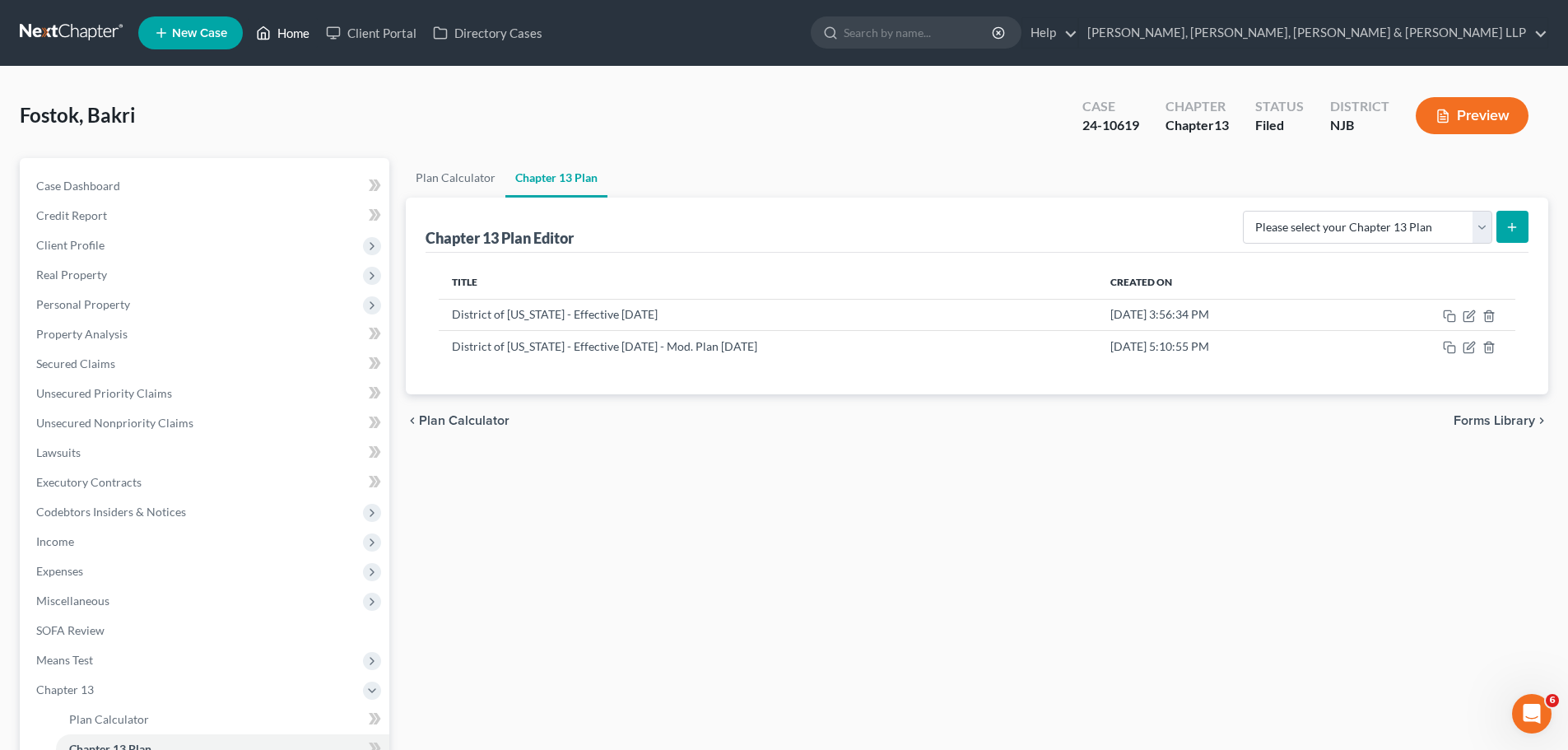
click at [286, 32] on link "Home" at bounding box center [283, 32] width 70 height 30
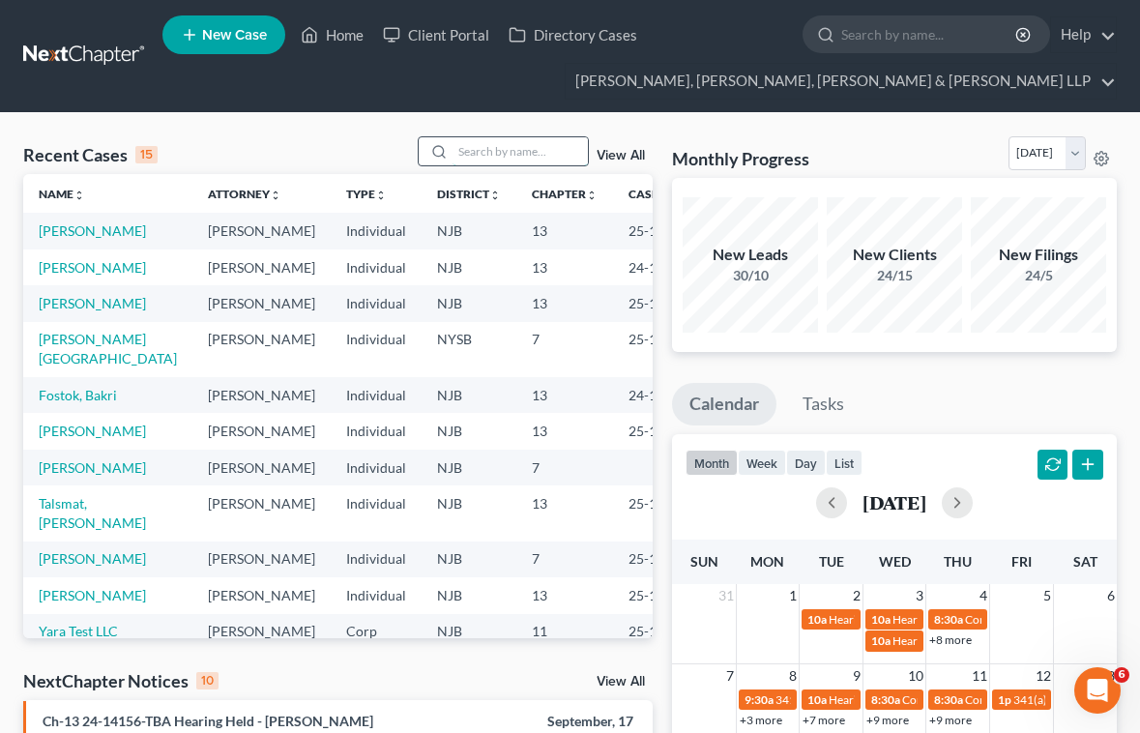
click at [512, 154] on input "search" at bounding box center [519, 151] width 135 height 28
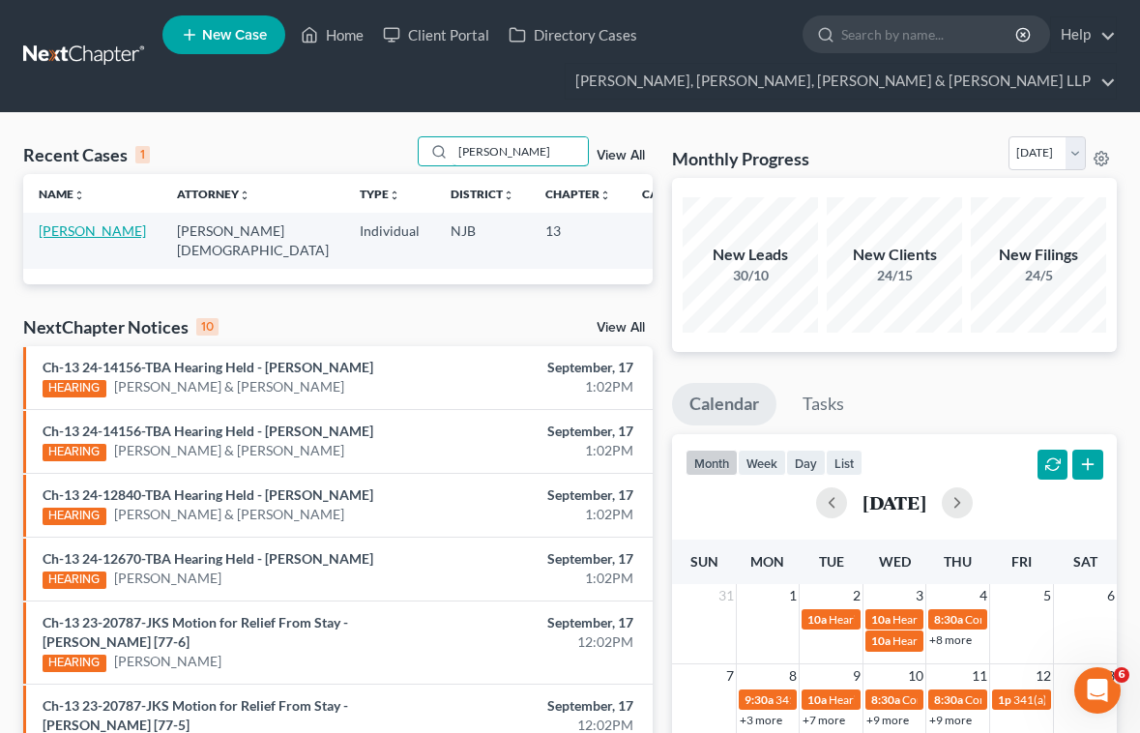
type input "[PERSON_NAME]"
click at [80, 231] on link "[PERSON_NAME]" at bounding box center [92, 230] width 107 height 16
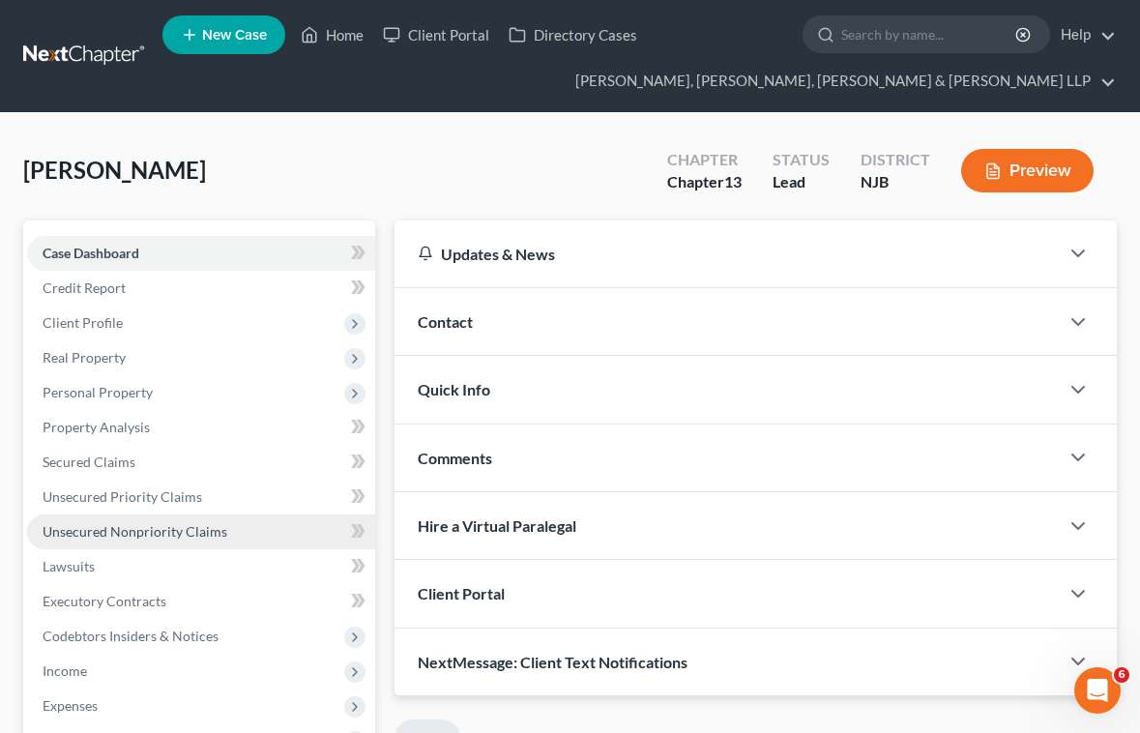
scroll to position [387, 0]
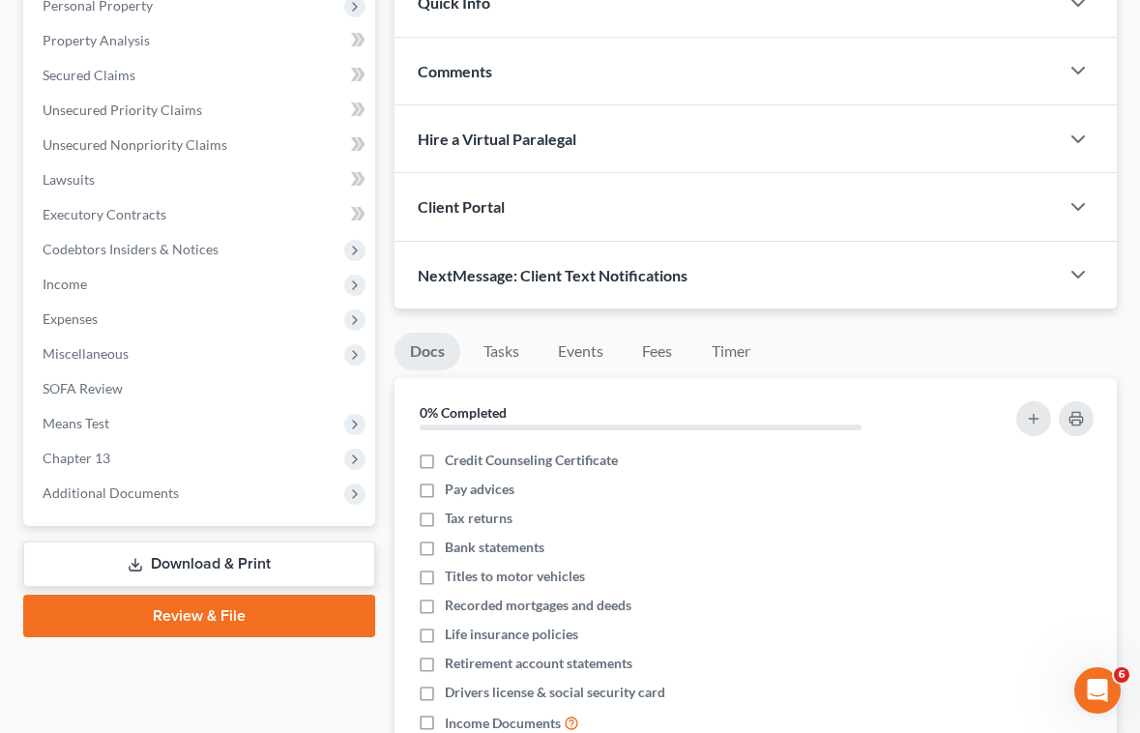
click at [214, 559] on link "Download & Print" at bounding box center [199, 563] width 352 height 45
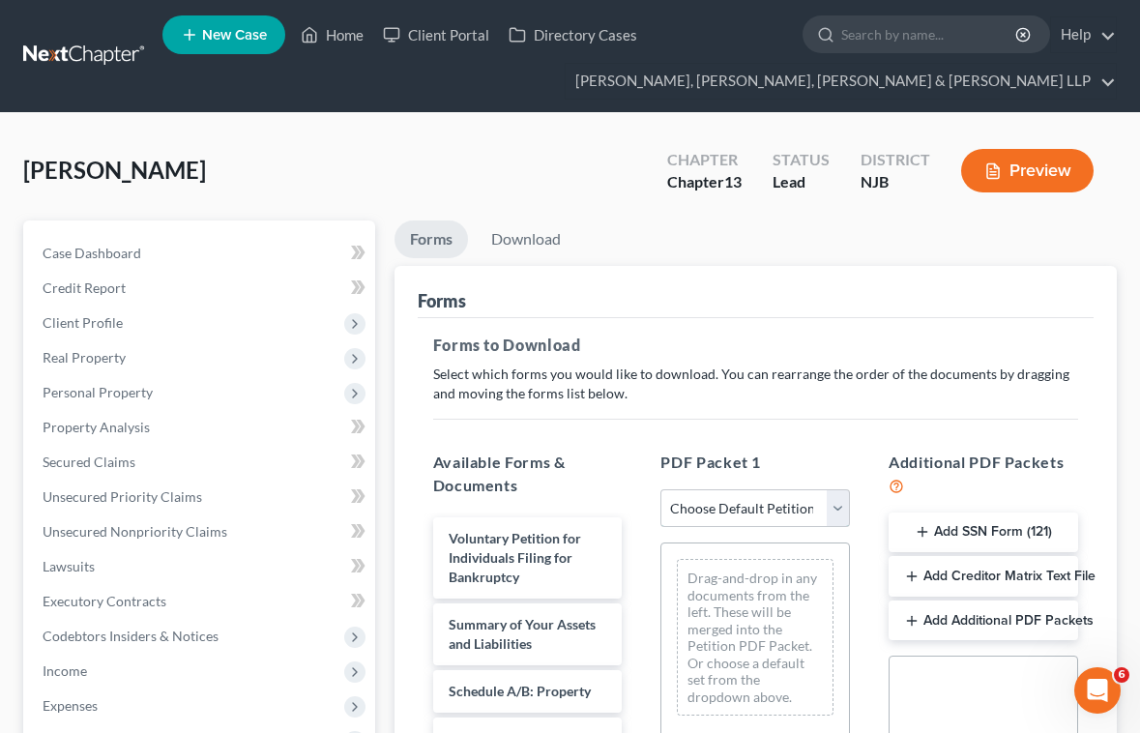
click at [719, 515] on select "Choose Default Petition PDF Packet Complete Bankruptcy Petition (all forms and …" at bounding box center [754, 508] width 189 height 39
select select "0"
click at [660, 489] on select "Choose Default Petition PDF Packet Complete Bankruptcy Petition (all forms and …" at bounding box center [754, 508] width 189 height 39
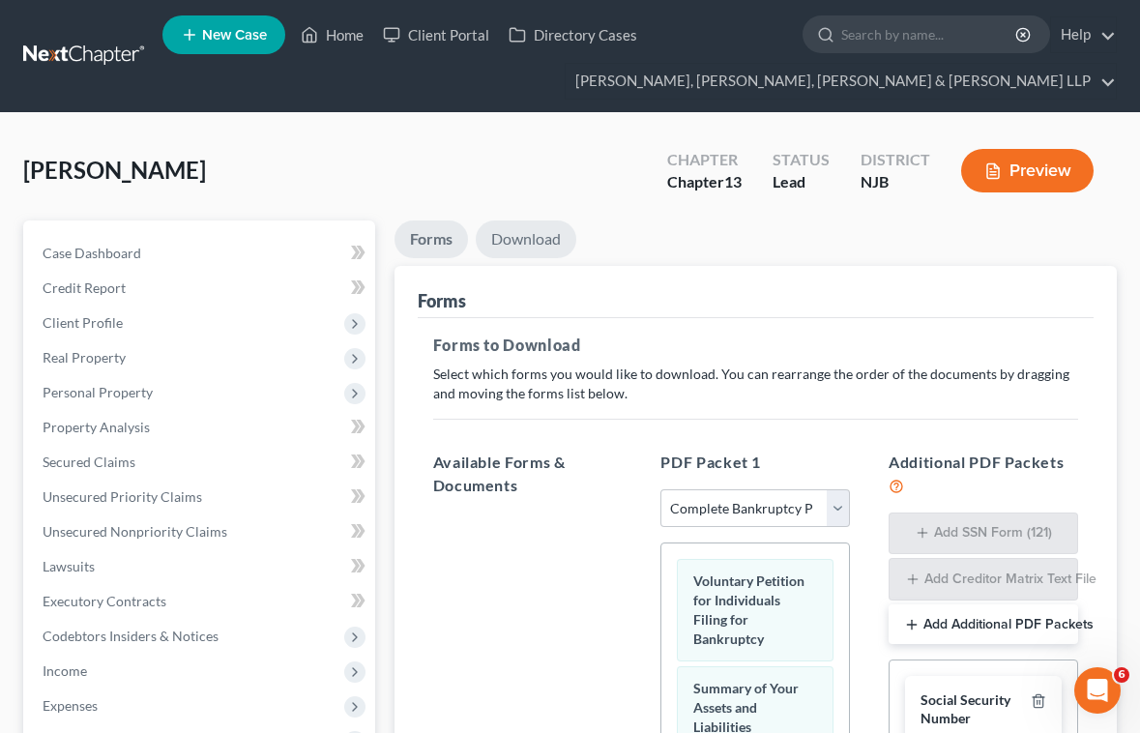
click at [529, 243] on link "Download" at bounding box center [526, 239] width 101 height 38
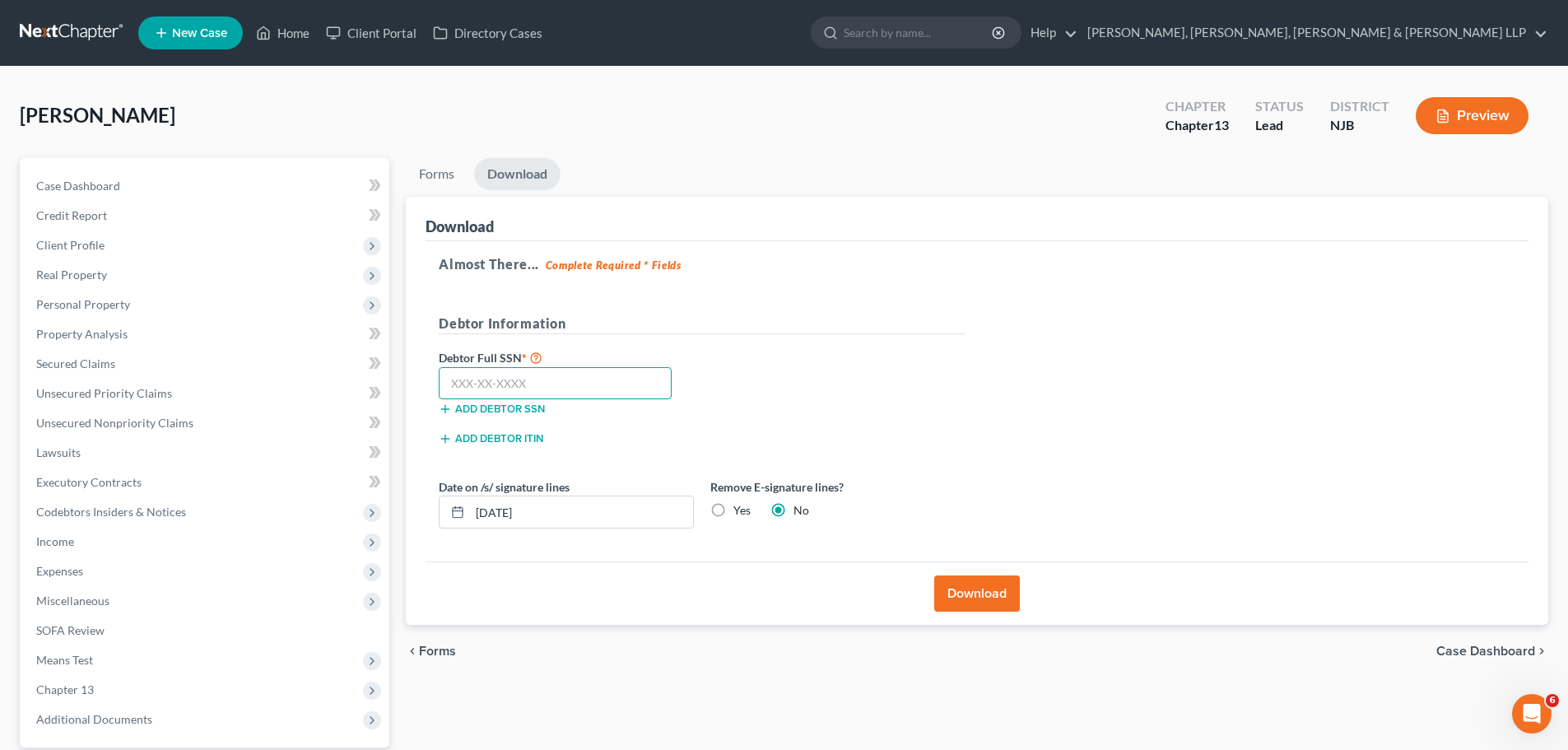
click at [593, 388] on input "text" at bounding box center [555, 383] width 233 height 33
type input "612-74-3048"
click at [899, 386] on div "Debtor Full SSN * 612-74-3048 Add debtor SSN" at bounding box center [703, 388] width 543 height 83
click at [970, 603] on button "Download" at bounding box center [977, 593] width 86 height 37
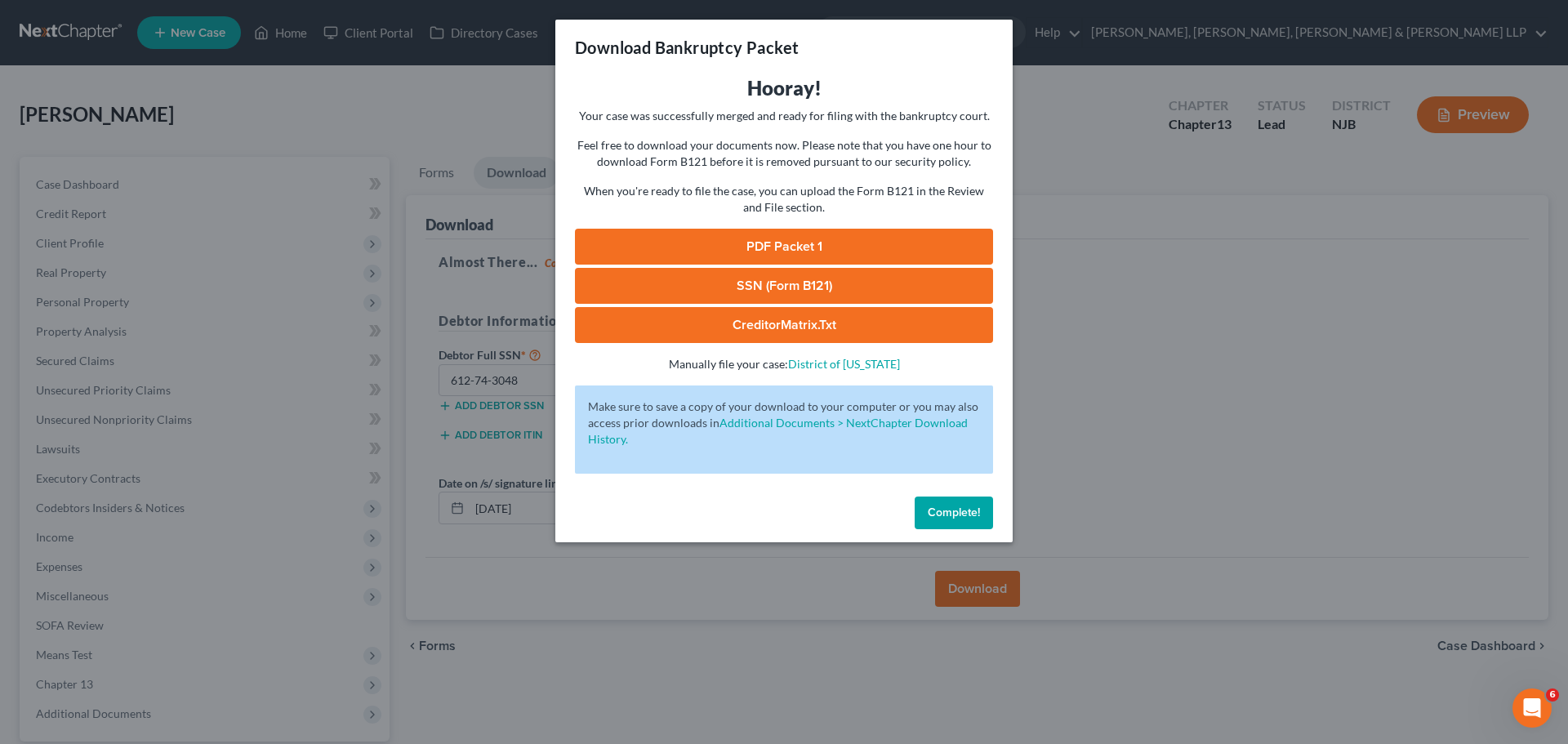
click at [836, 238] on link "PDF Packet 1" at bounding box center [783, 247] width 418 height 36
click at [662, 274] on link "SSN (Form B121)" at bounding box center [783, 285] width 418 height 36
click at [962, 520] on button "Complete!" at bounding box center [954, 513] width 79 height 33
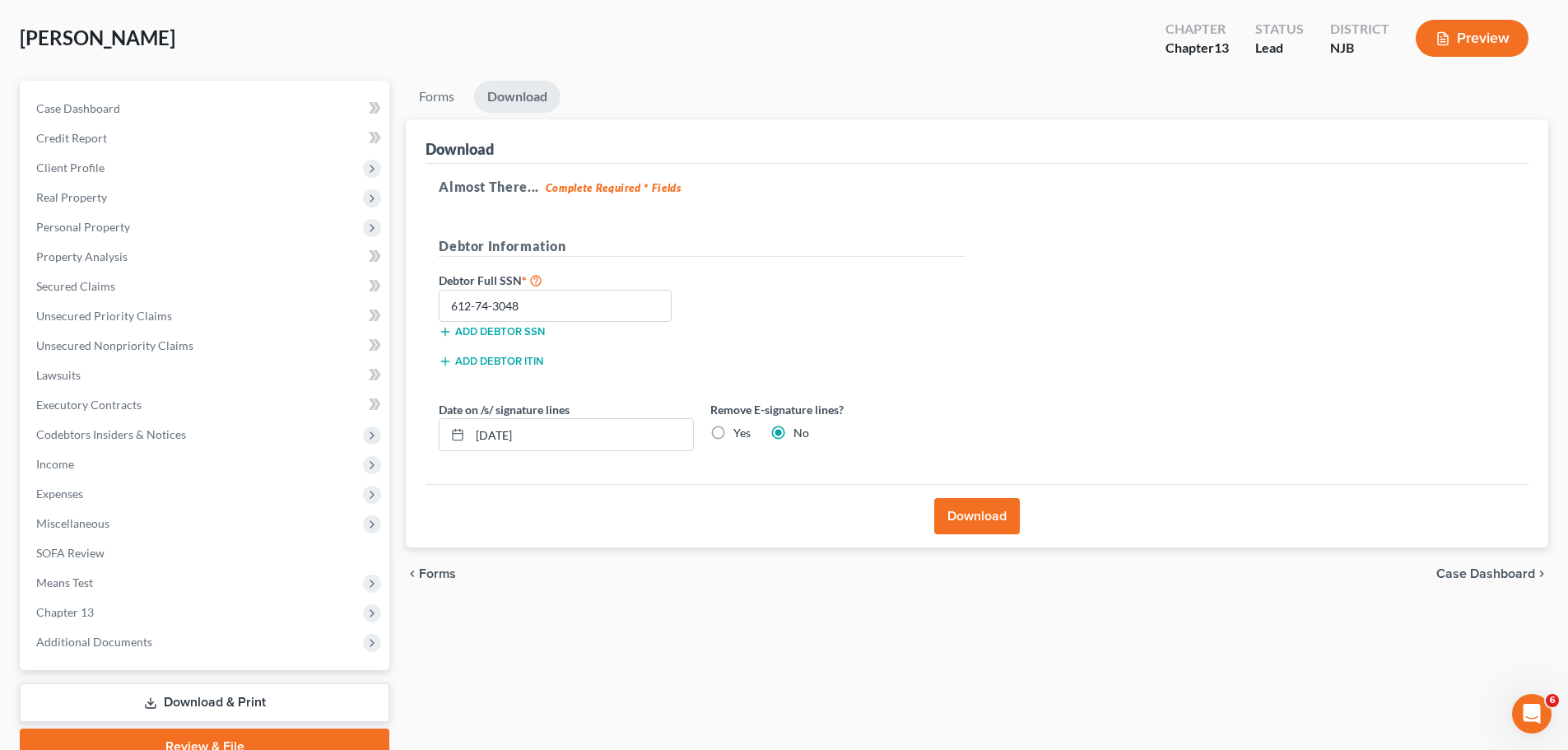
scroll to position [155, 0]
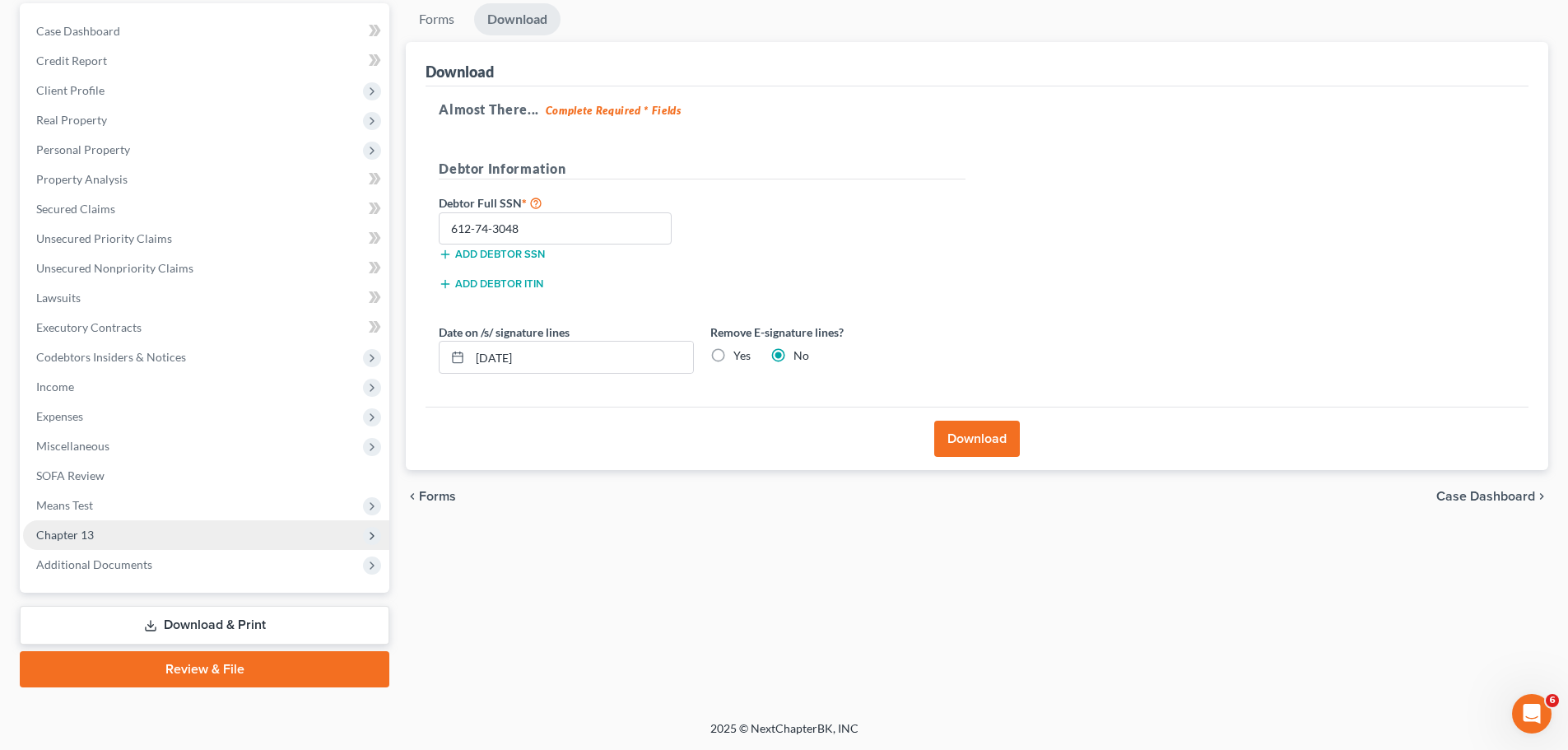
click at [67, 532] on span "Chapter 13" at bounding box center [66, 535] width 58 height 14
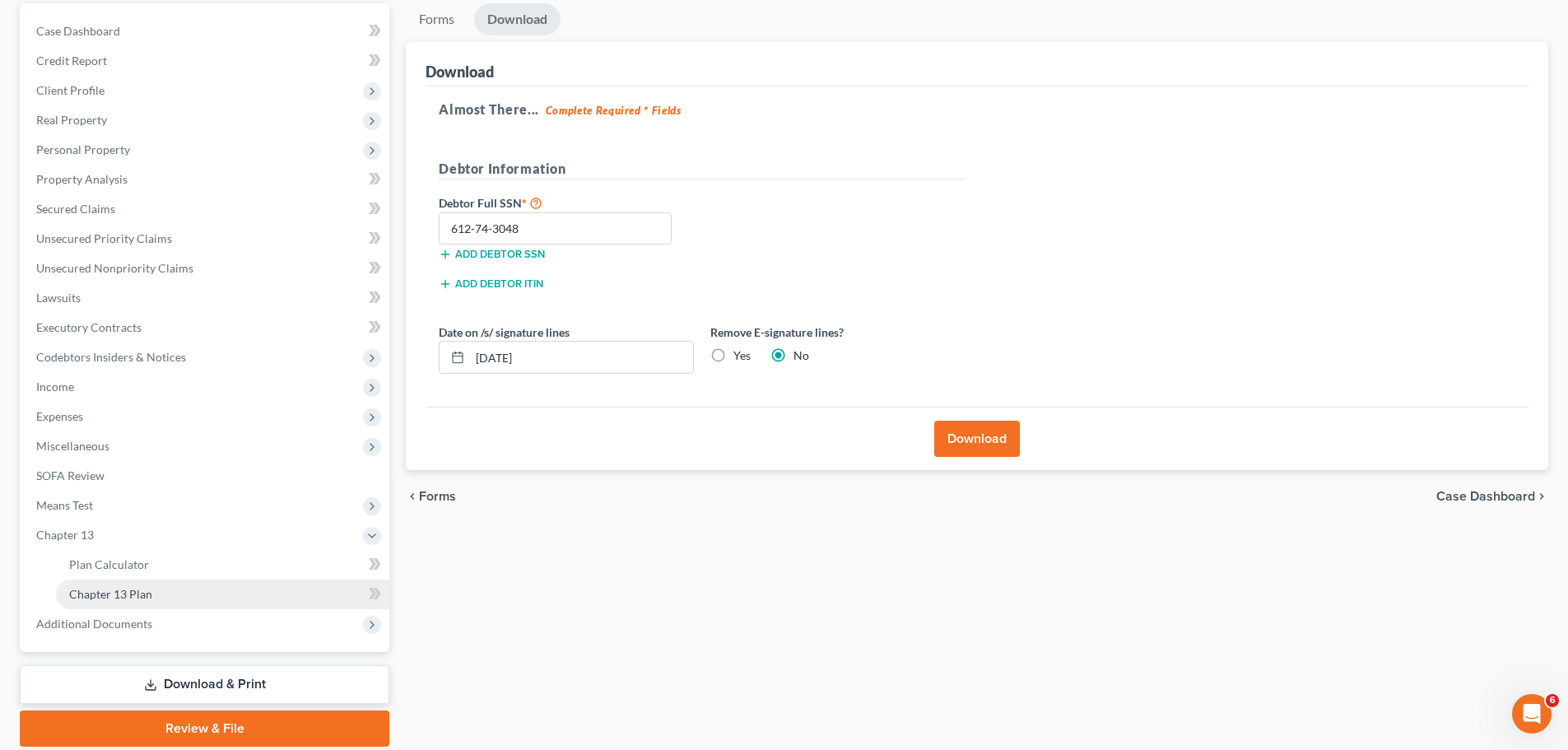
click at [123, 595] on span "Chapter 13 Plan" at bounding box center [111, 593] width 83 height 14
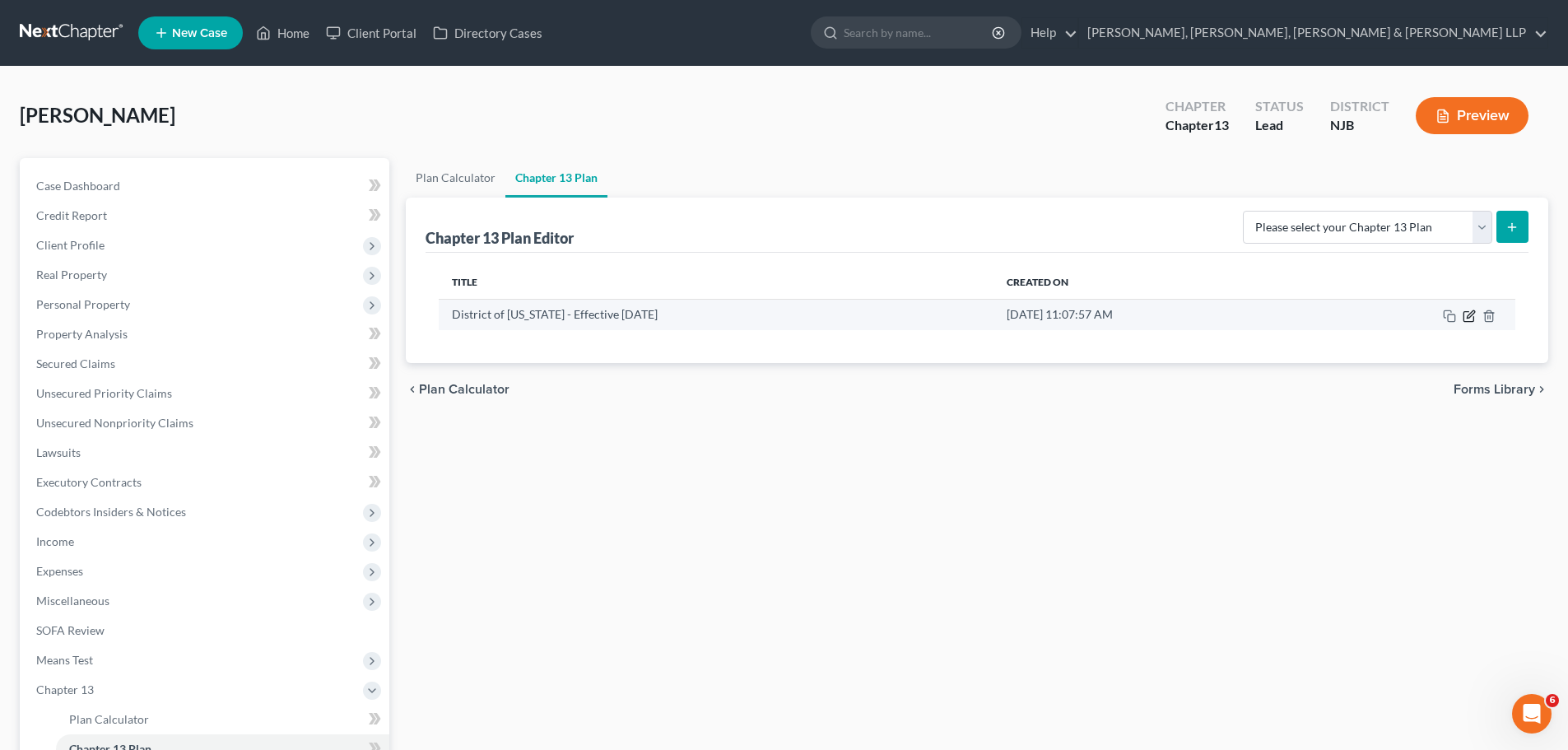
click at [970, 319] on icon "button" at bounding box center [1469, 315] width 13 height 13
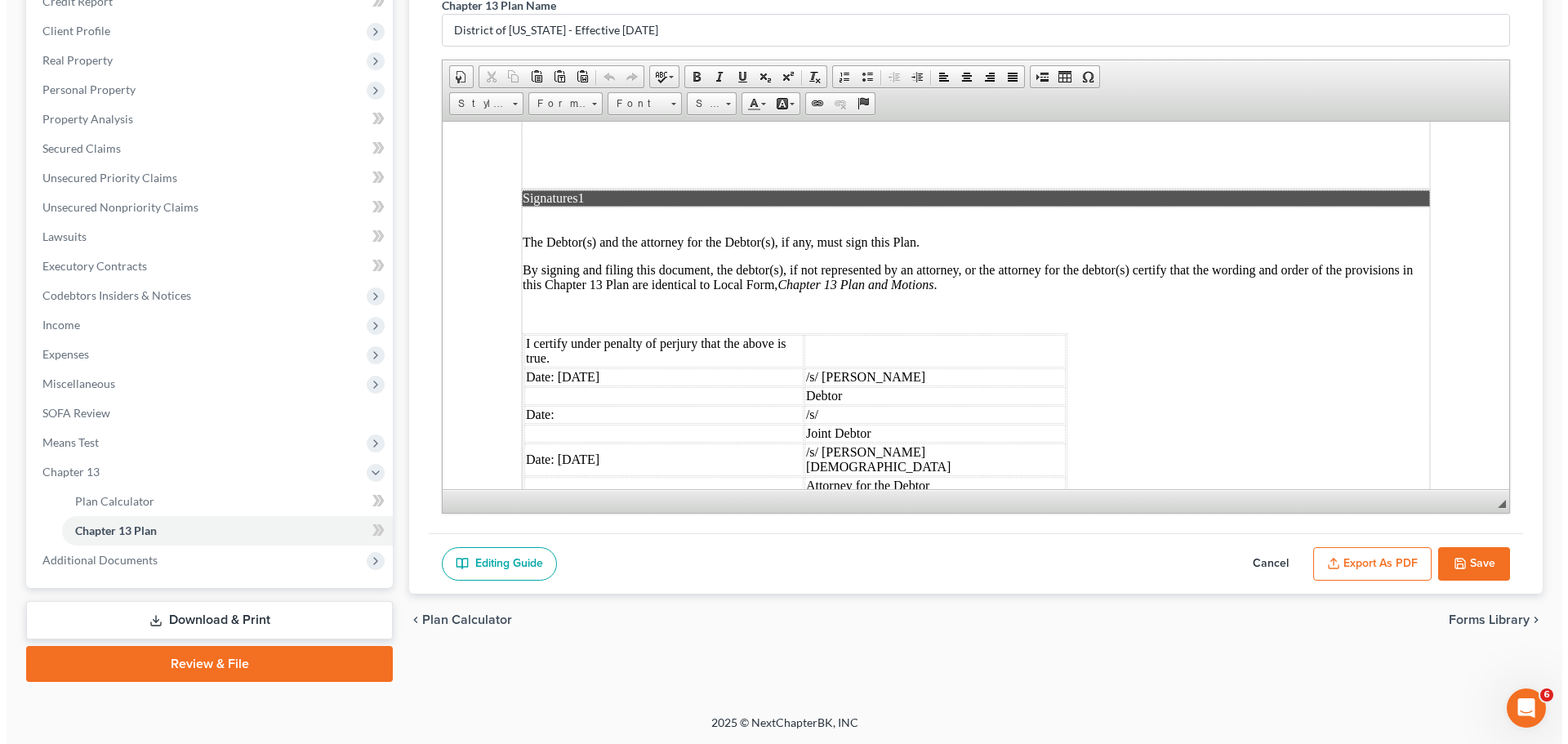
scroll to position [4244, 0]
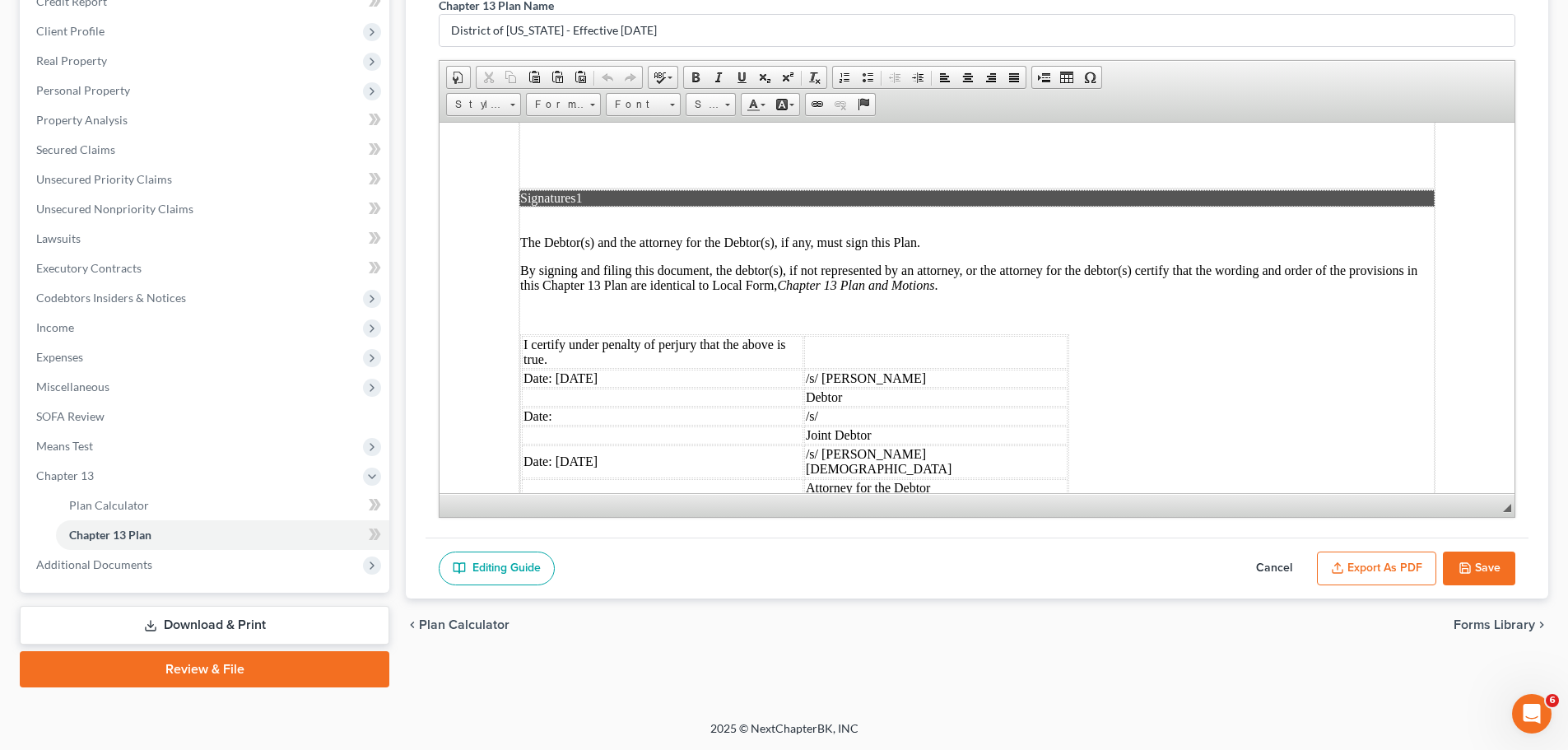
click at [970, 570] on button "Export as PDF" at bounding box center [1377, 569] width 119 height 35
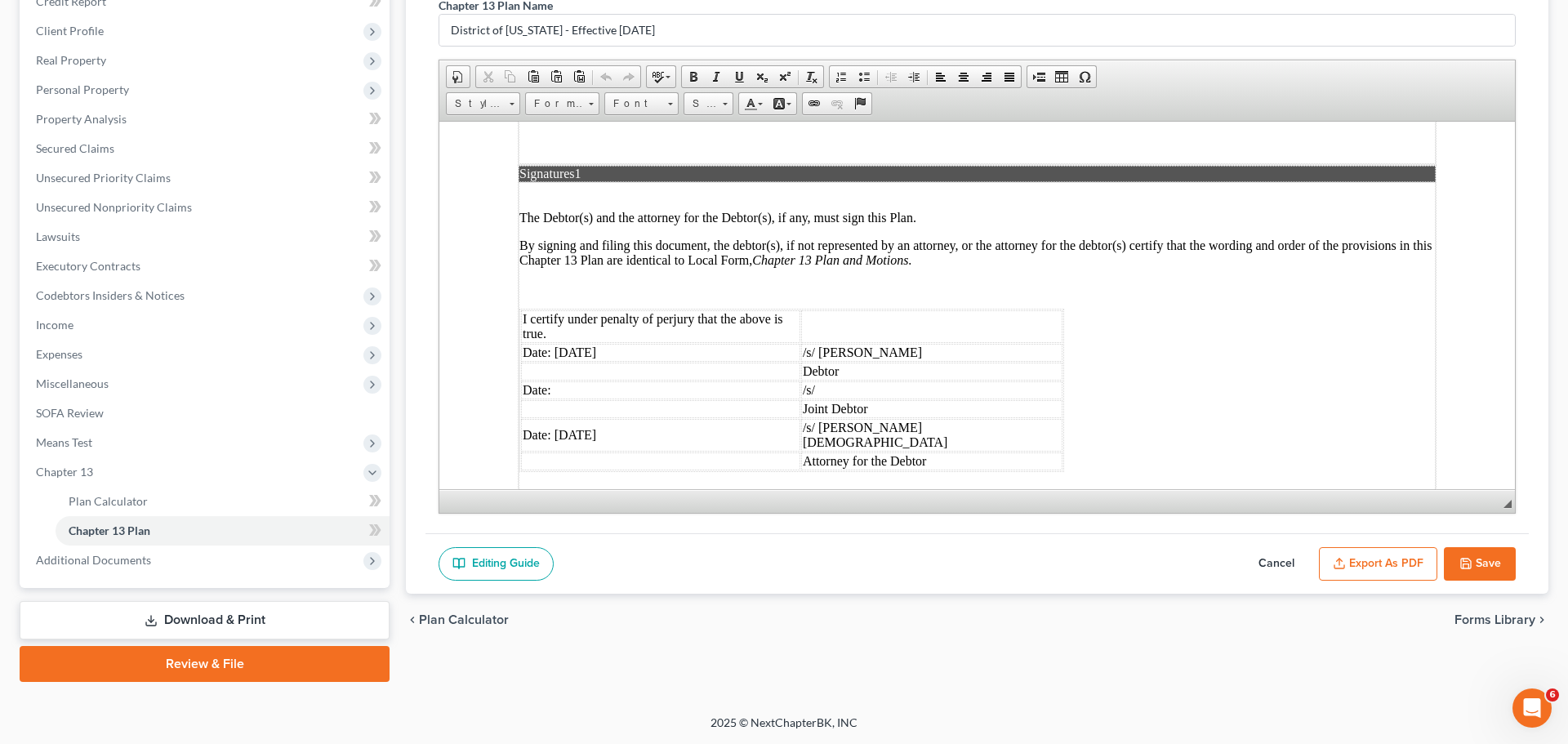
scroll to position [4222, 0]
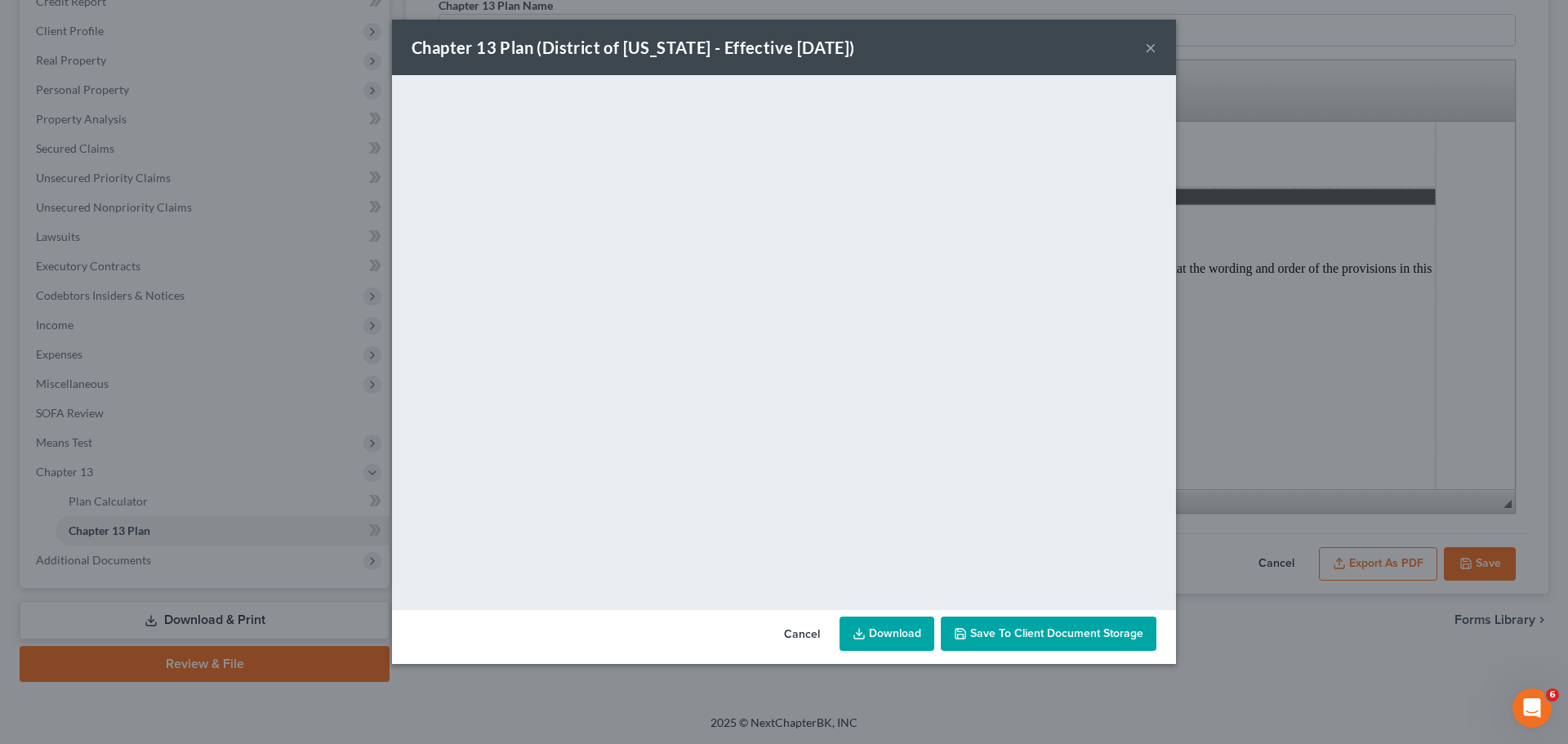
drag, startPoint x: 806, startPoint y: 633, endPoint x: 1043, endPoint y: 626, distance: 237.1
click at [822, 618] on button "Cancel" at bounding box center [801, 634] width 62 height 33
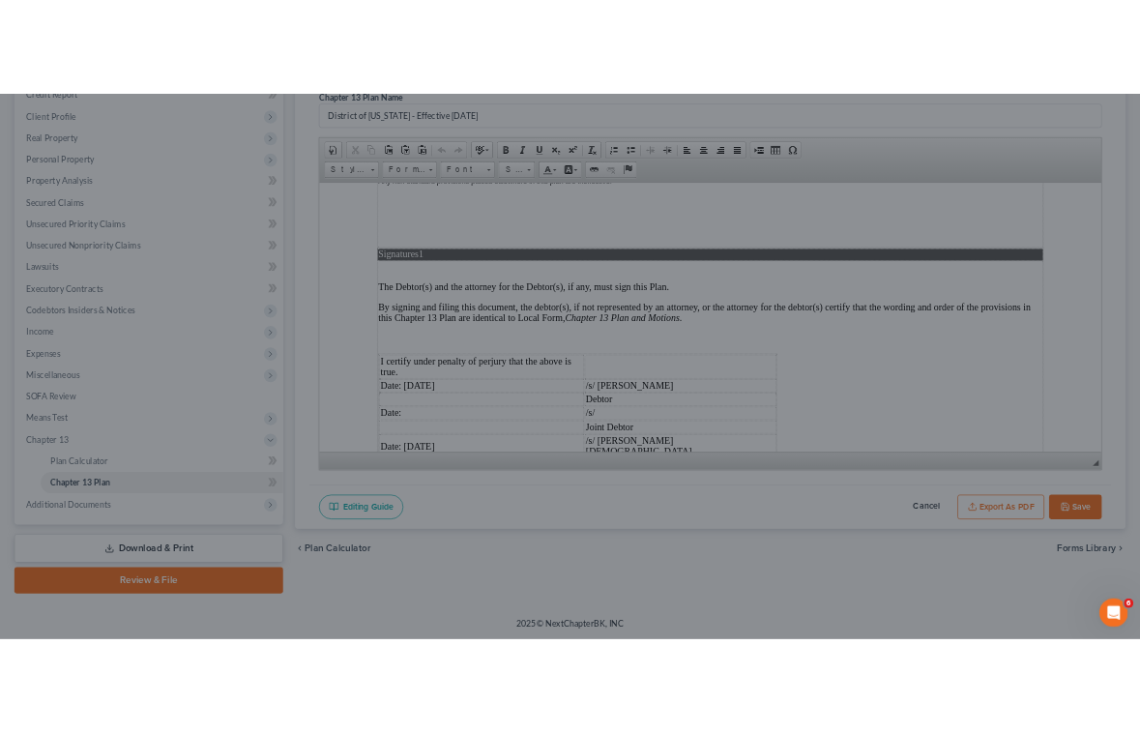
scroll to position [5026, 0]
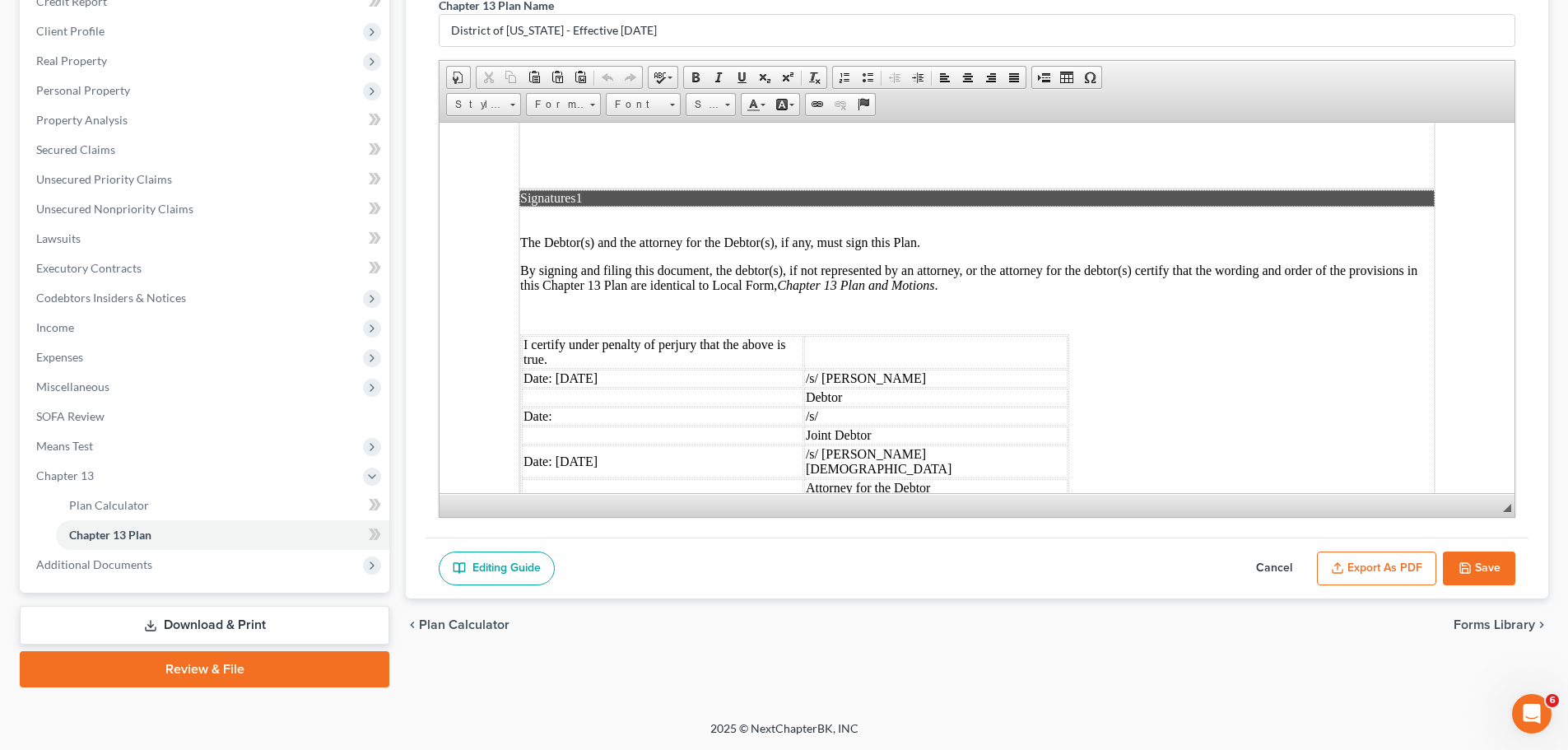
click at [970, 554] on button "Save" at bounding box center [1479, 569] width 72 height 35
